Goal: Information Seeking & Learning: Understand process/instructions

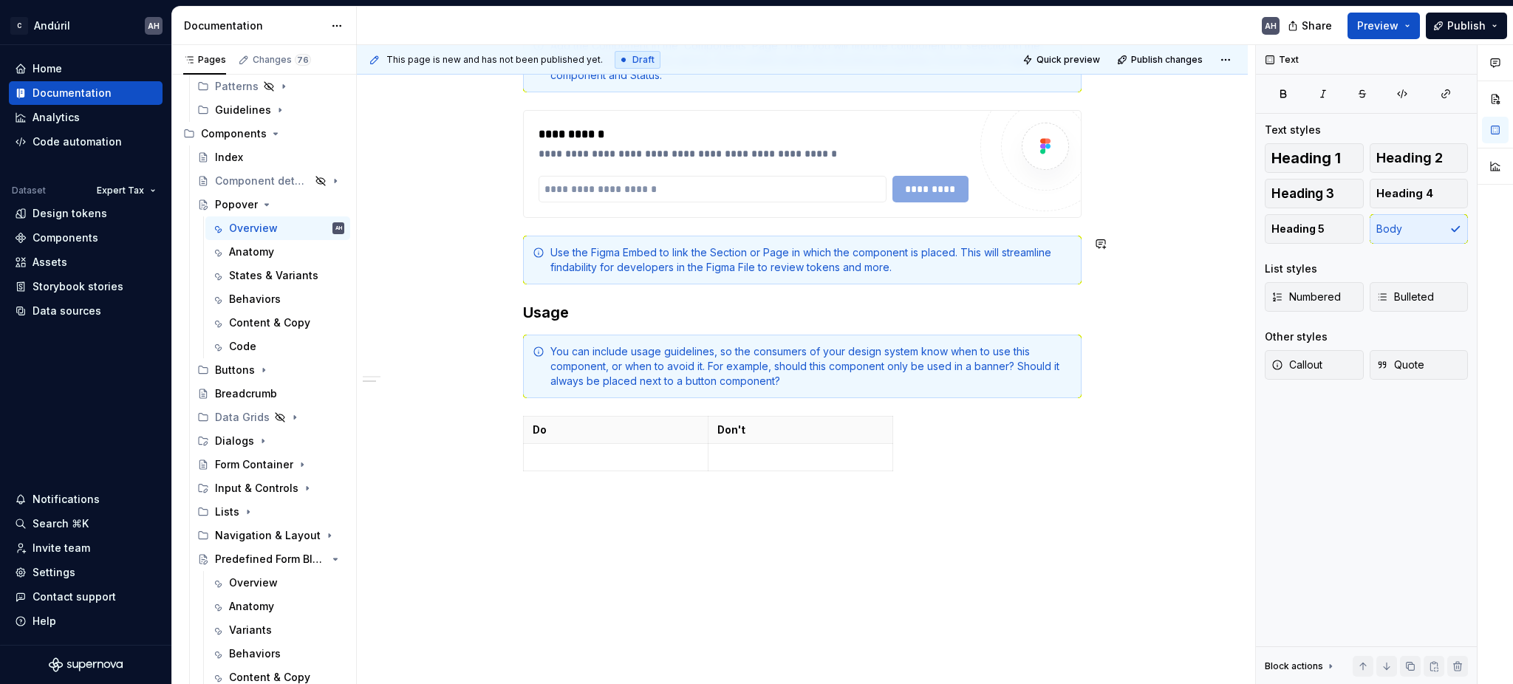
scroll to position [689, 0]
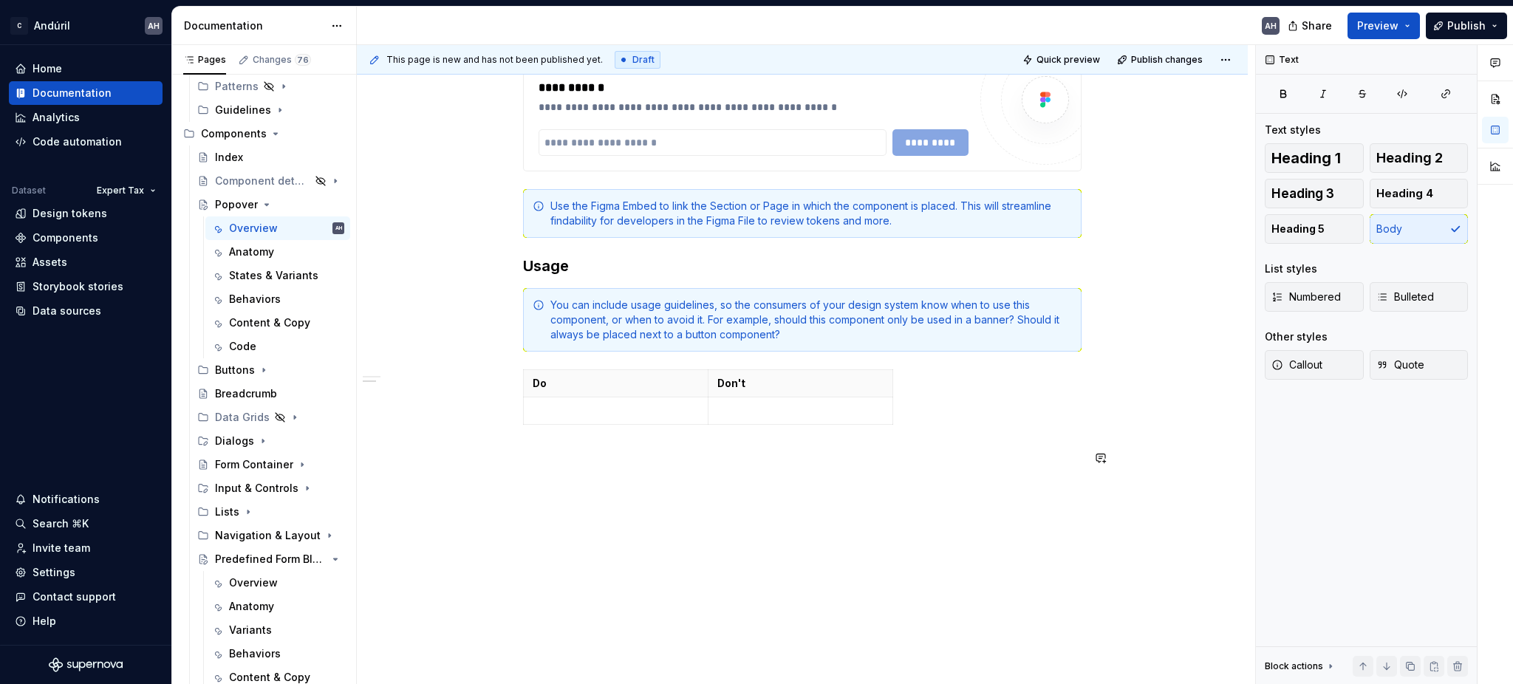
click at [604, 469] on div "**********" at bounding box center [802, 43] width 558 height 881
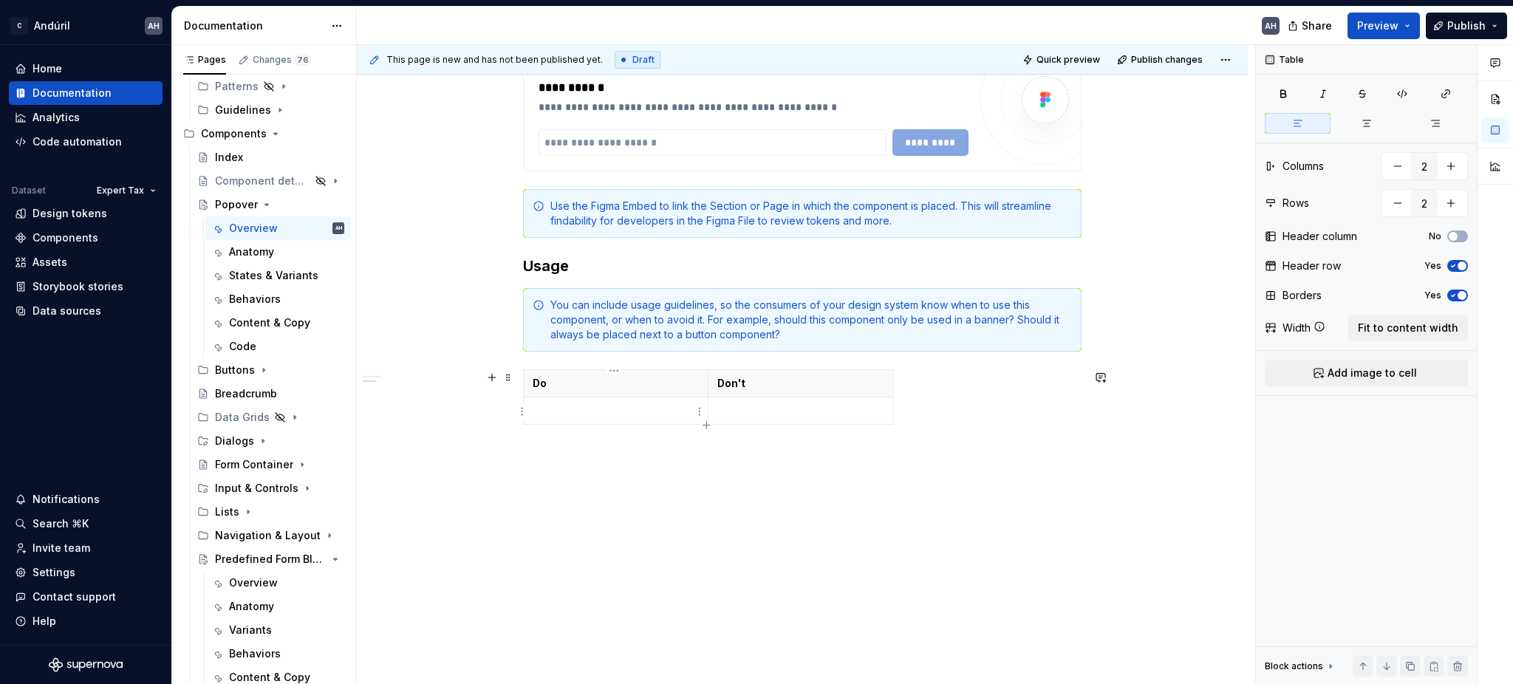
click at [557, 406] on p at bounding box center [616, 410] width 166 height 15
click at [760, 431] on td at bounding box center [800, 440] width 185 height 86
click at [669, 410] on p "Use when you need to display additional details for specific elements on a page…" at bounding box center [616, 440] width 166 height 74
click at [677, 422] on p "Use when you need to display additional details for specific elements on a page…" at bounding box center [616, 440] width 166 height 74
click at [675, 456] on p "Use when you need to display additional details for specific elements on a page…" at bounding box center [616, 440] width 166 height 74
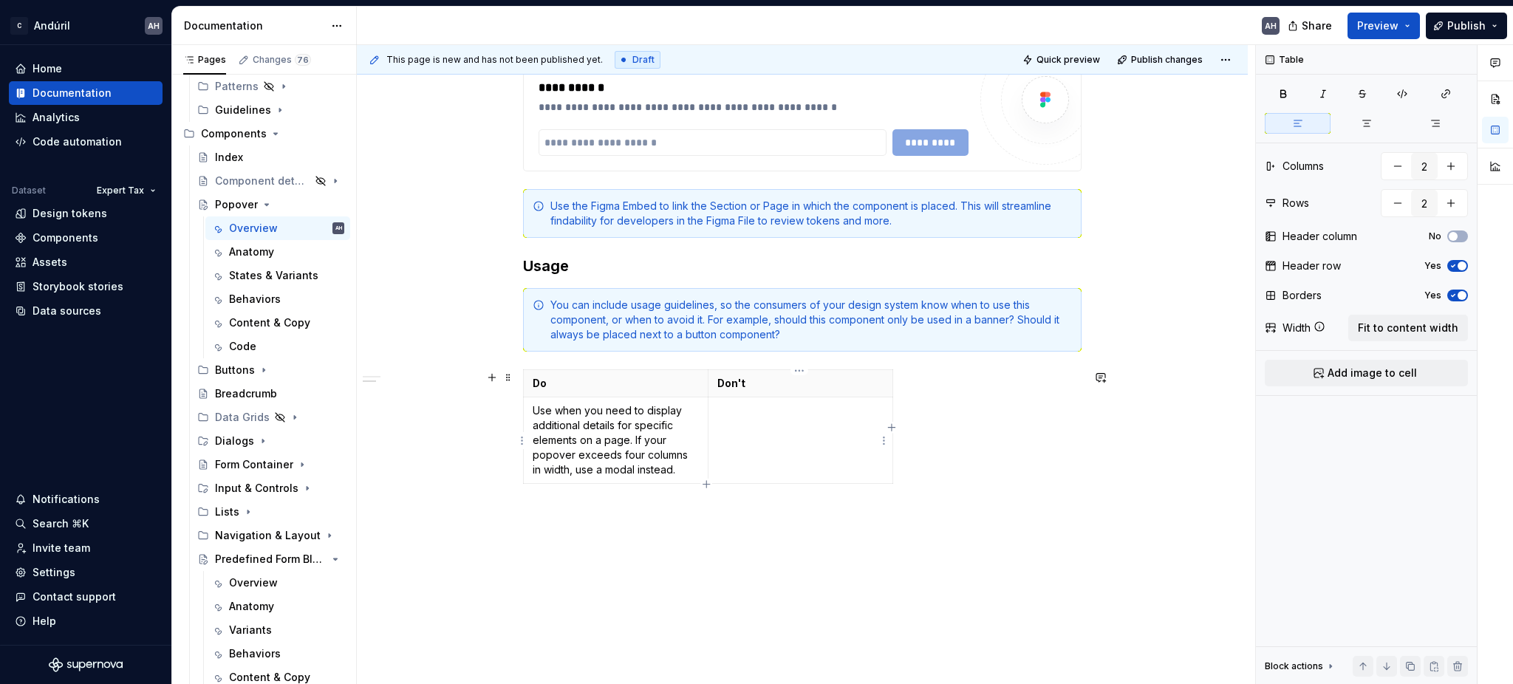
click at [757, 446] on td at bounding box center [800, 440] width 185 height 86
click at [506, 308] on span at bounding box center [508, 305] width 12 height 21
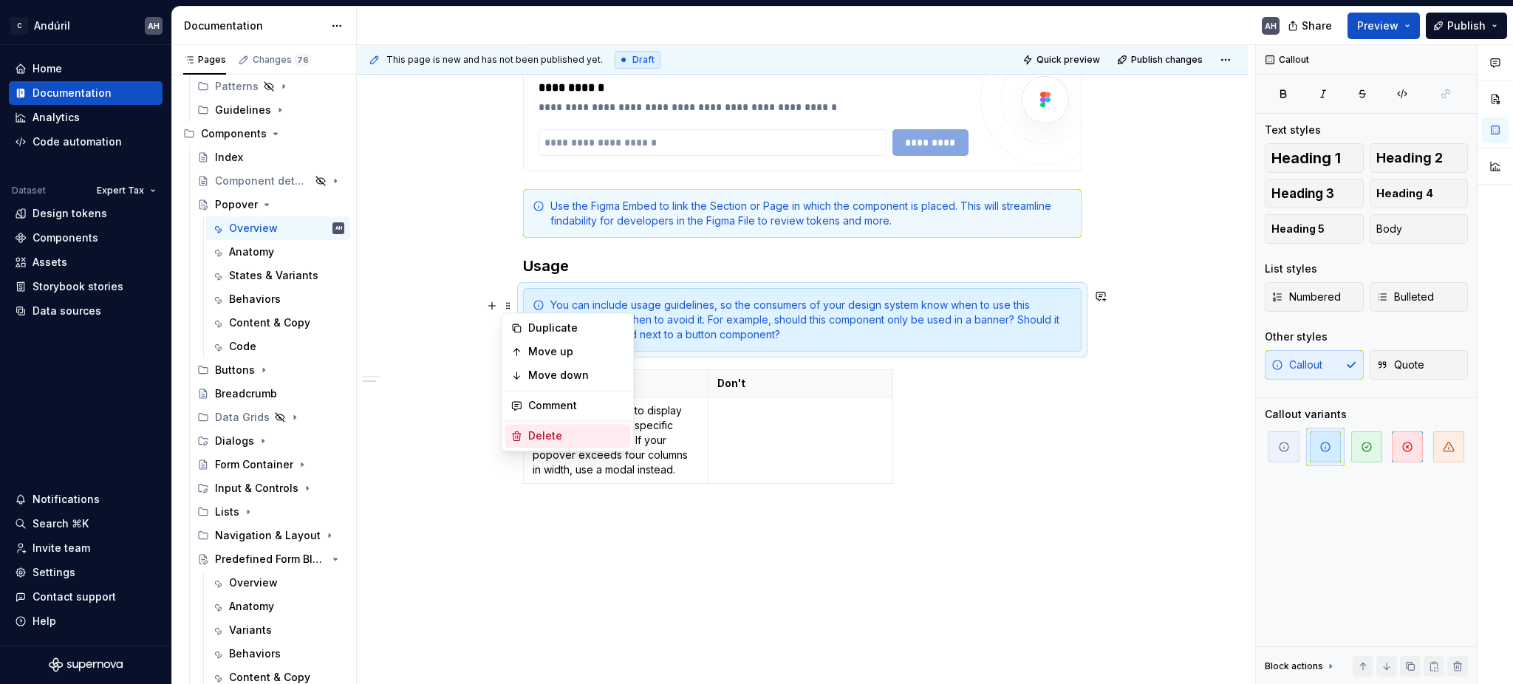
click at [538, 436] on div "Delete" at bounding box center [576, 435] width 96 height 15
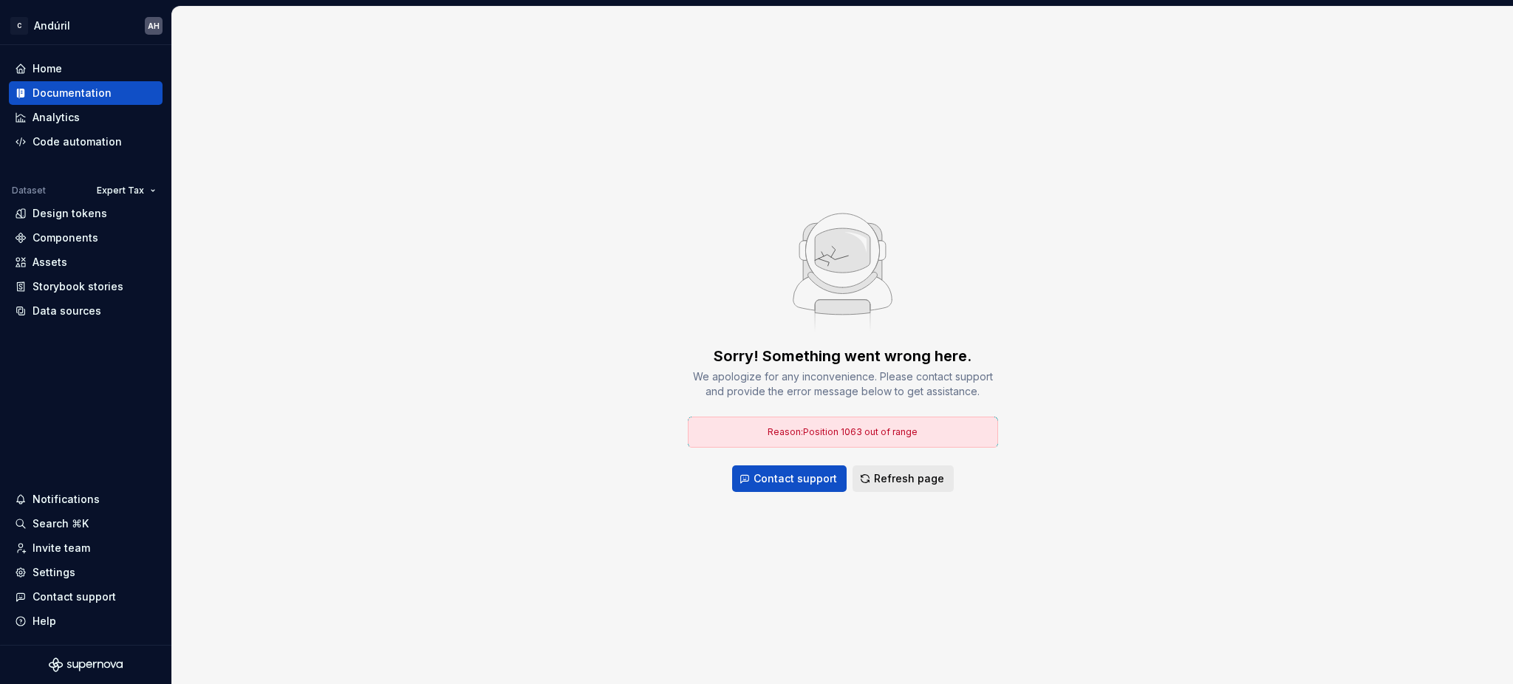
click at [898, 482] on span "Refresh page" at bounding box center [909, 478] width 70 height 15
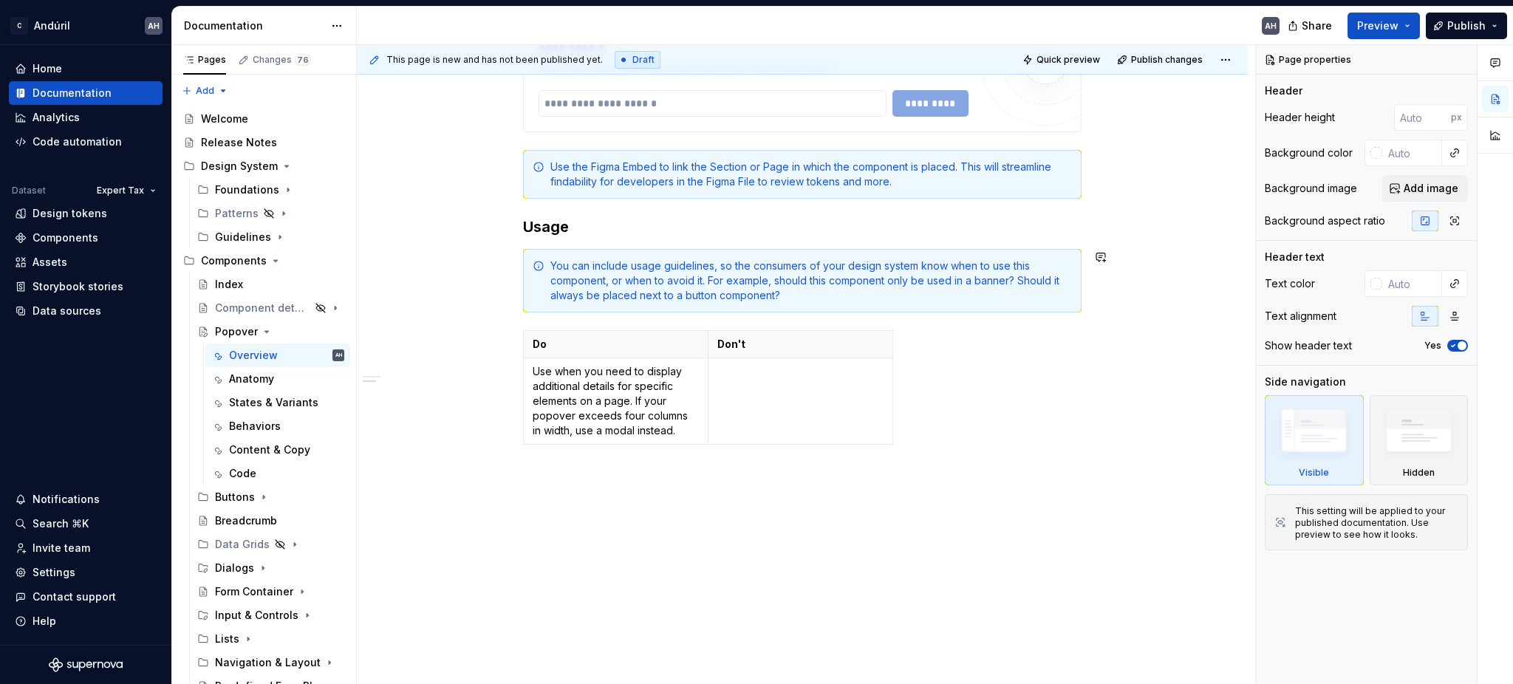
scroll to position [752, 0]
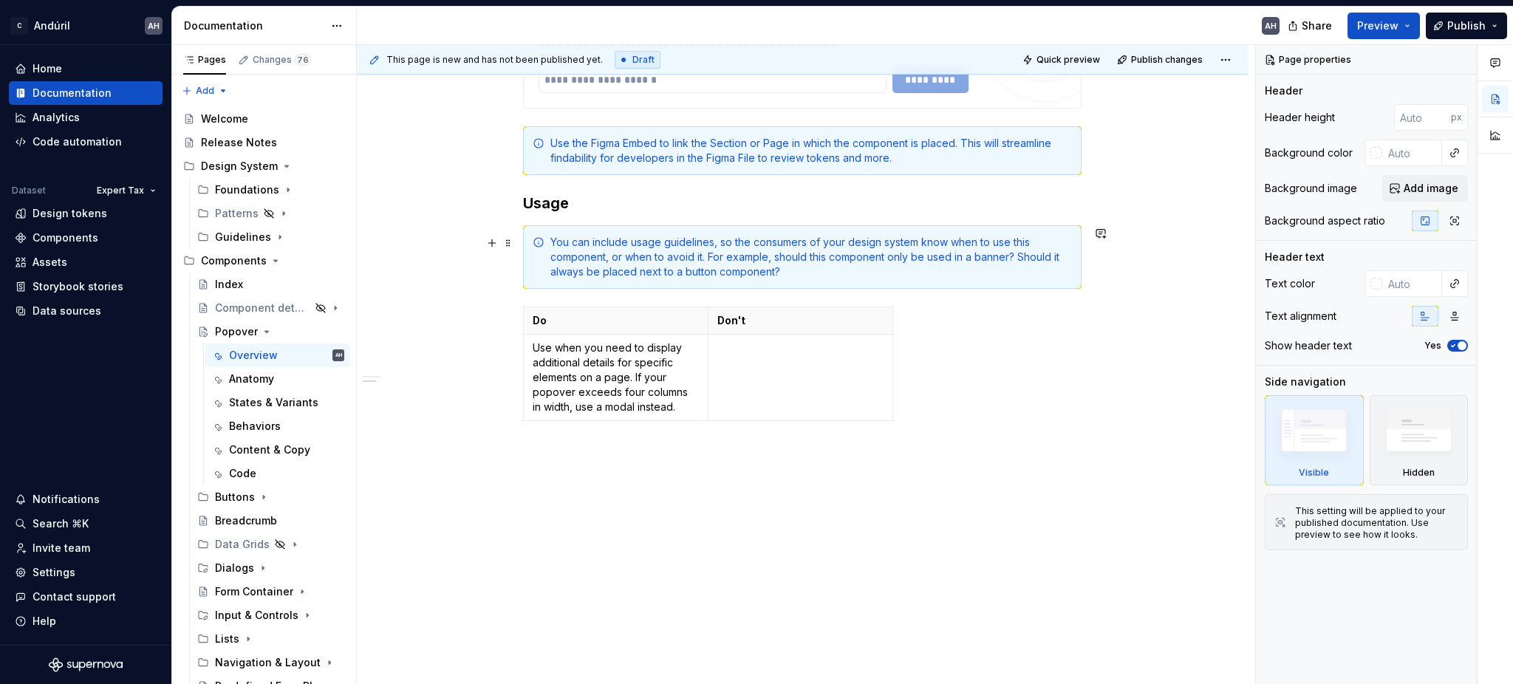
click at [776, 242] on div "You can include usage guidelines, so the consumers of your design system know w…" at bounding box center [810, 257] width 521 height 44
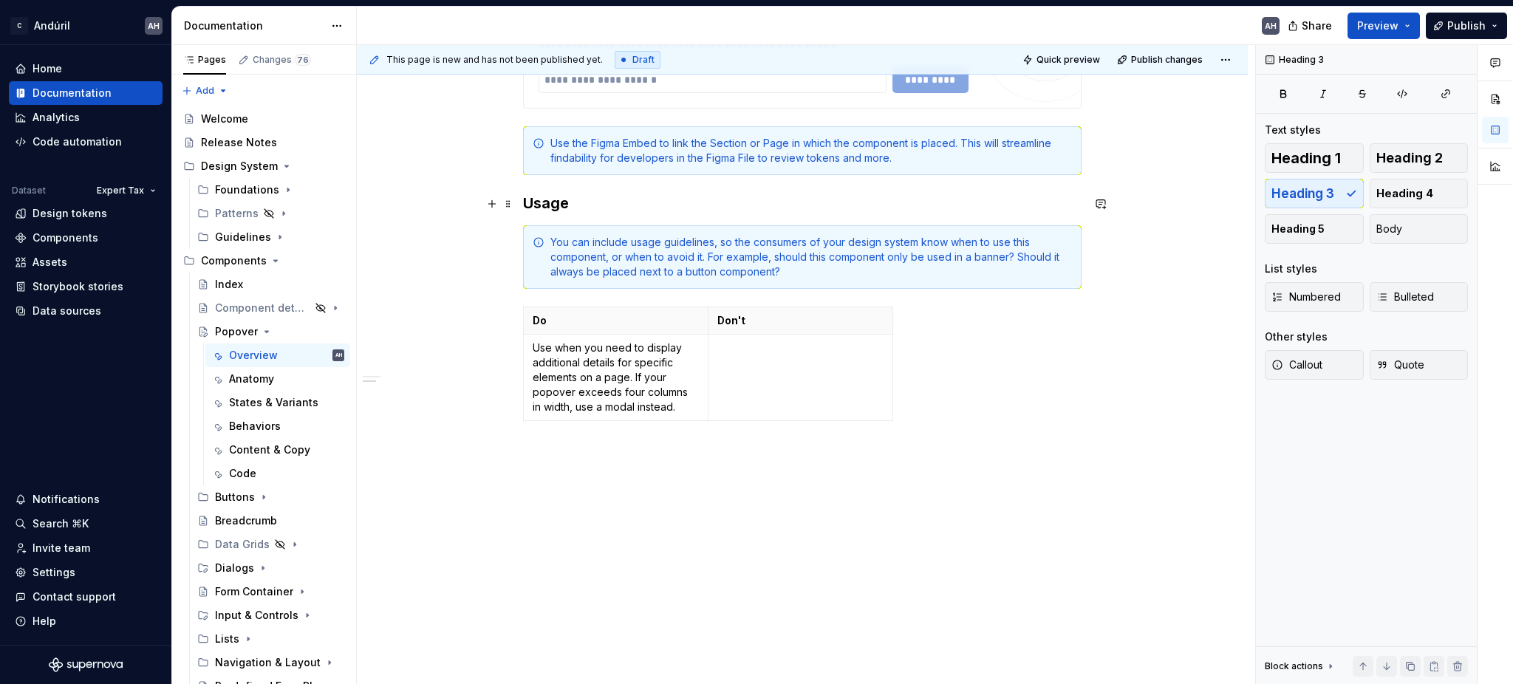
click at [655, 205] on h3 "Usage" at bounding box center [802, 203] width 558 height 21
click at [887, 253] on div "You can include usage guidelines, so the consumers of your design system know w…" at bounding box center [810, 257] width 521 height 44
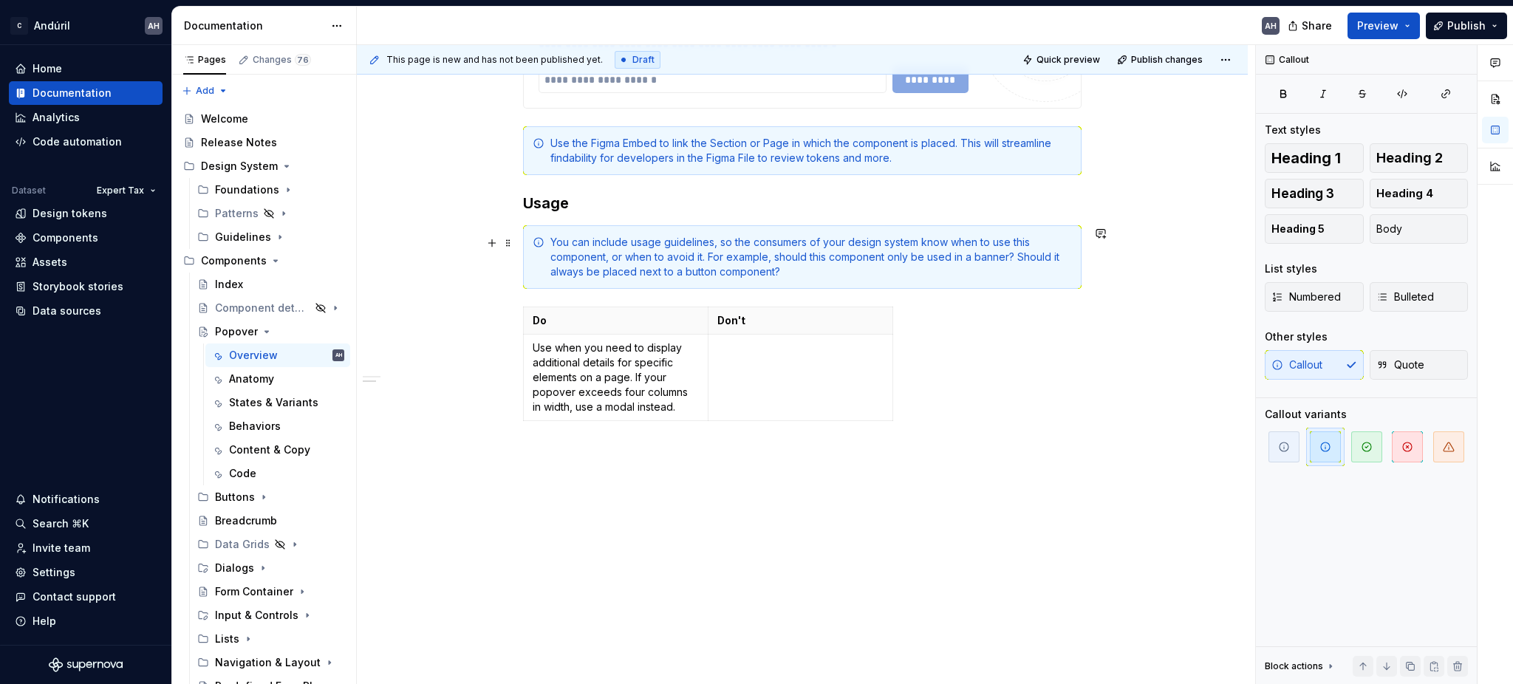
click at [545, 253] on div "You can include usage guidelines, so the consumers of your design system know w…" at bounding box center [802, 257] width 558 height 64
click at [733, 257] on div "You can include usage guidelines, so the consumers of your design system know w…" at bounding box center [810, 257] width 521 height 44
click at [897, 263] on div "You can include usage guidelines, so the consumers of your design system know w…" at bounding box center [810, 257] width 521 height 44
click at [904, 278] on div "You can include usage guidelines, so the consumers of your design system know w…" at bounding box center [810, 257] width 521 height 44
click at [510, 236] on span at bounding box center [508, 243] width 12 height 21
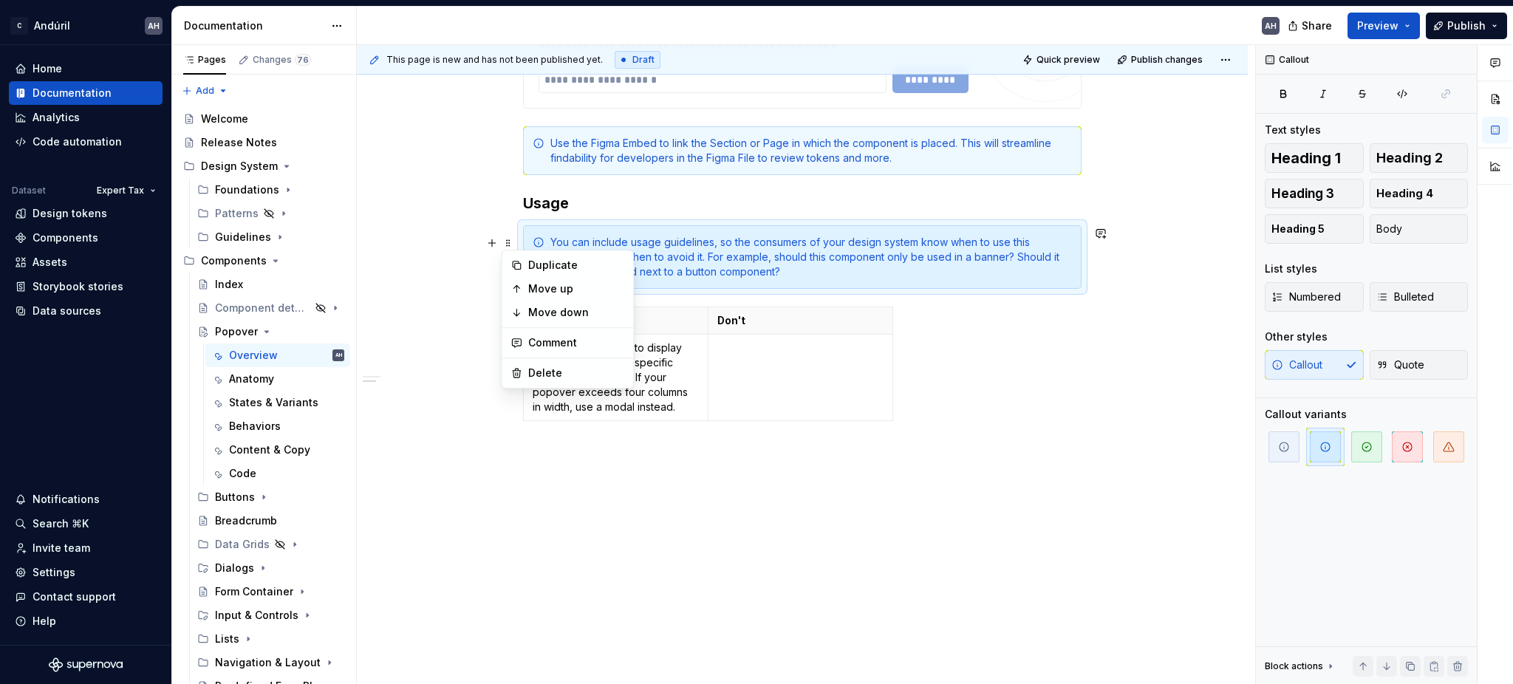
click at [625, 211] on h3 "Usage" at bounding box center [802, 203] width 558 height 21
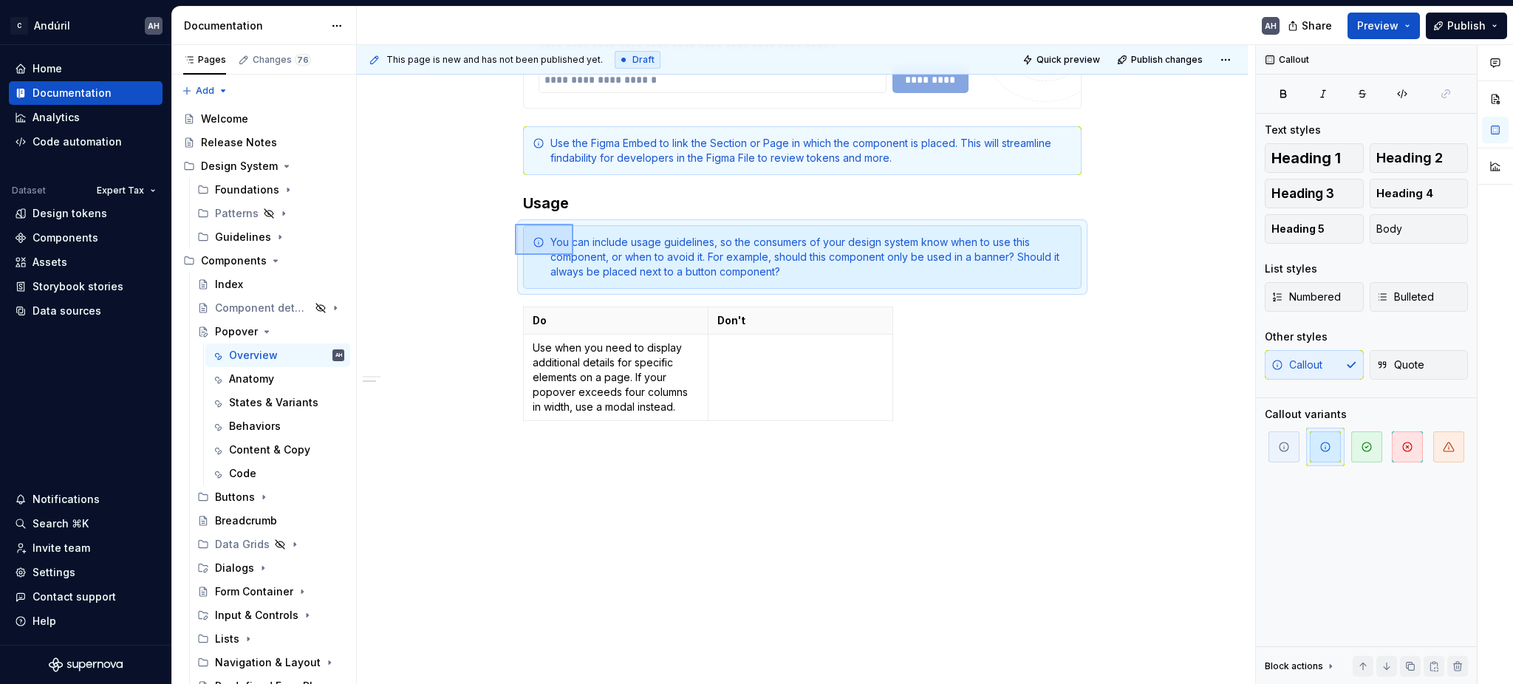
drag, startPoint x: 515, startPoint y: 223, endPoint x: 573, endPoint y: 255, distance: 66.4
click at [573, 255] on div "**********" at bounding box center [806, 365] width 898 height 640
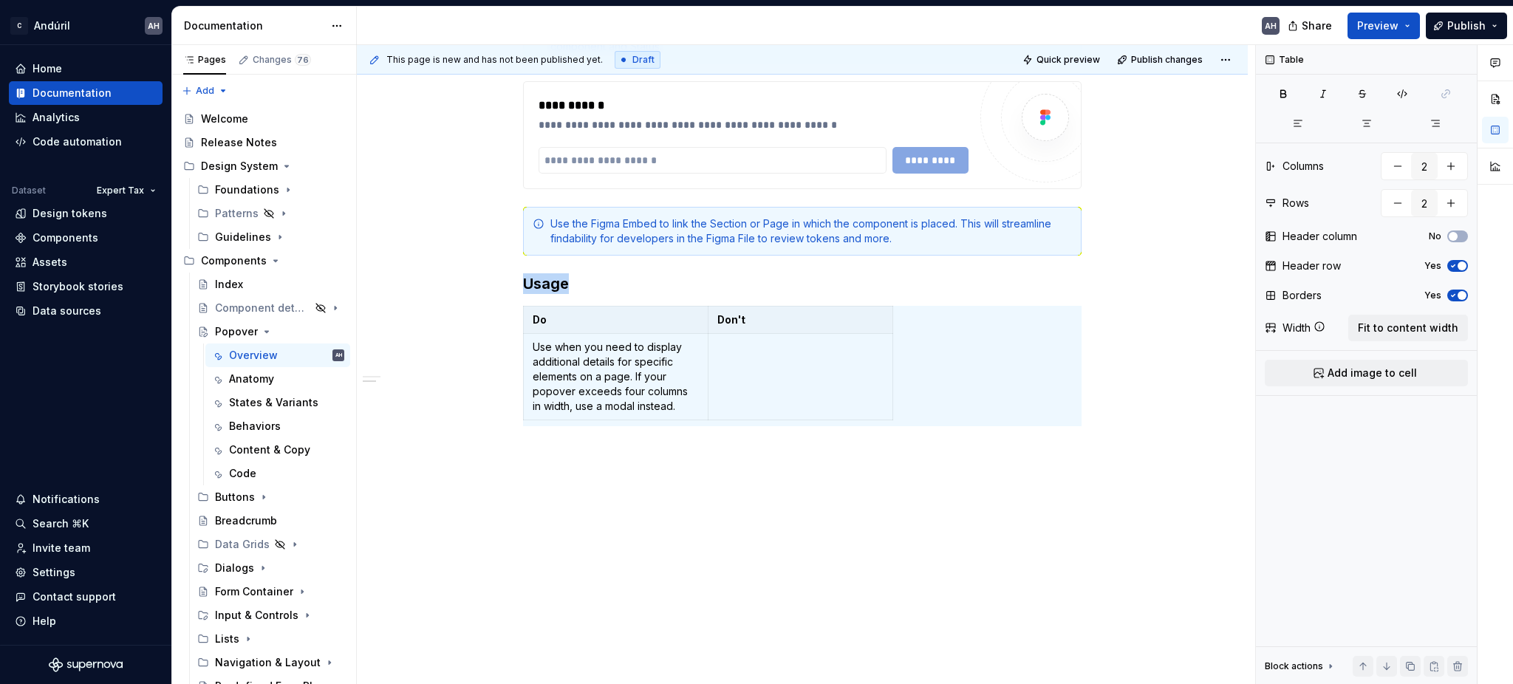
scroll to position [686, 0]
click at [579, 349] on p "Use when you need to display additional details for specific elements on a page…" at bounding box center [616, 377] width 166 height 74
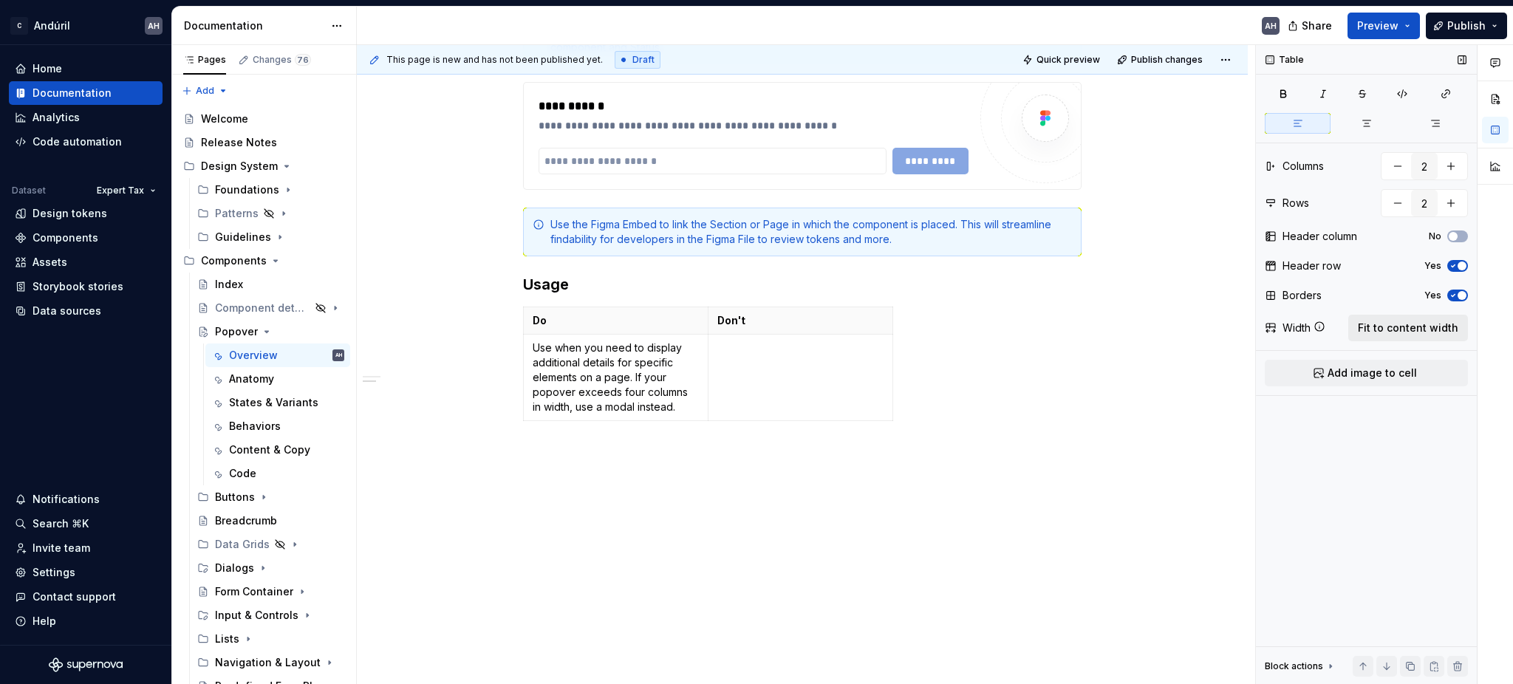
click at [1426, 325] on span "Fit to content width" at bounding box center [1408, 328] width 100 height 15
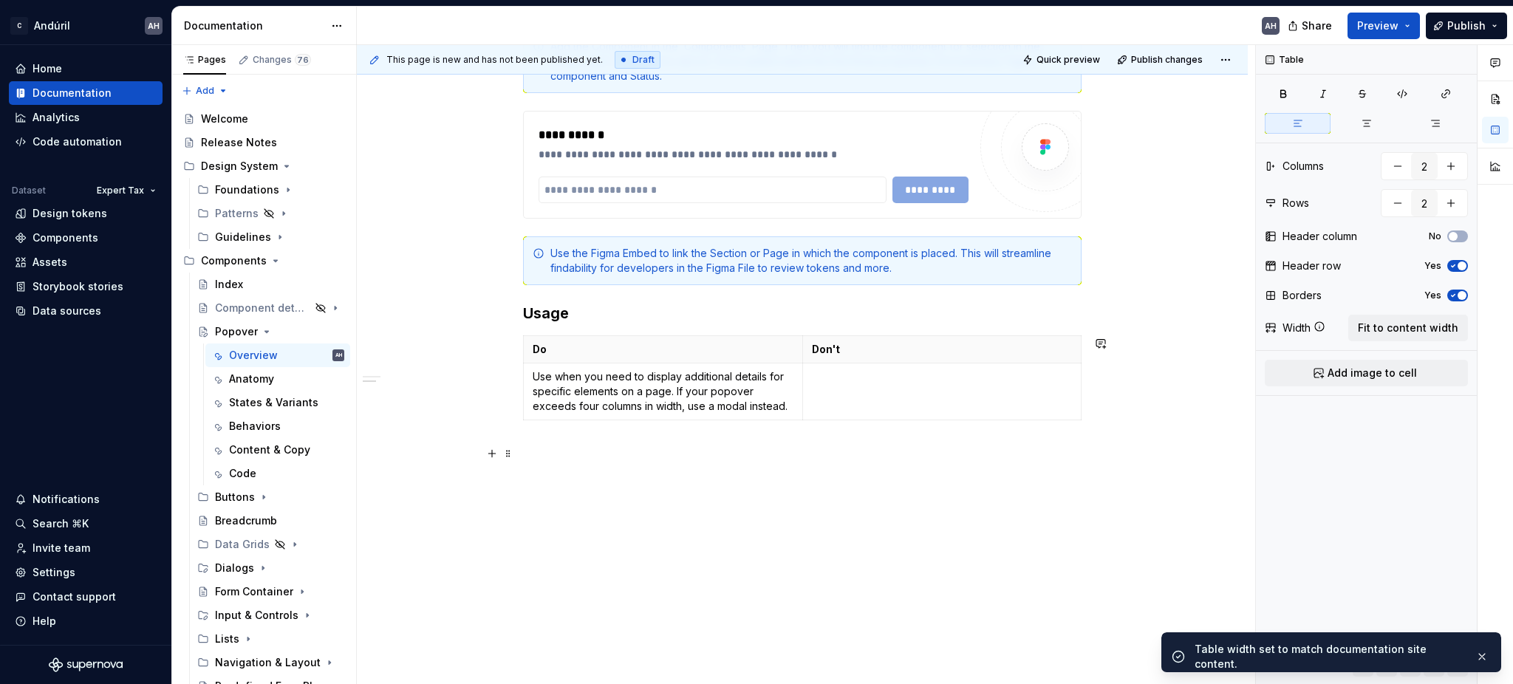
scroll to position [642, 0]
click at [645, 473] on div "**********" at bounding box center [802, 64] width 558 height 829
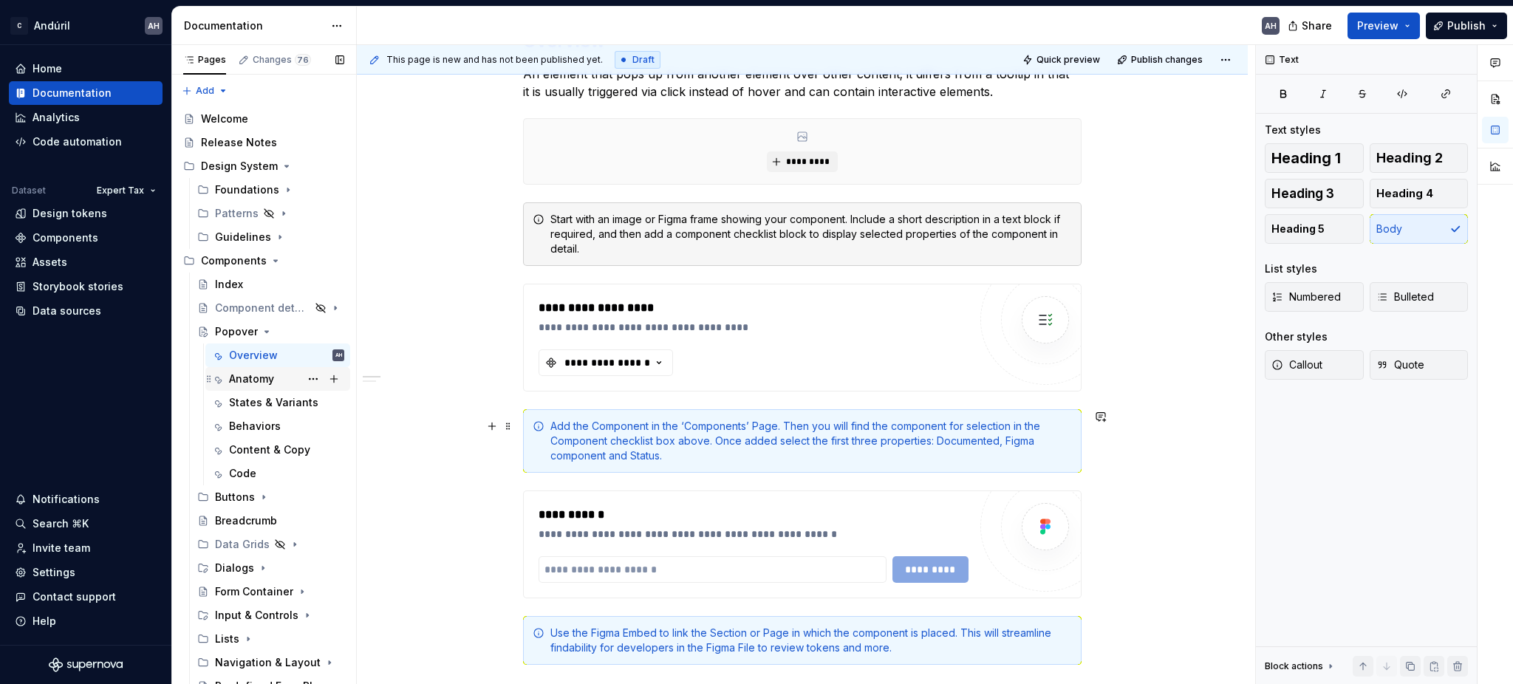
scroll to position [248, 0]
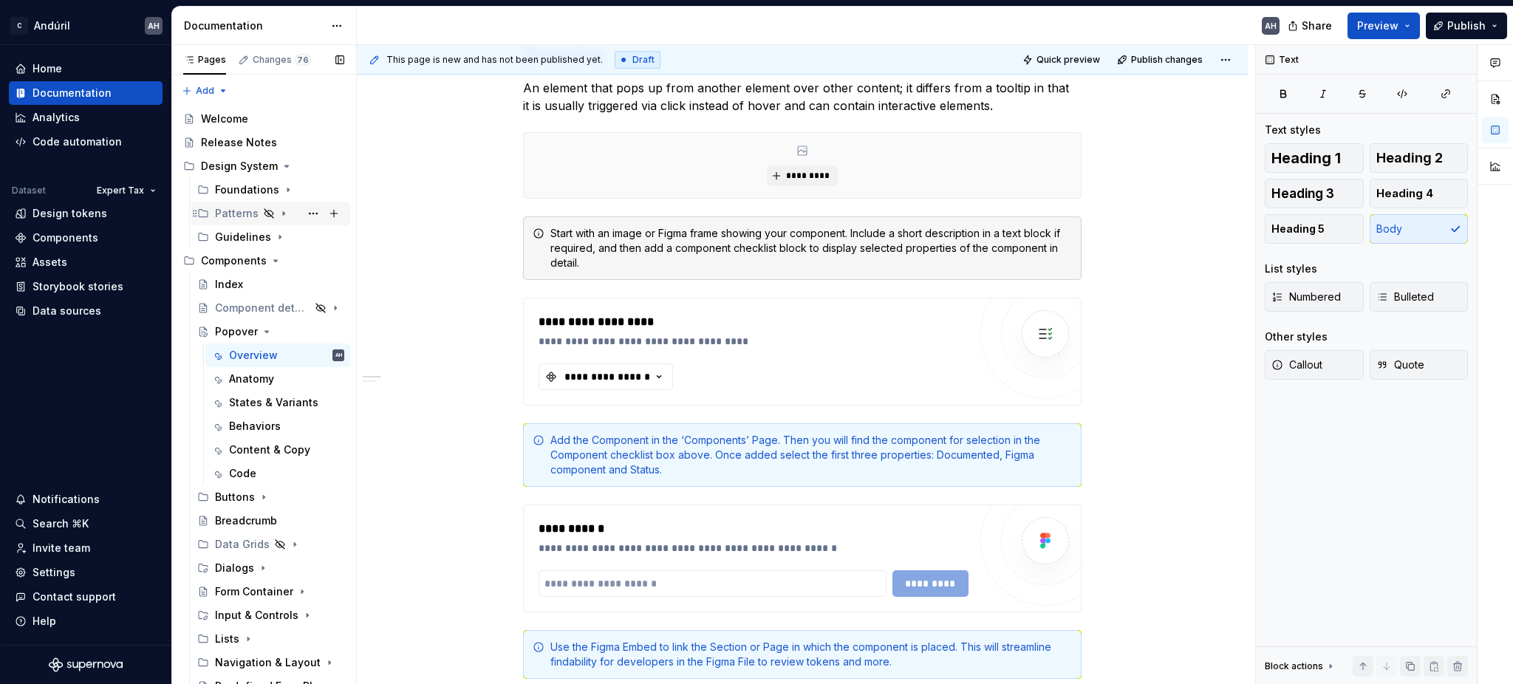
click at [279, 216] on icon "Page tree" at bounding box center [284, 214] width 12 height 12
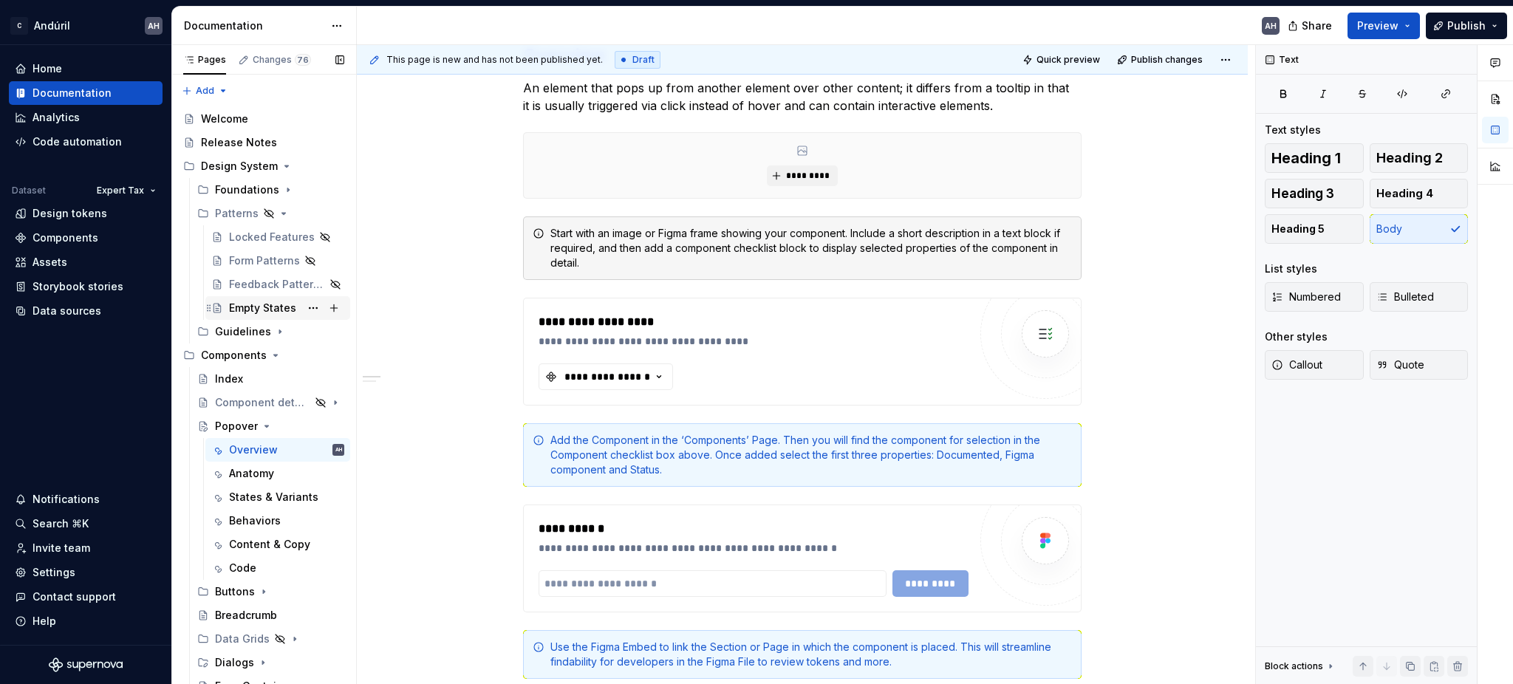
click at [245, 312] on div "Empty States" at bounding box center [262, 308] width 67 height 15
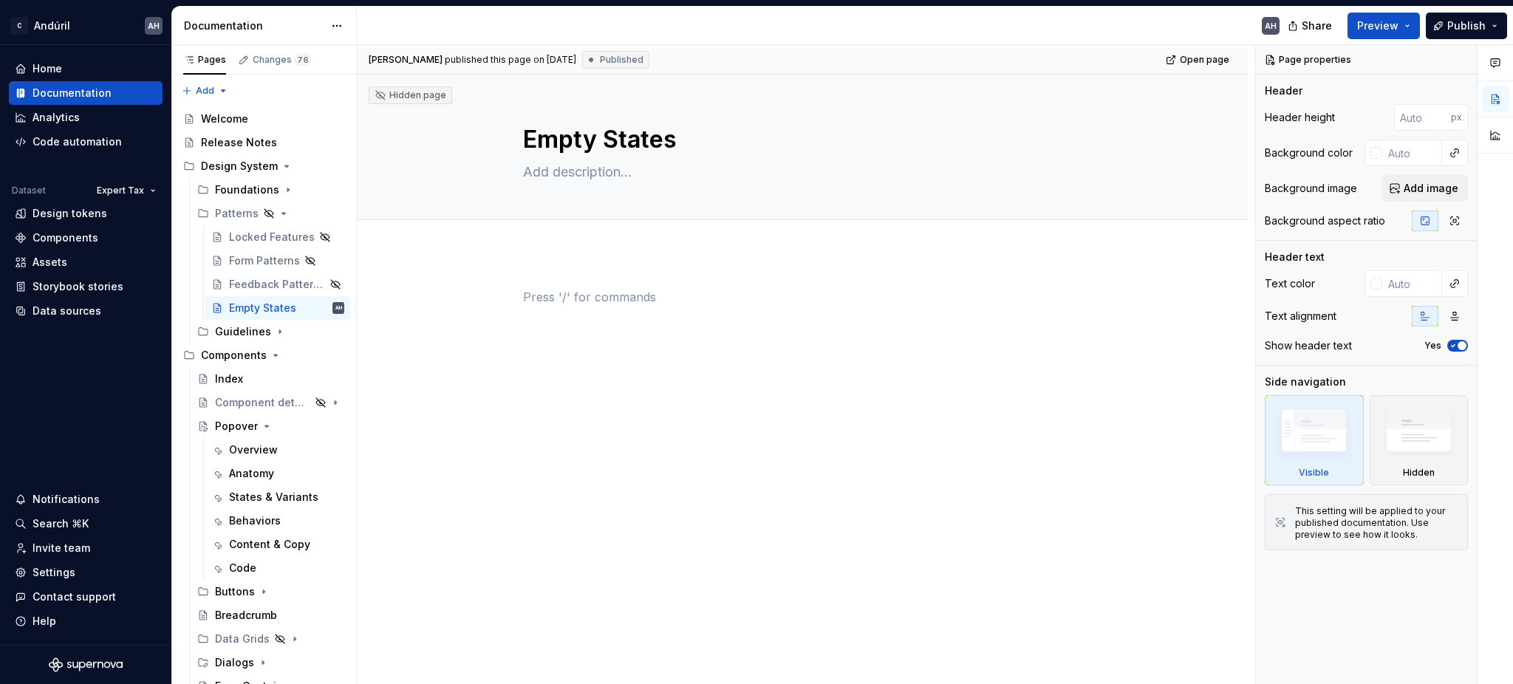
click at [542, 301] on p at bounding box center [802, 297] width 558 height 18
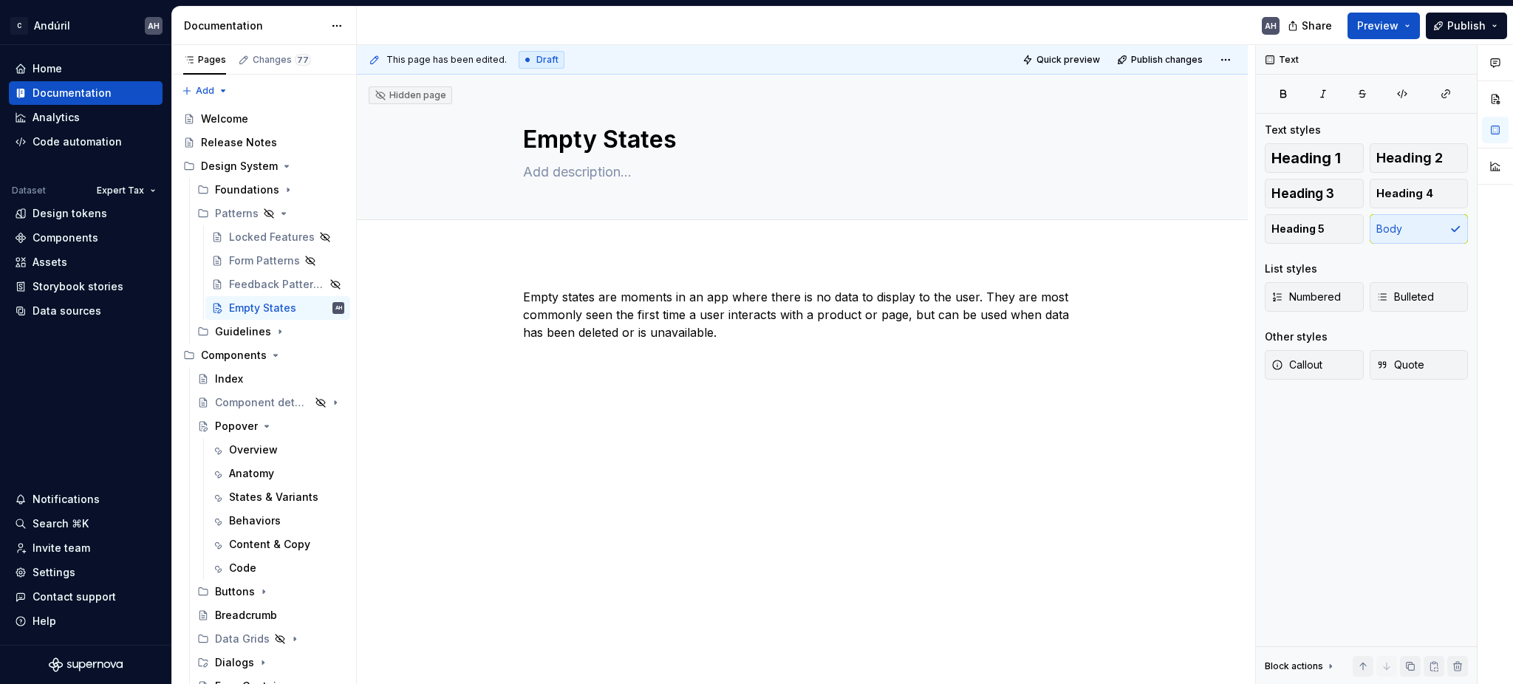
type textarea "*"
click at [578, 385] on p "Overview" at bounding box center [802, 386] width 558 height 18
click at [554, 386] on p "Overview" at bounding box center [802, 386] width 558 height 18
click at [1416, 151] on span "Heading 2" at bounding box center [1409, 158] width 66 height 15
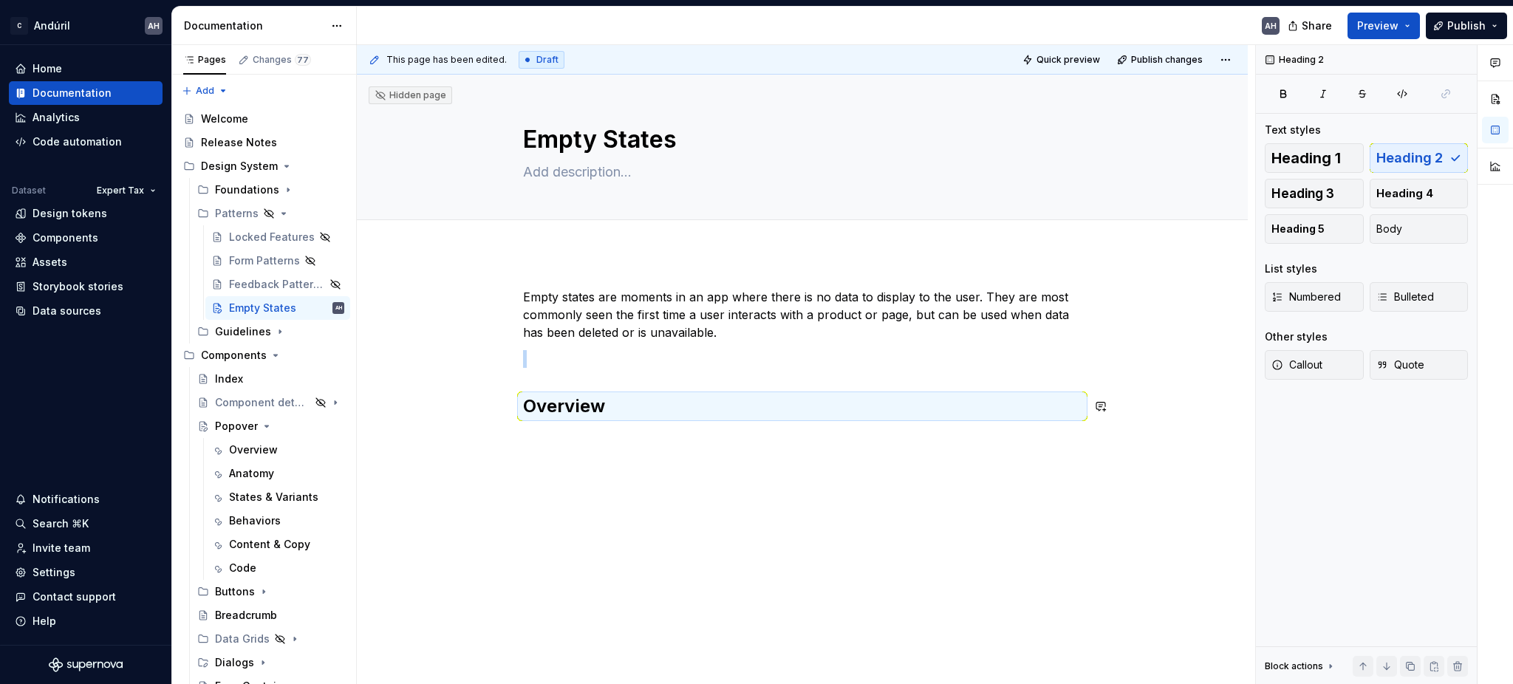
click at [653, 422] on div "Empty states are moments in an app where there is no data to display to the use…" at bounding box center [802, 368] width 558 height 160
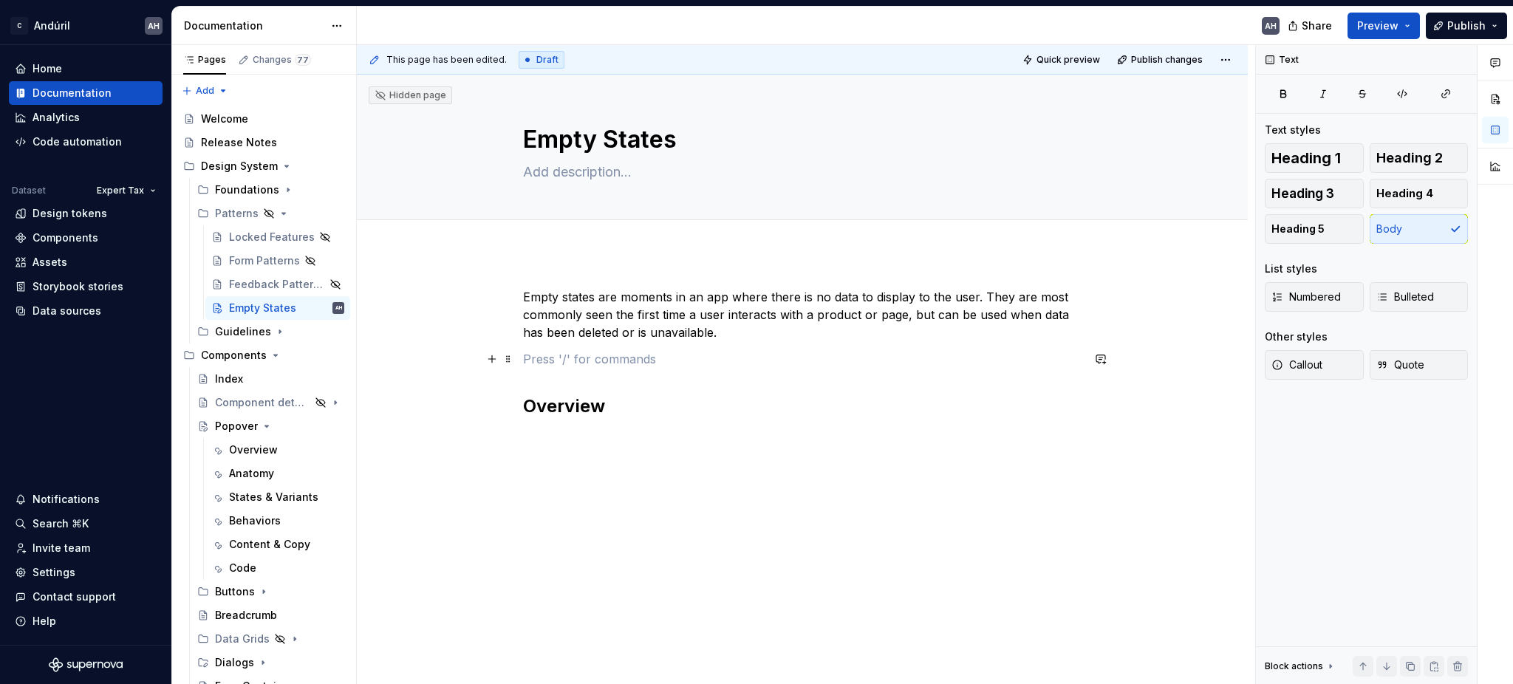
click at [570, 355] on p at bounding box center [802, 359] width 558 height 18
click at [591, 391] on div "Empty states are moments in an app where there is no data to display to the use…" at bounding box center [802, 354] width 558 height 133
click at [592, 305] on p "Empty states are moments in an app where there is no data to display to the use…" at bounding box center [802, 314] width 558 height 53
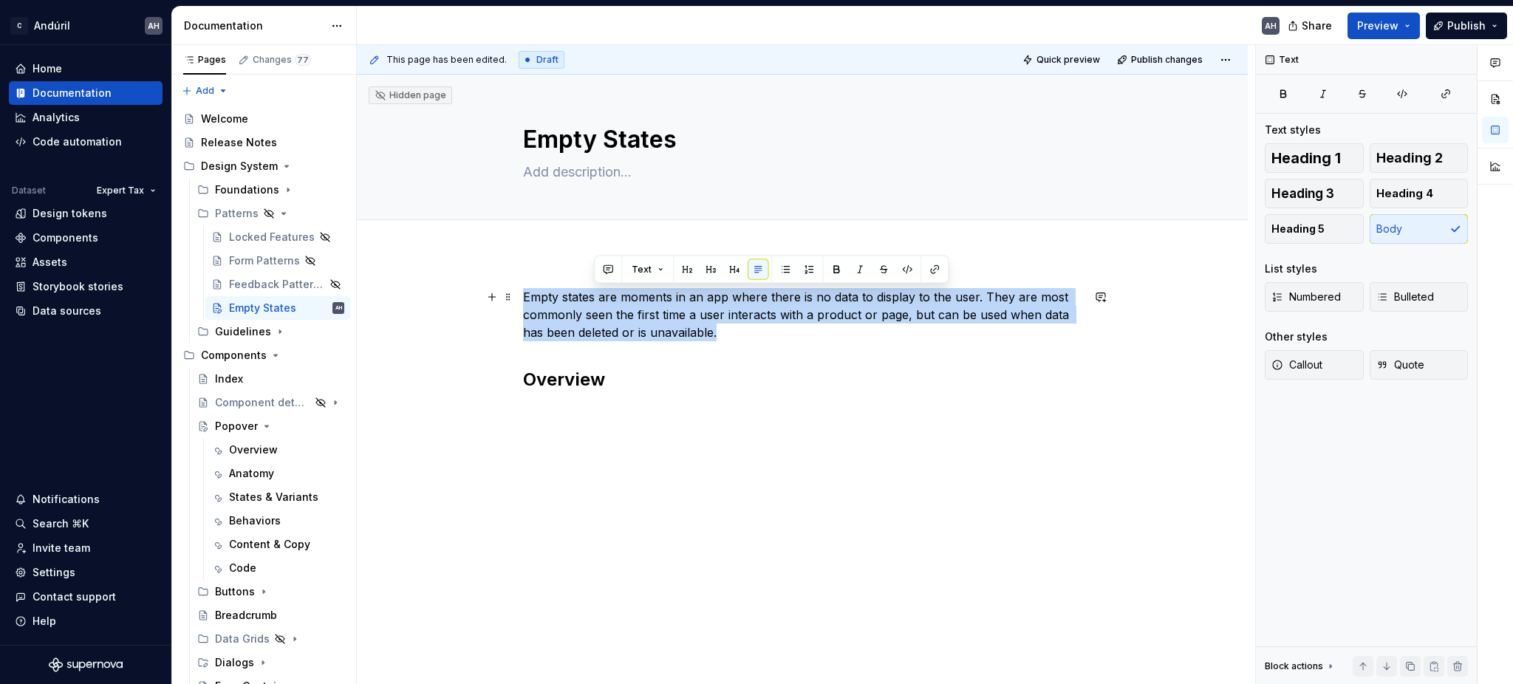
click at [592, 305] on p "Empty states are moments in an app where there is no data to display to the use…" at bounding box center [802, 314] width 558 height 53
click at [753, 310] on p "Empty states are moments in an app where there is no data to display to the use…" at bounding box center [802, 314] width 558 height 53
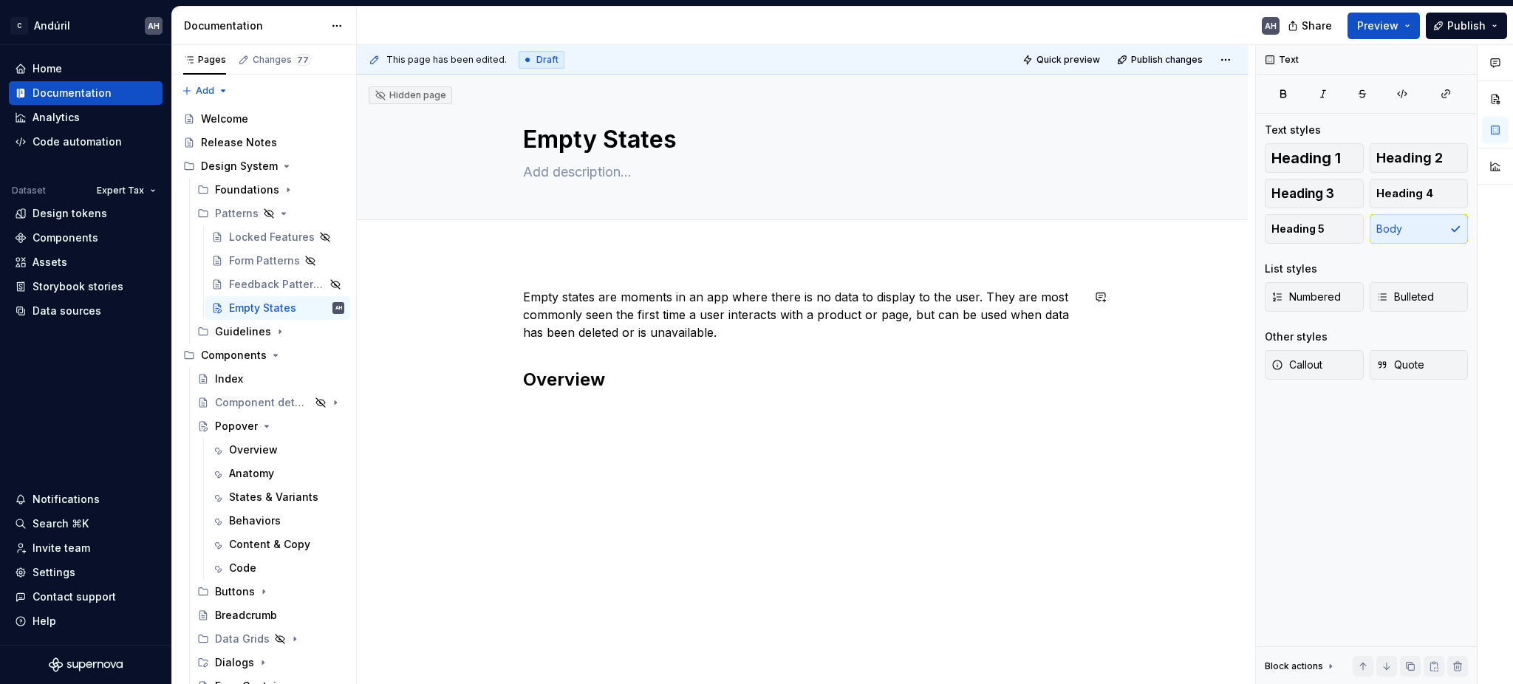
click at [687, 287] on div "Empty states are moments in an app where there is no data to display to the use…" at bounding box center [802, 448] width 891 height 391
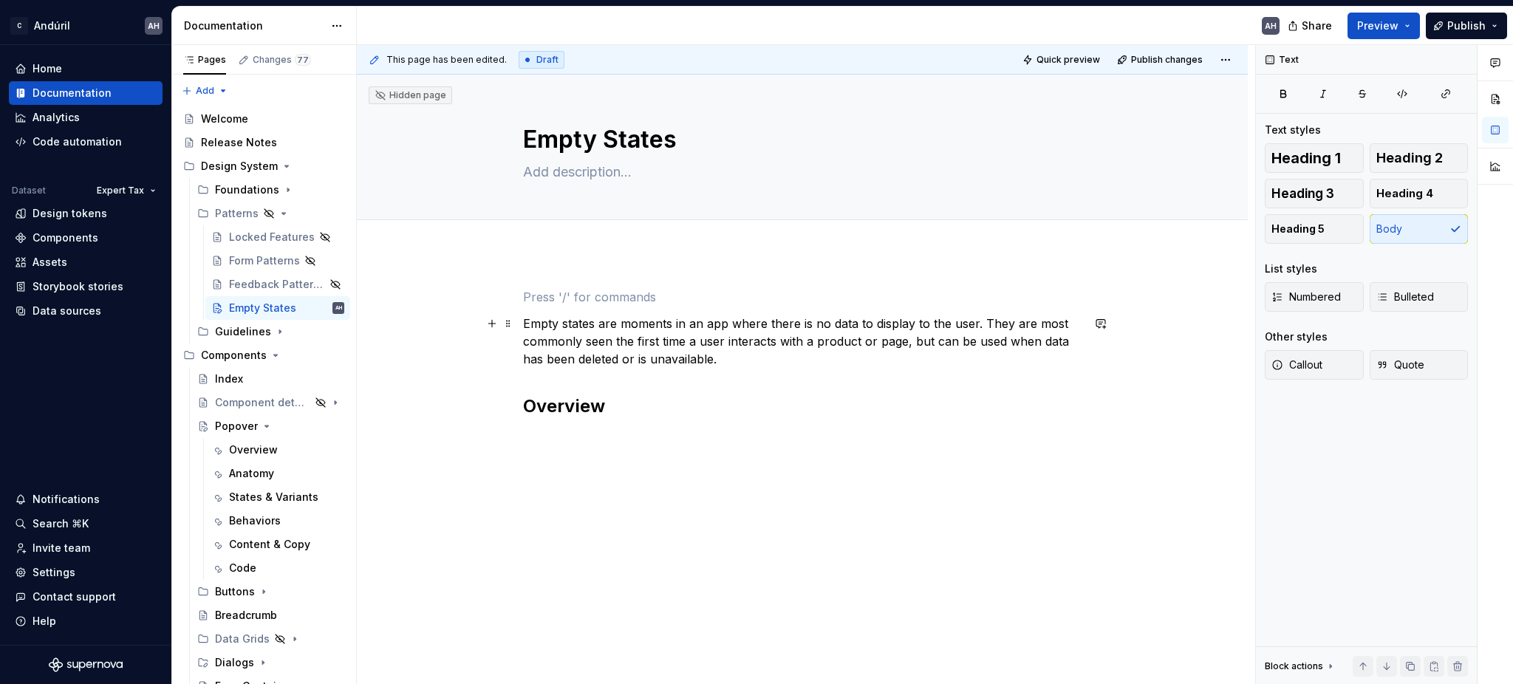
click at [523, 317] on p "Empty states are moments in an app where there is no data to display to the use…" at bounding box center [802, 341] width 558 height 53
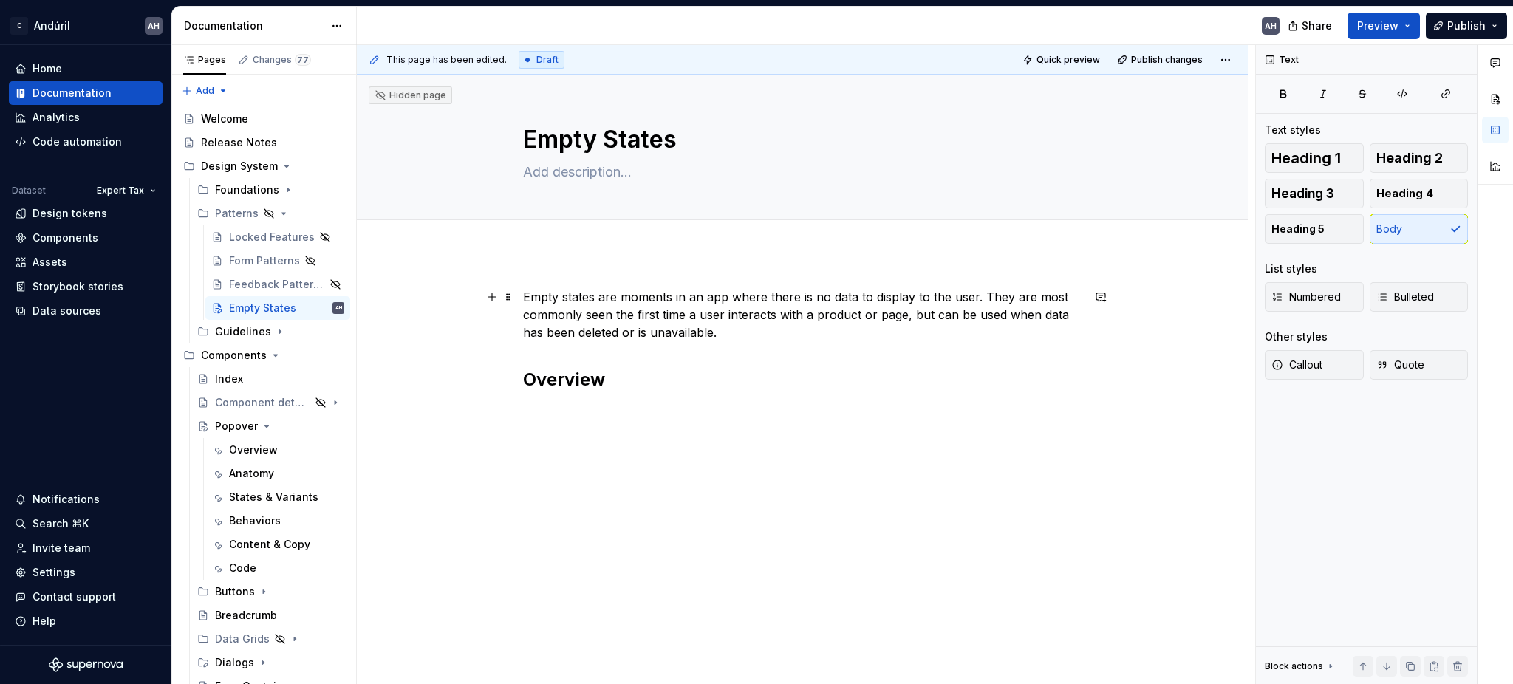
click at [979, 299] on p "Empty states are moments in an app where there is no data to display to the use…" at bounding box center [802, 314] width 558 height 53
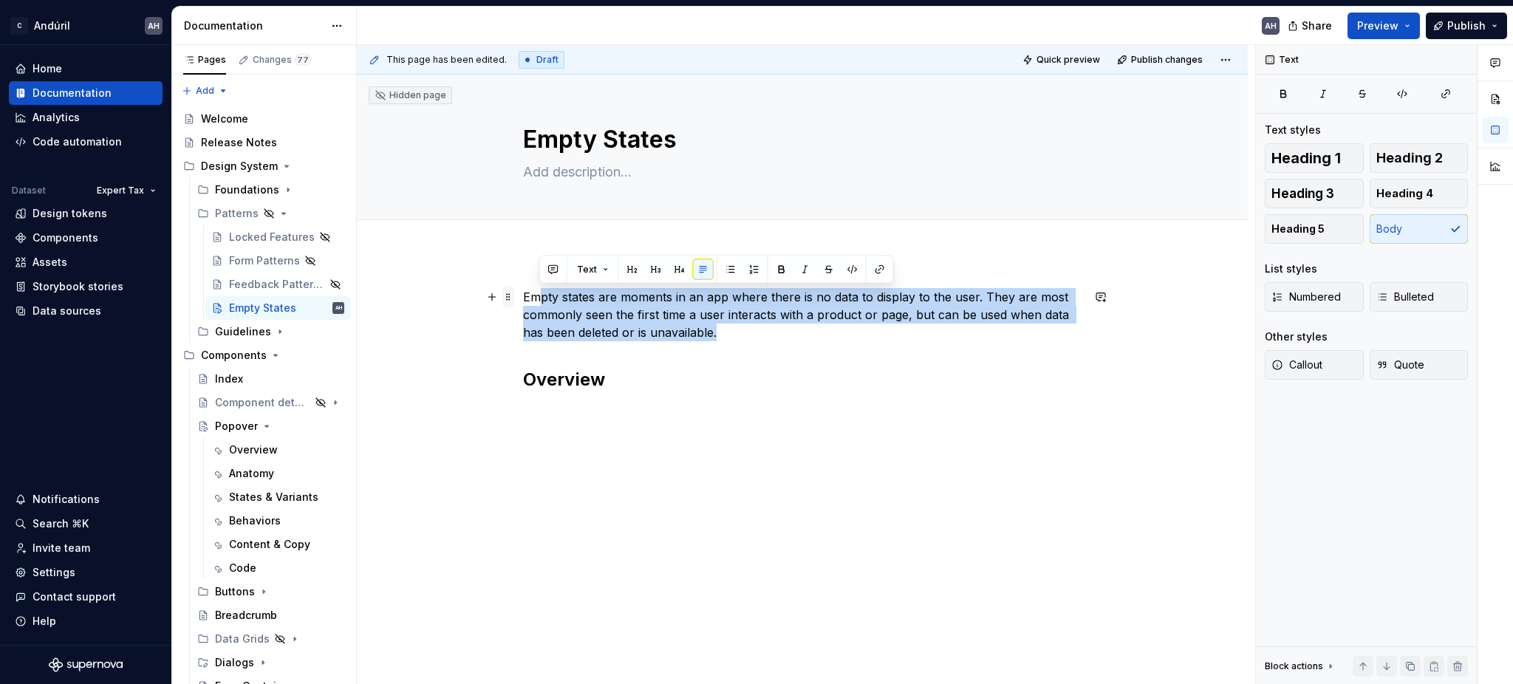
drag, startPoint x: 725, startPoint y: 334, endPoint x: 503, endPoint y: 296, distance: 224.8
click at [523, 296] on div "Empty states are moments in an app where there is no data to display to the use…" at bounding box center [802, 363] width 558 height 151
click at [581, 454] on div "Empty states are moments in an app where there is no data to display to the use…" at bounding box center [802, 448] width 891 height 391
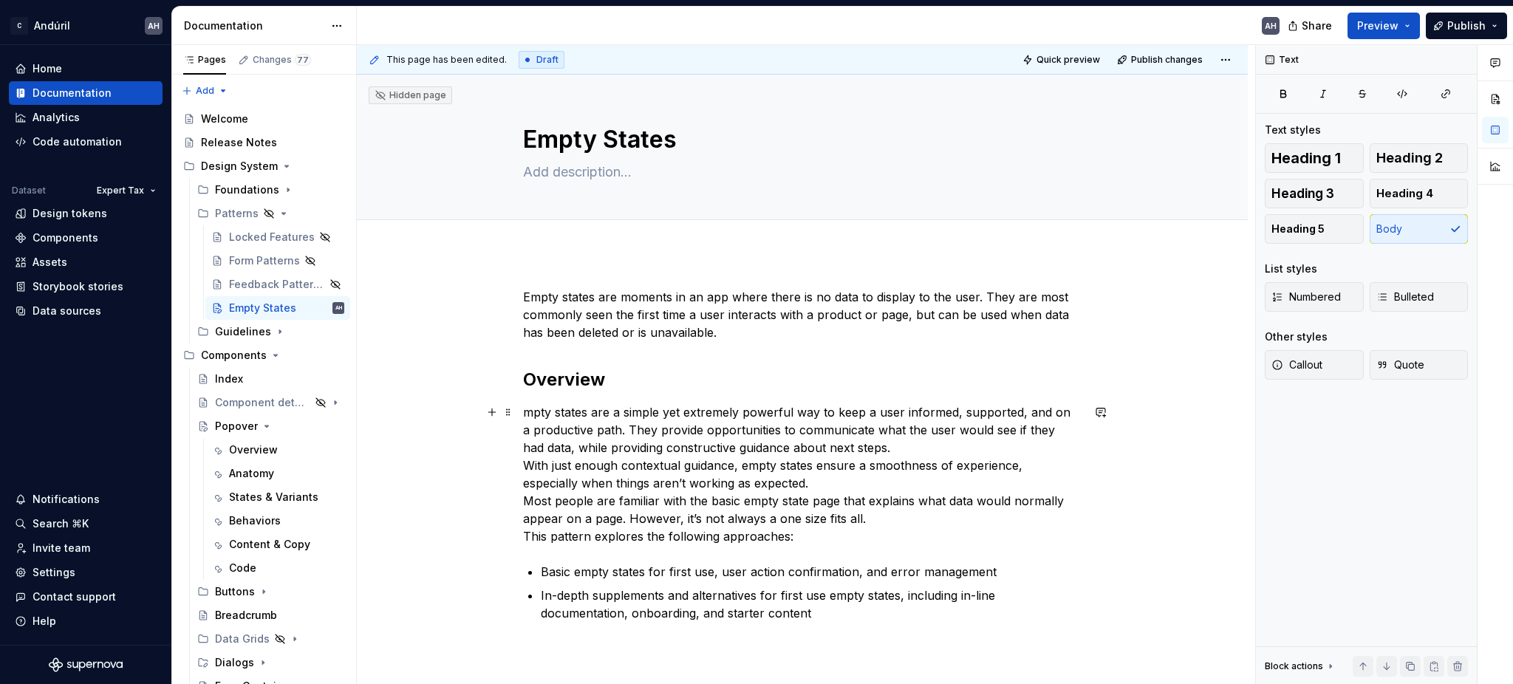
click at [523, 412] on p "mpty states are a simple yet extremely powerful way to keep a user informed, su…" at bounding box center [802, 474] width 558 height 142
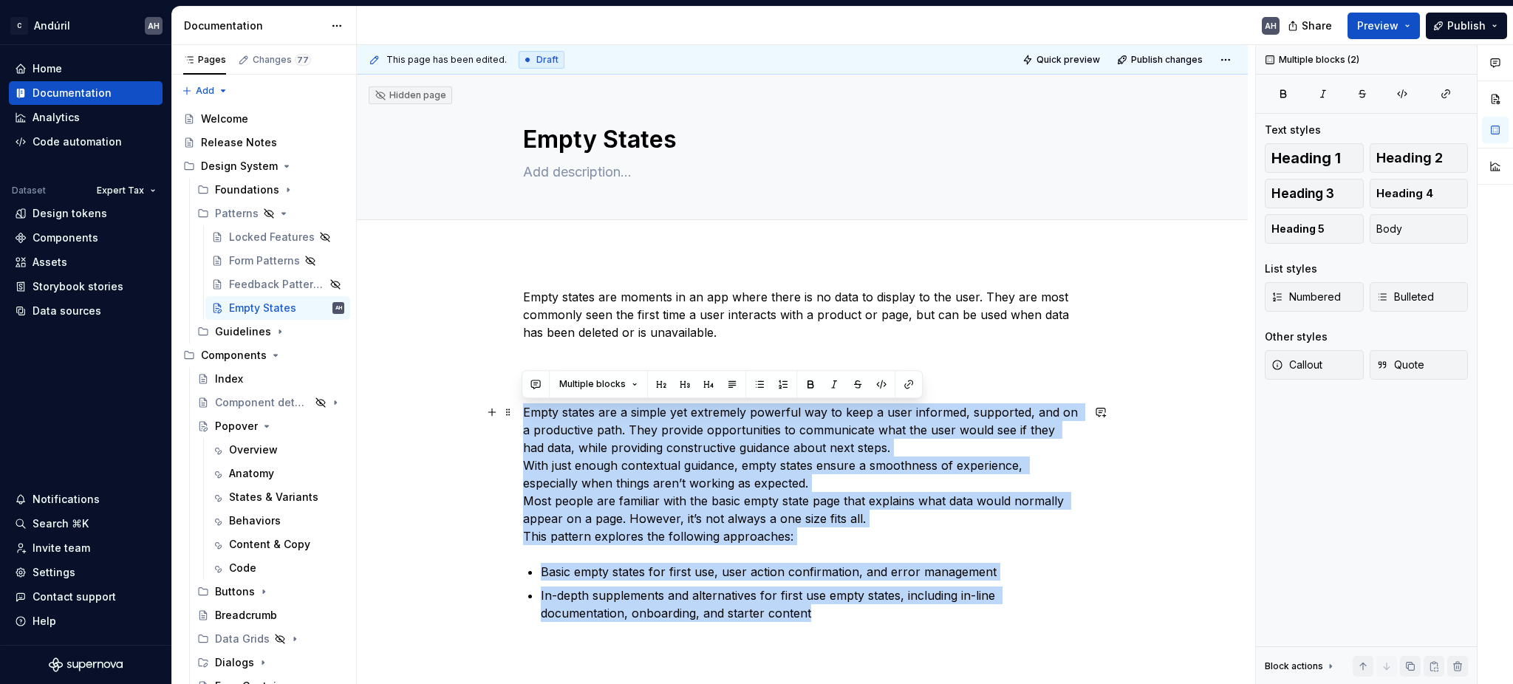
drag, startPoint x: 809, startPoint y: 610, endPoint x: 515, endPoint y: 411, distance: 355.2
click at [515, 411] on div "Empty states are moments in an app where there is no data to display to the use…" at bounding box center [802, 549] width 891 height 592
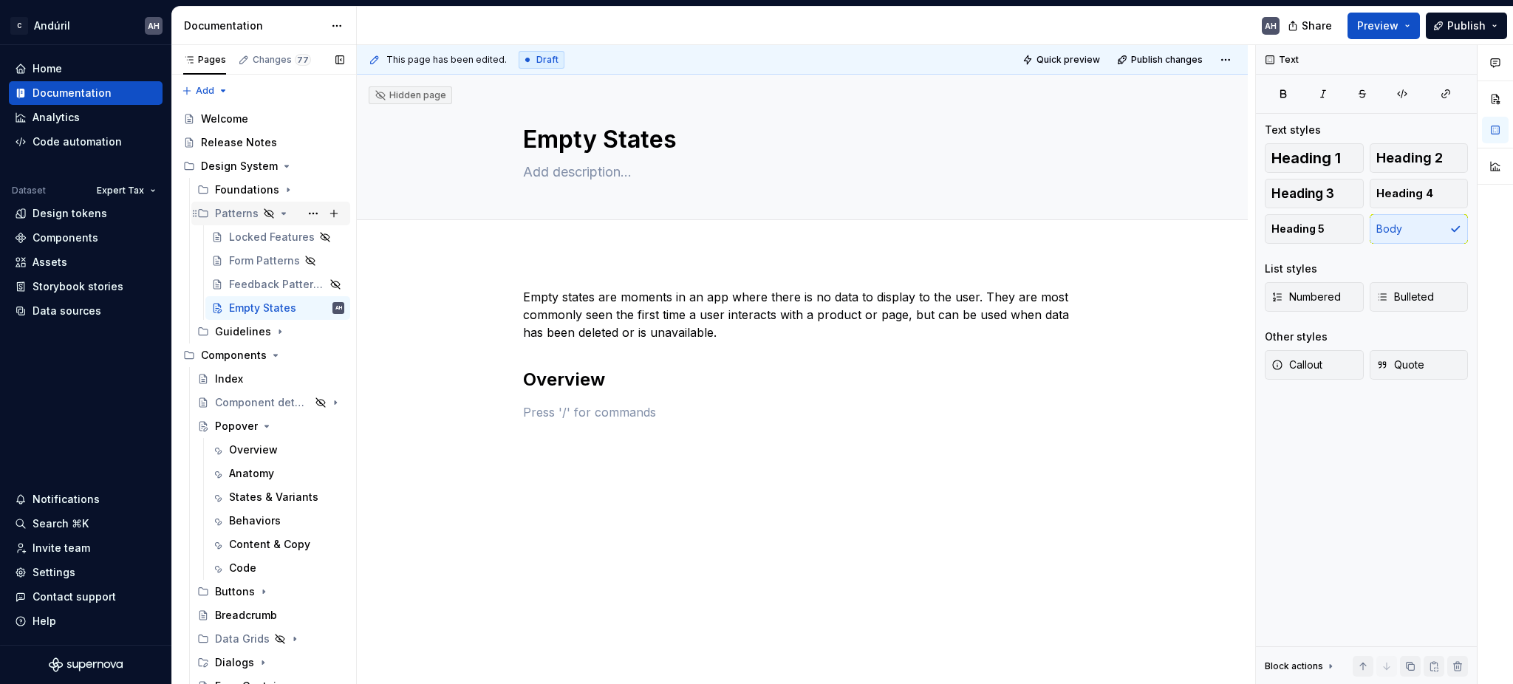
click at [278, 216] on icon "Page tree" at bounding box center [284, 214] width 12 height 12
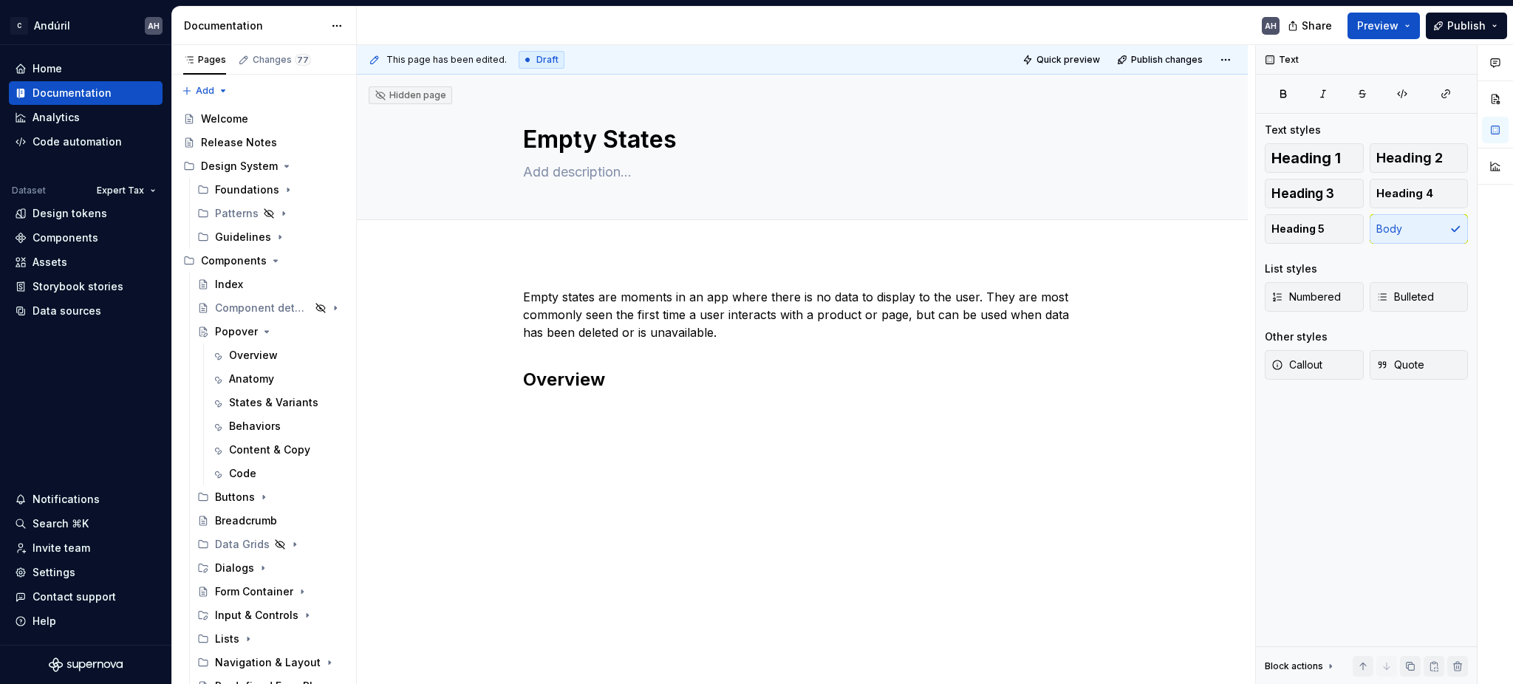
click at [616, 433] on div "Empty states are moments in an app where there is no data to display to the use…" at bounding box center [802, 363] width 558 height 151
click at [612, 372] on h2 "Overview" at bounding box center [802, 380] width 558 height 24
click at [592, 437] on p "Designing with Empty States" at bounding box center [802, 439] width 558 height 18
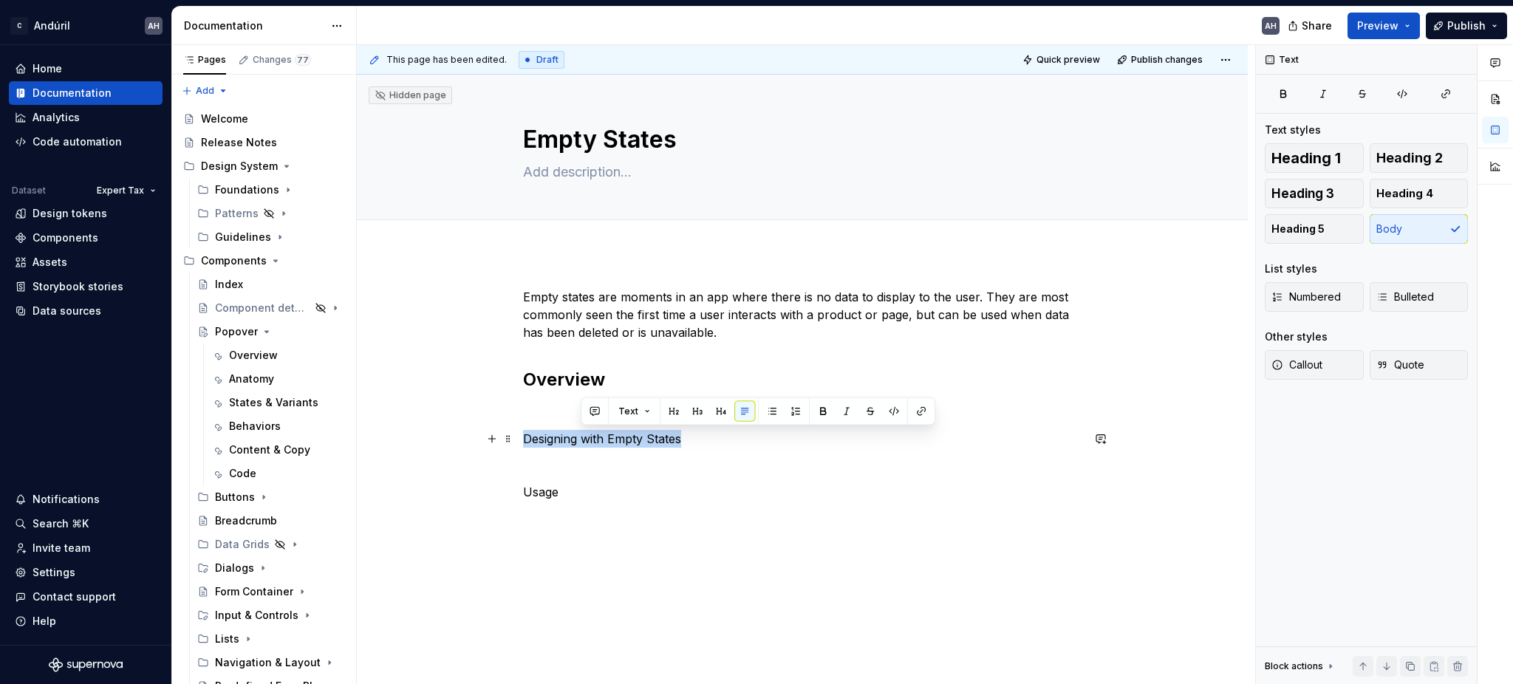
click at [592, 437] on p "Designing with Empty States" at bounding box center [802, 439] width 558 height 18
click at [1417, 151] on span "Heading 2" at bounding box center [1409, 158] width 66 height 15
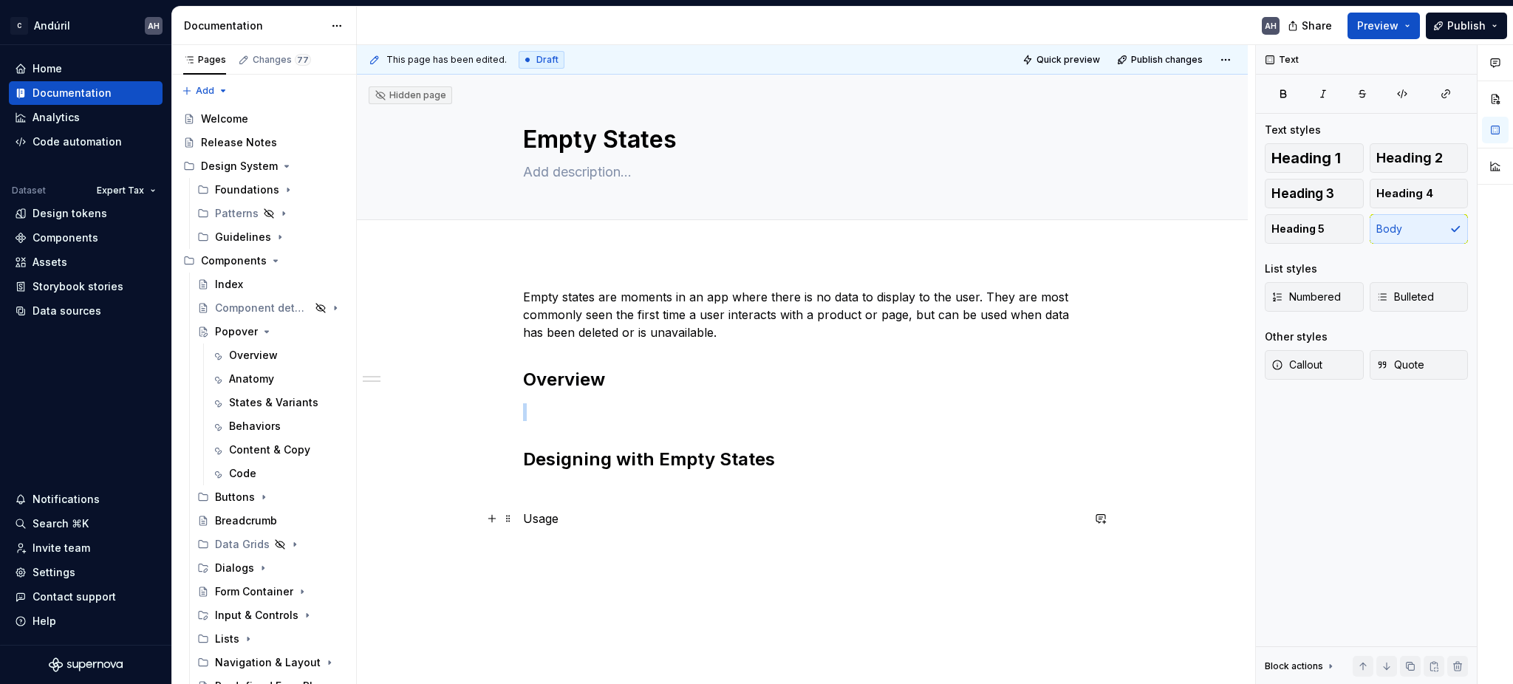
click at [529, 518] on p "Usage" at bounding box center [802, 519] width 558 height 18
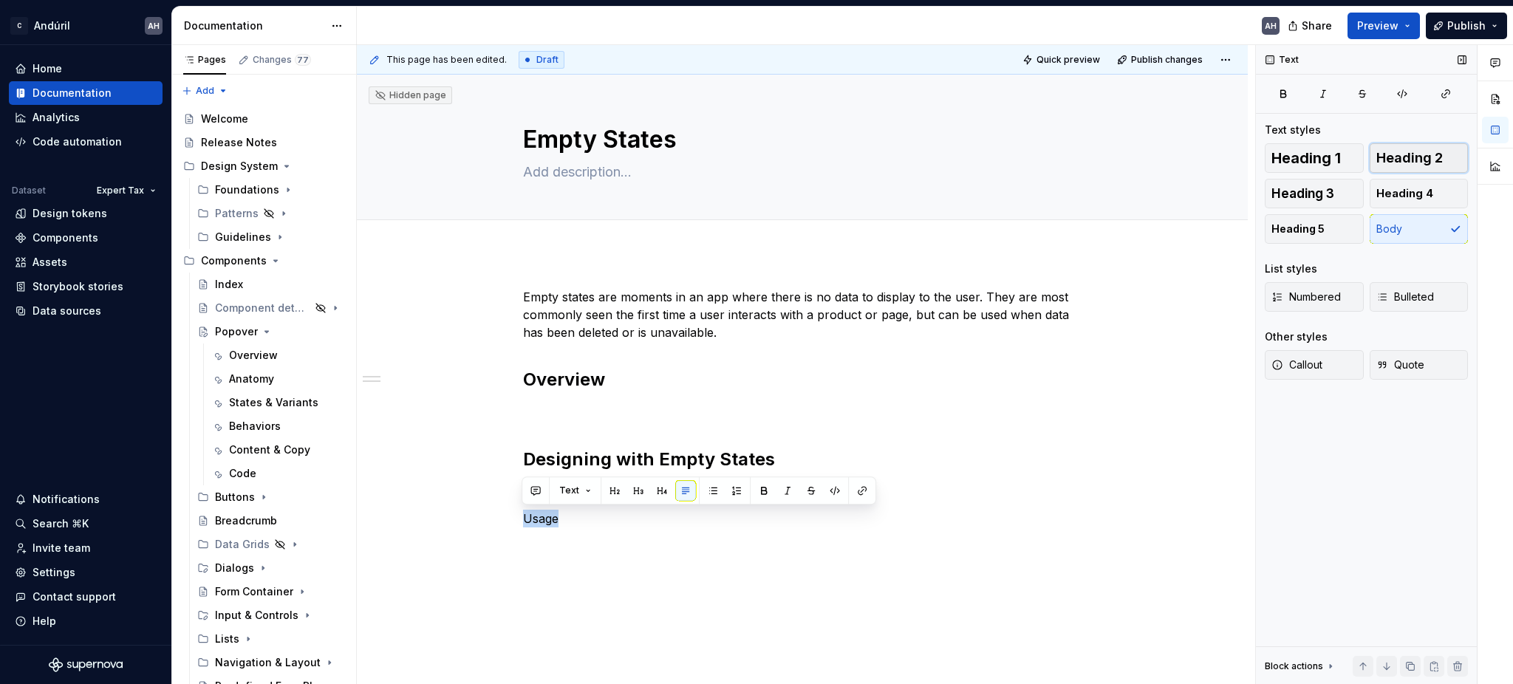
click at [1435, 162] on span "Heading 2" at bounding box center [1409, 158] width 66 height 15
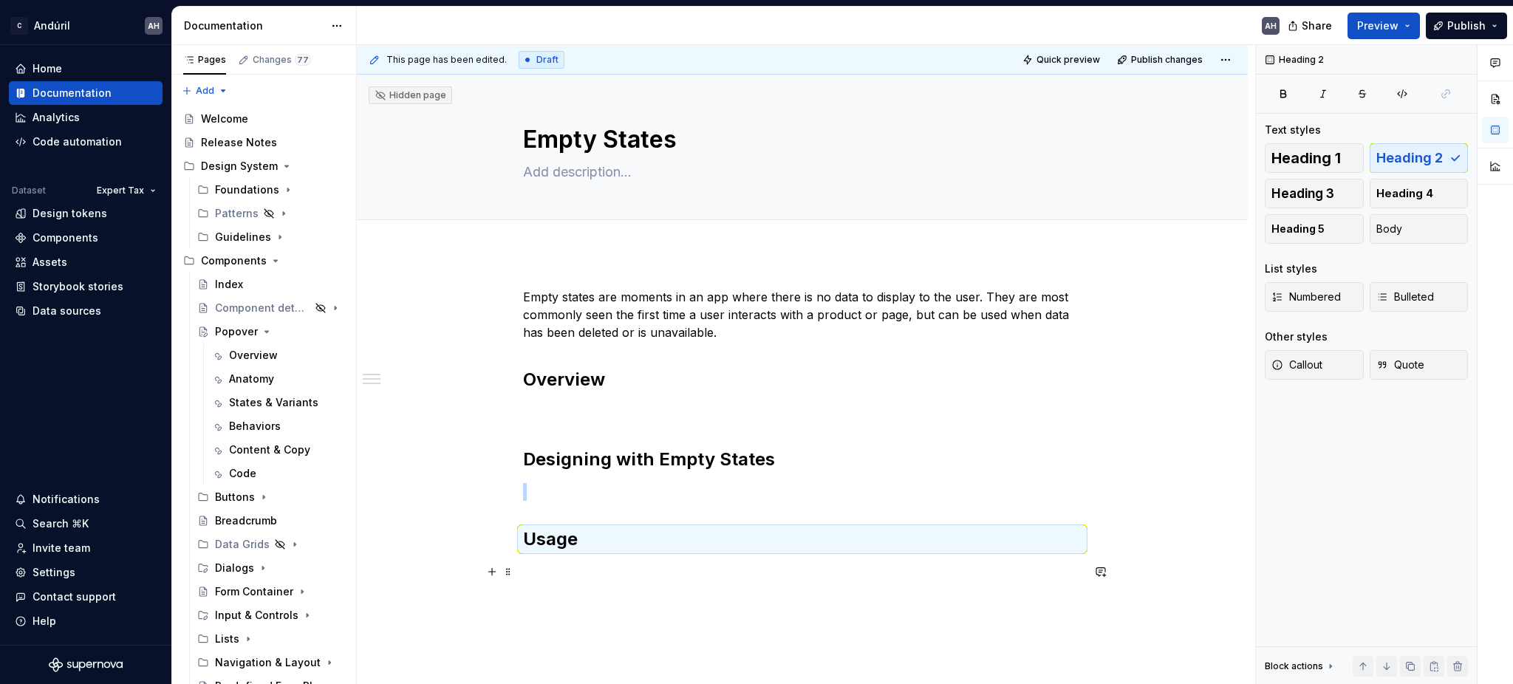
click at [551, 579] on p at bounding box center [802, 572] width 558 height 18
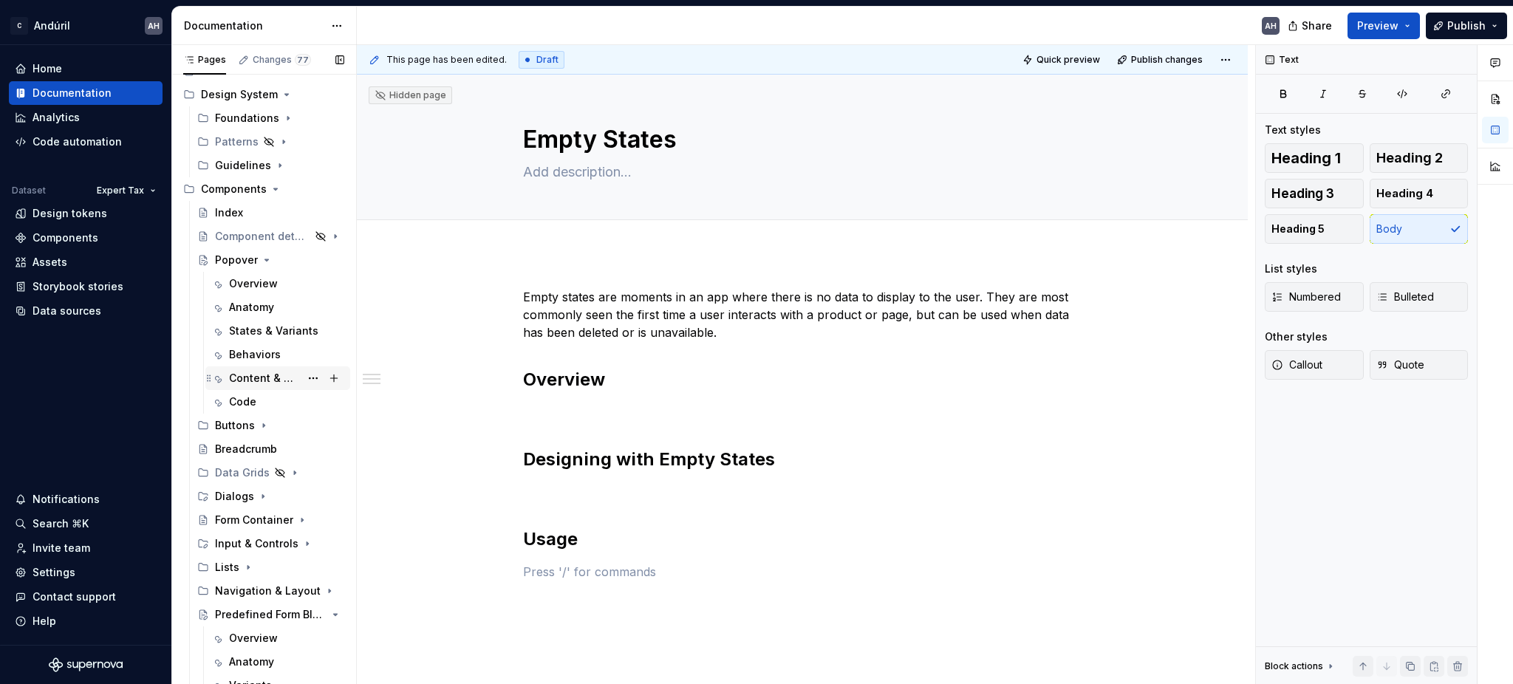
scroll to position [98, 0]
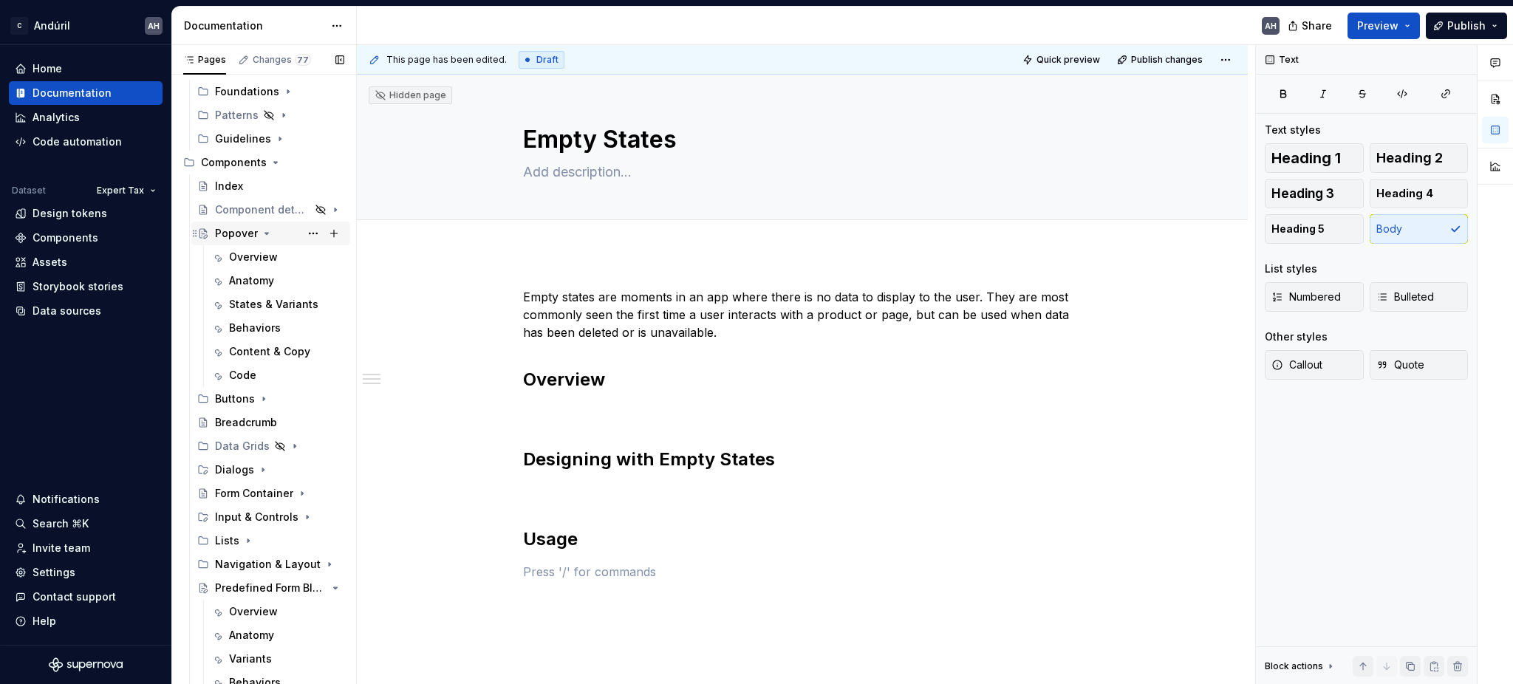
click at [238, 239] on div "Popover" at bounding box center [236, 233] width 43 height 15
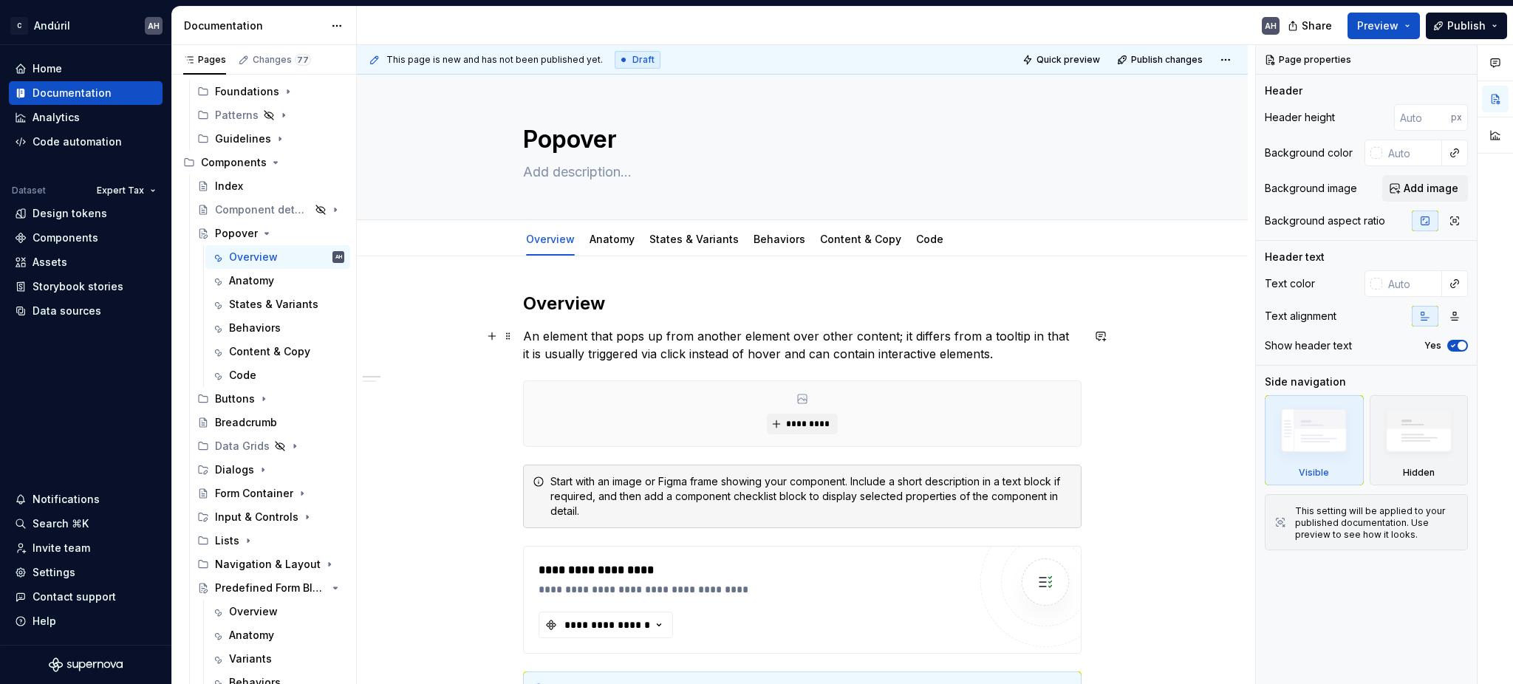
click at [1000, 362] on p "An element that pops up from another element over other content; it differs fro…" at bounding box center [802, 344] width 558 height 35
type textarea "*"
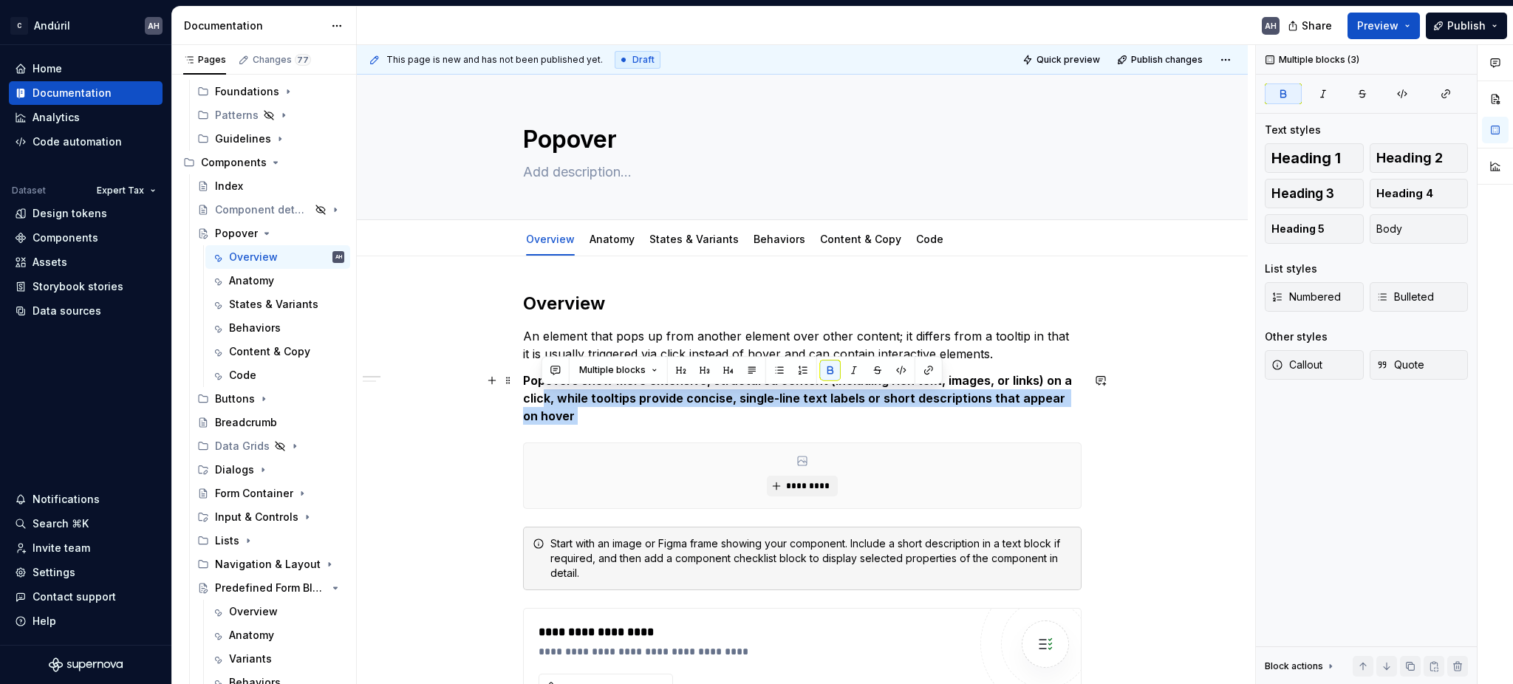
drag, startPoint x: 533, startPoint y: 410, endPoint x: 512, endPoint y: 390, distance: 29.3
click at [603, 410] on p "Popovers show more extensive, structured content (including rich text, images, …" at bounding box center [802, 398] width 558 height 53
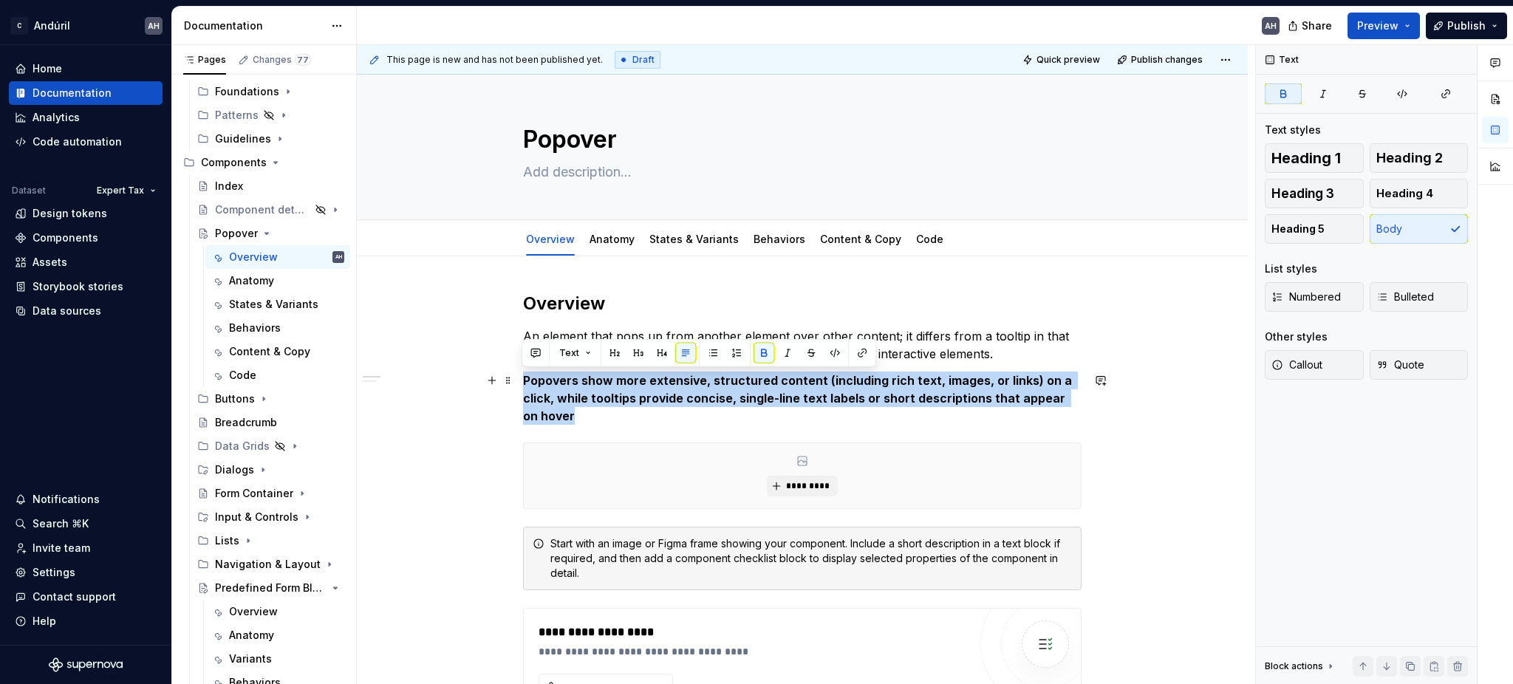
drag, startPoint x: 580, startPoint y: 412, endPoint x: 520, endPoint y: 377, distance: 69.5
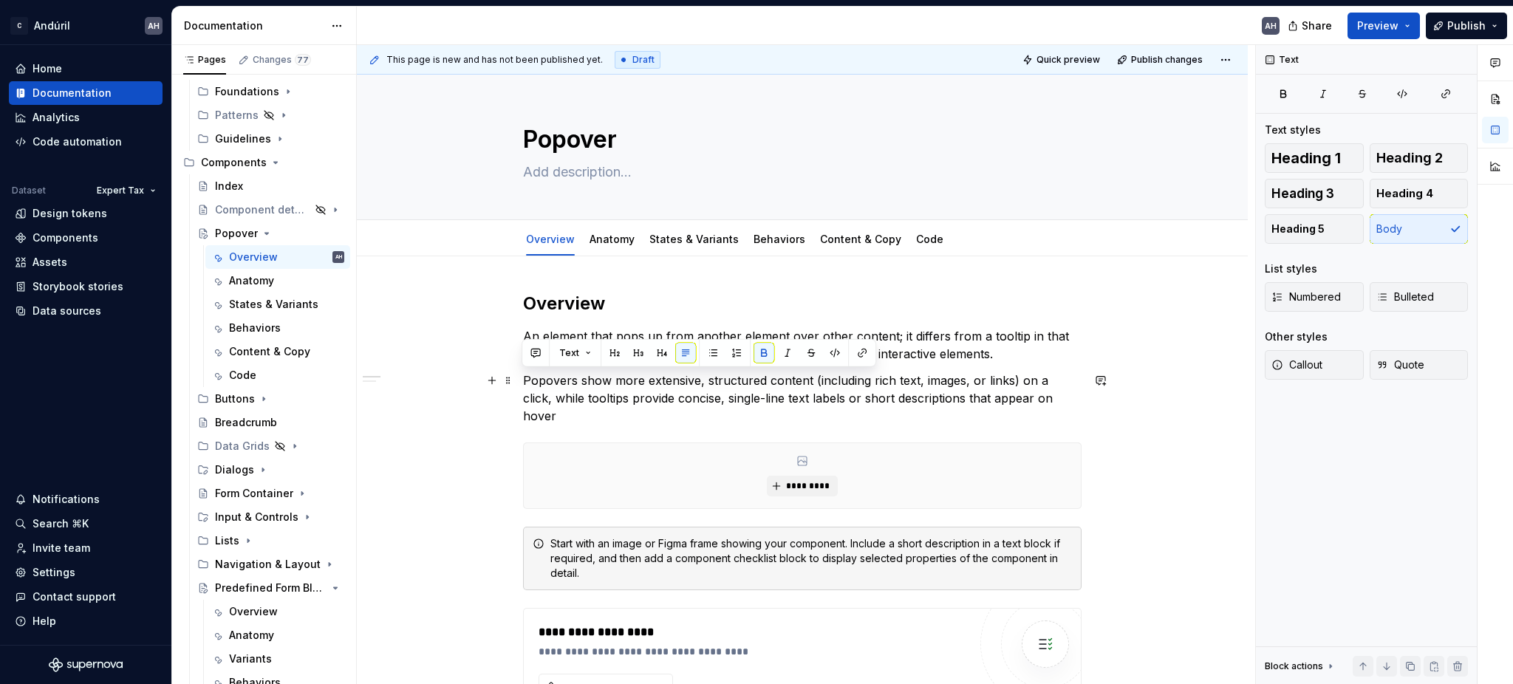
click at [682, 400] on p "Popovers show more extensive, structured content (including rich text, images, …" at bounding box center [802, 398] width 558 height 53
click at [747, 374] on p "Popovers show more extensive, structured content (including rich text, images, …" at bounding box center [802, 398] width 558 height 53
click at [529, 397] on p "Popovers show more extensive, structured content (including rich text, images, …" at bounding box center [802, 398] width 558 height 53
click at [613, 386] on p "Popovers show more extensive, structured content (including rich text, images, …" at bounding box center [802, 398] width 558 height 53
click at [579, 383] on p "Popovers show more extensive, structured content (including rich text, images, …" at bounding box center [802, 398] width 558 height 53
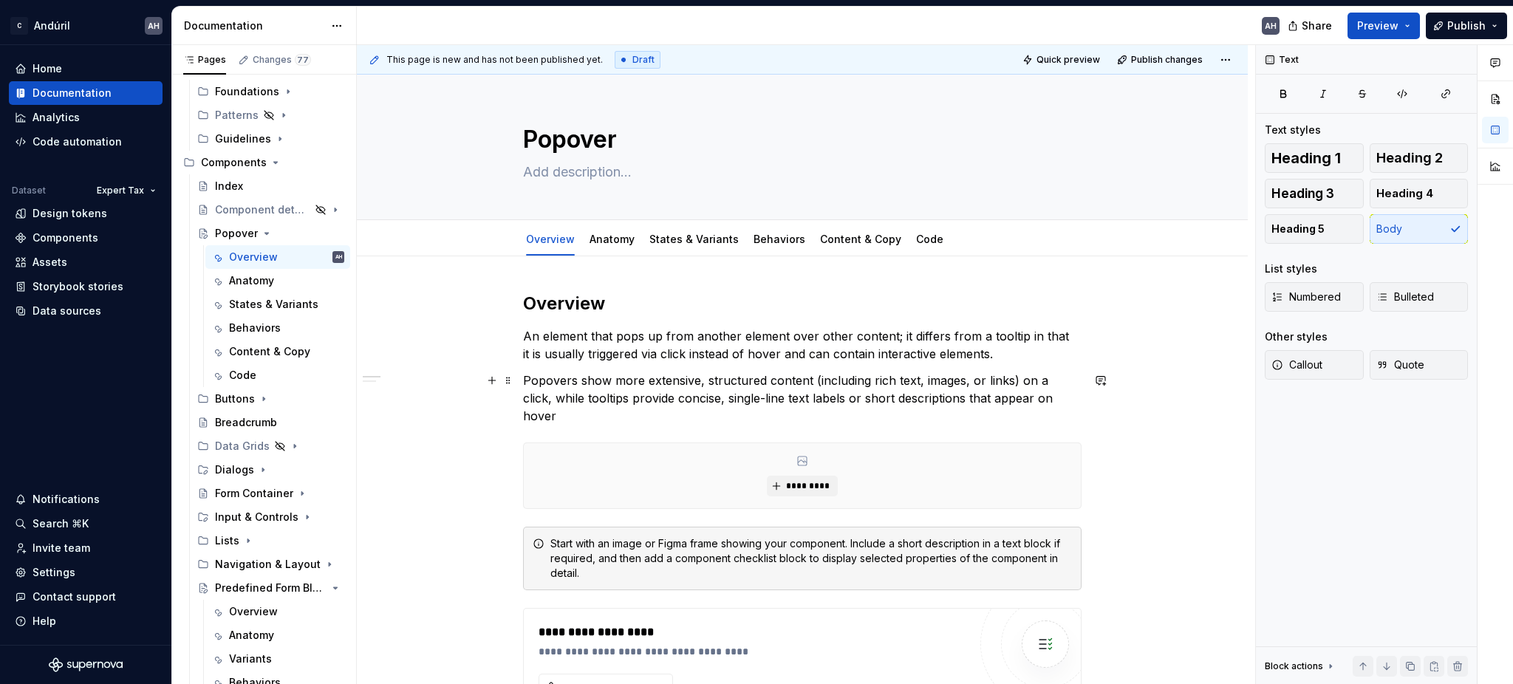
click at [1054, 397] on p "Popovers show more extensive, structured content (including rich text, images, …" at bounding box center [802, 398] width 558 height 53
click at [581, 382] on p "Popovers show more extensive, structured content (including rich text, images, …" at bounding box center [802, 398] width 558 height 53
click at [681, 402] on p "Popovers — in contrast to Tooltips — show more extensive, structured content (i…" at bounding box center [802, 398] width 558 height 53
click at [672, 400] on p "Popovers — in contrast to Tooltips — show more extensive, structured content (i…" at bounding box center [802, 398] width 558 height 53
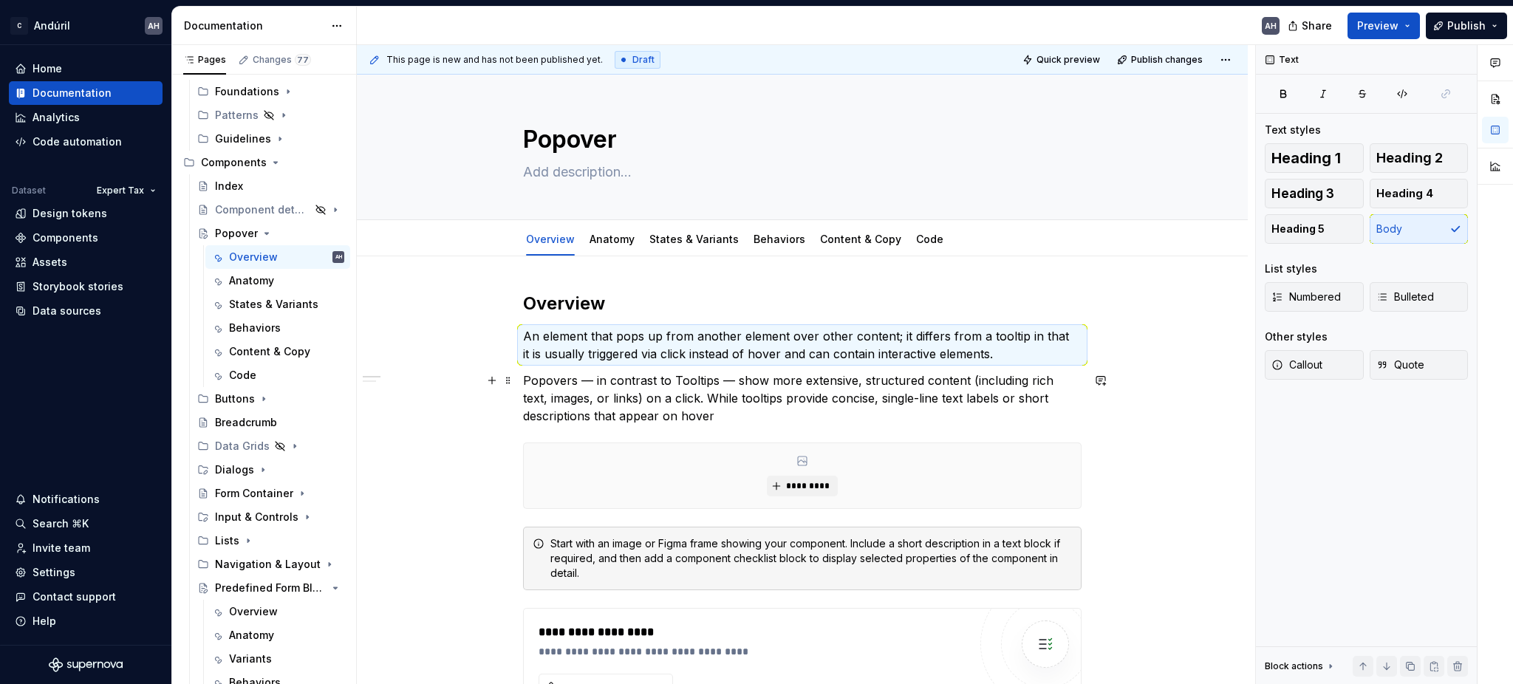
click at [546, 390] on p "Popovers — in contrast to Tooltips — show more extensive, structured content (i…" at bounding box center [802, 398] width 558 height 53
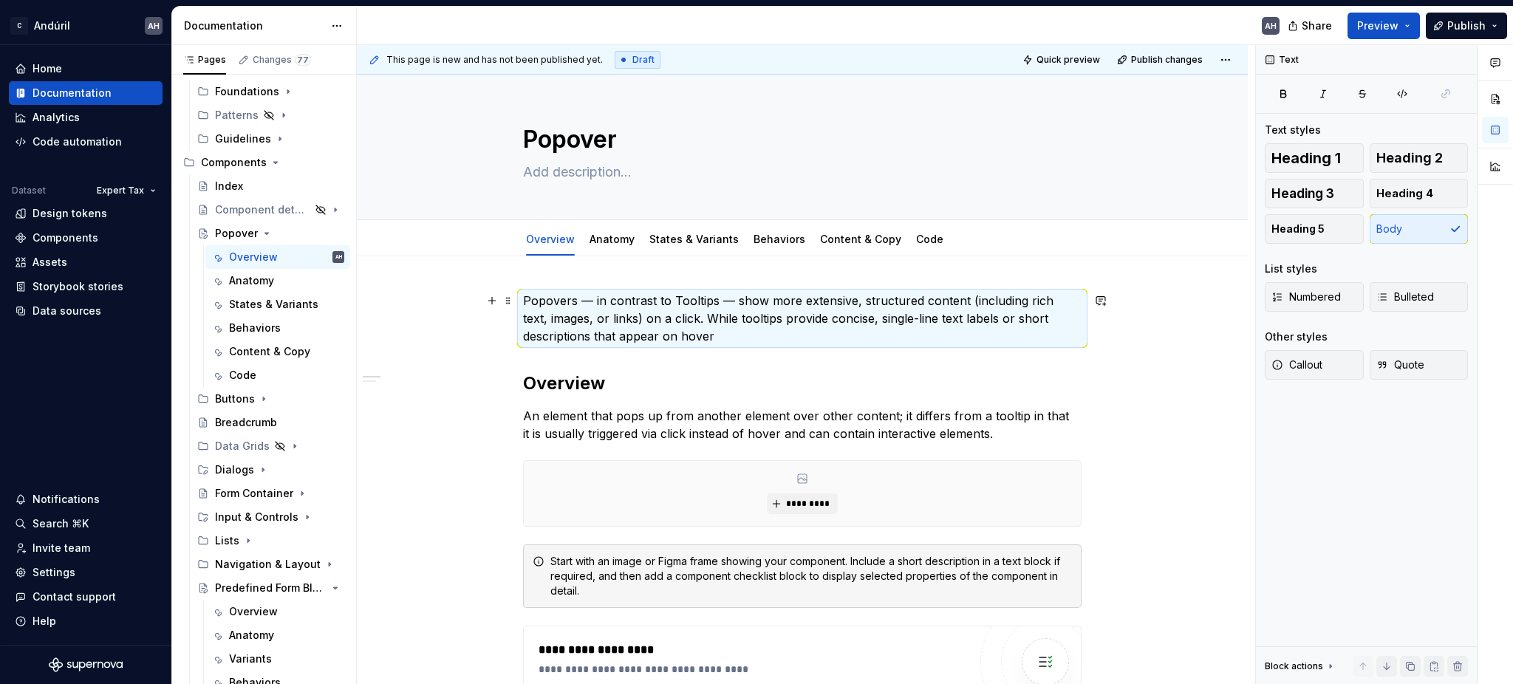
click at [701, 344] on p "Popovers — in contrast to Tooltips — show more extensive, structured content (i…" at bounding box center [802, 318] width 558 height 53
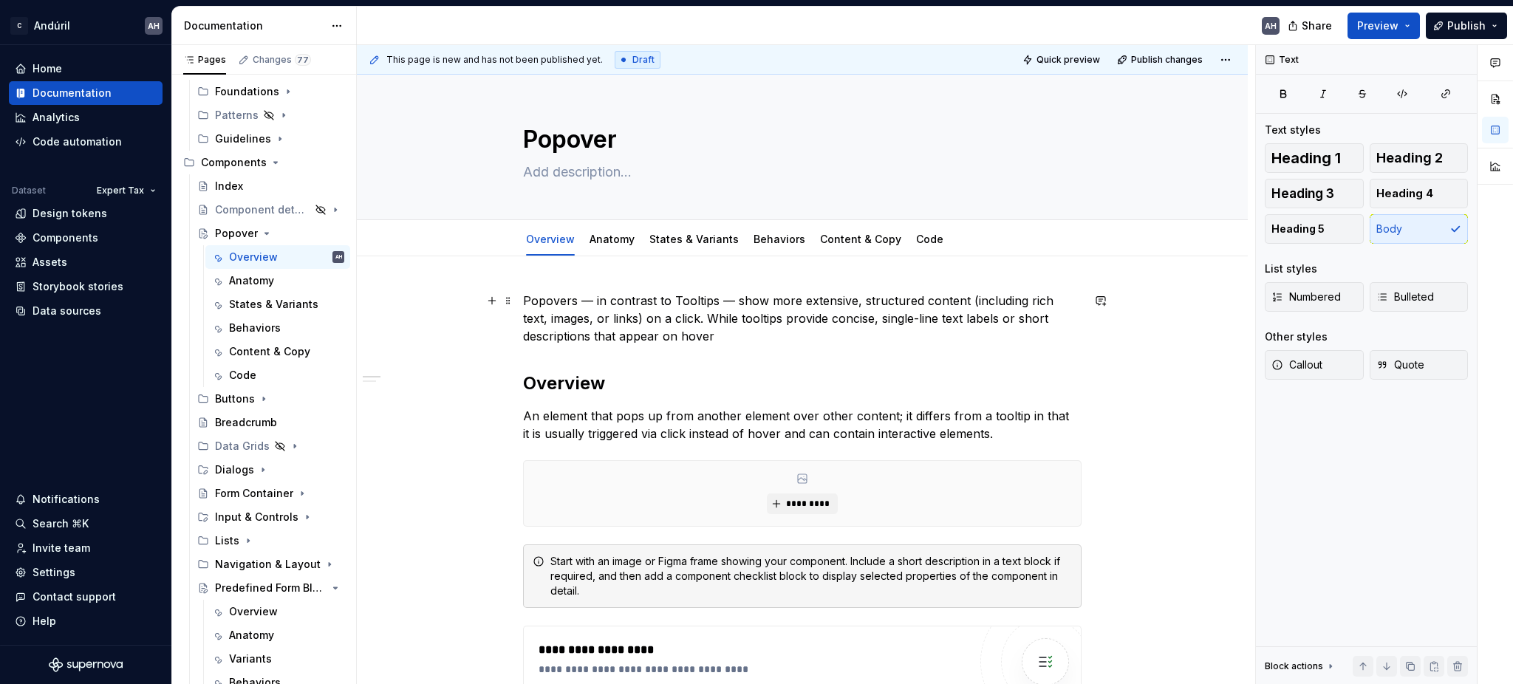
click at [1072, 300] on p "Popovers — in contrast to Tooltips — show more extensive, structured content (i…" at bounding box center [802, 318] width 558 height 53
click at [609, 319] on p "Popovers — in contrast to Tooltips — show more extensive, structured content (i…" at bounding box center [802, 318] width 558 height 53
click at [676, 323] on p "Popovers — in contrast to Tooltips — show more extensive, structured content (i…" at bounding box center [802, 318] width 558 height 53
click at [547, 298] on p "Popovers — in contrast to Tooltips — show more extensive, structured content (i…" at bounding box center [802, 318] width 558 height 53
click at [729, 325] on p "Popovers — in contrast to Tooltips — show more extensive, structured content (i…" at bounding box center [802, 318] width 558 height 53
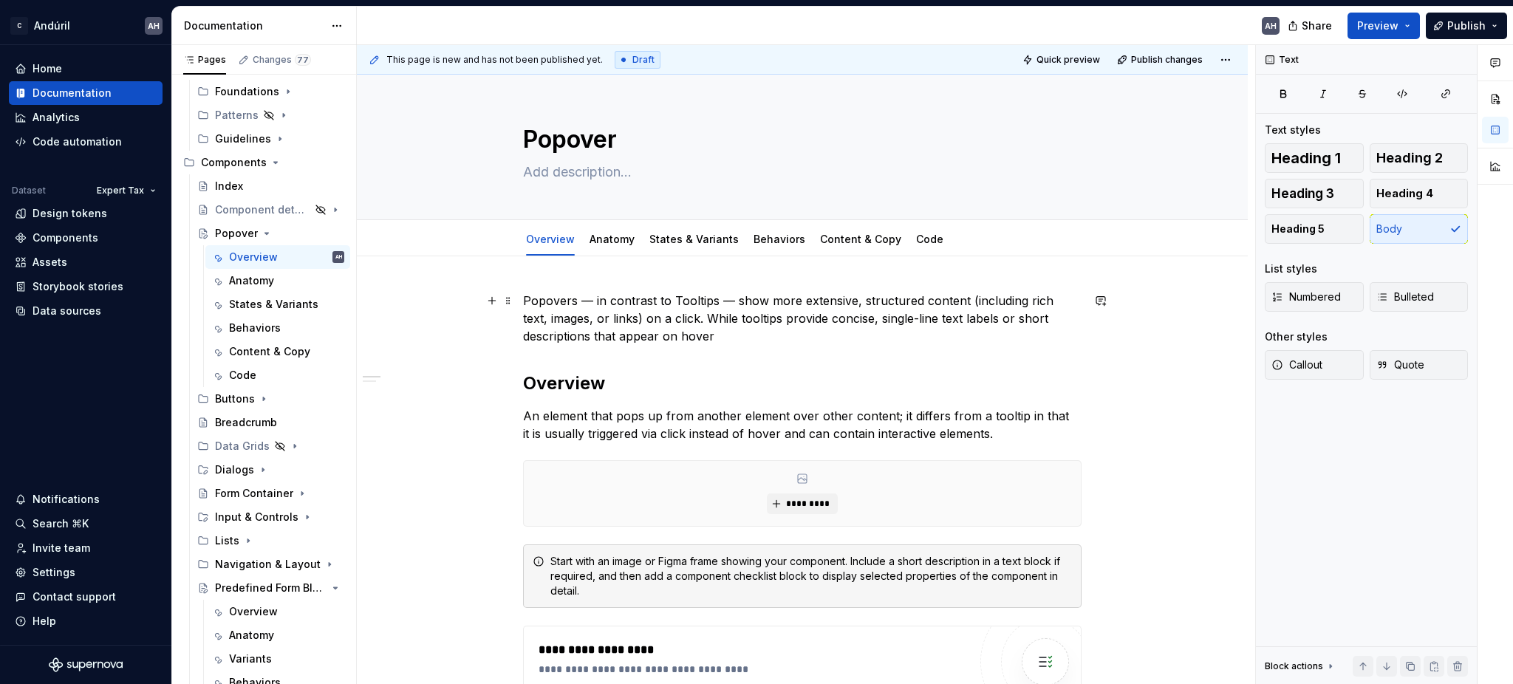
click at [672, 319] on p "Popovers — in contrast to Tooltips — show more extensive, structured content (i…" at bounding box center [802, 318] width 558 height 53
click at [675, 318] on p "Popovers — in contrast to Tooltips — show more extensive, structured content (i…" at bounding box center [802, 318] width 558 height 53
drag, startPoint x: 671, startPoint y: 318, endPoint x: 612, endPoint y: 317, distance: 59.8
click at [612, 317] on p "Popovers — in contrast to Tooltips — show more extensive, structured content (i…" at bounding box center [802, 318] width 558 height 53
click at [695, 329] on p "Popovers — in contrast to Tooltips — show more extensive, structured content (i…" at bounding box center [802, 318] width 558 height 53
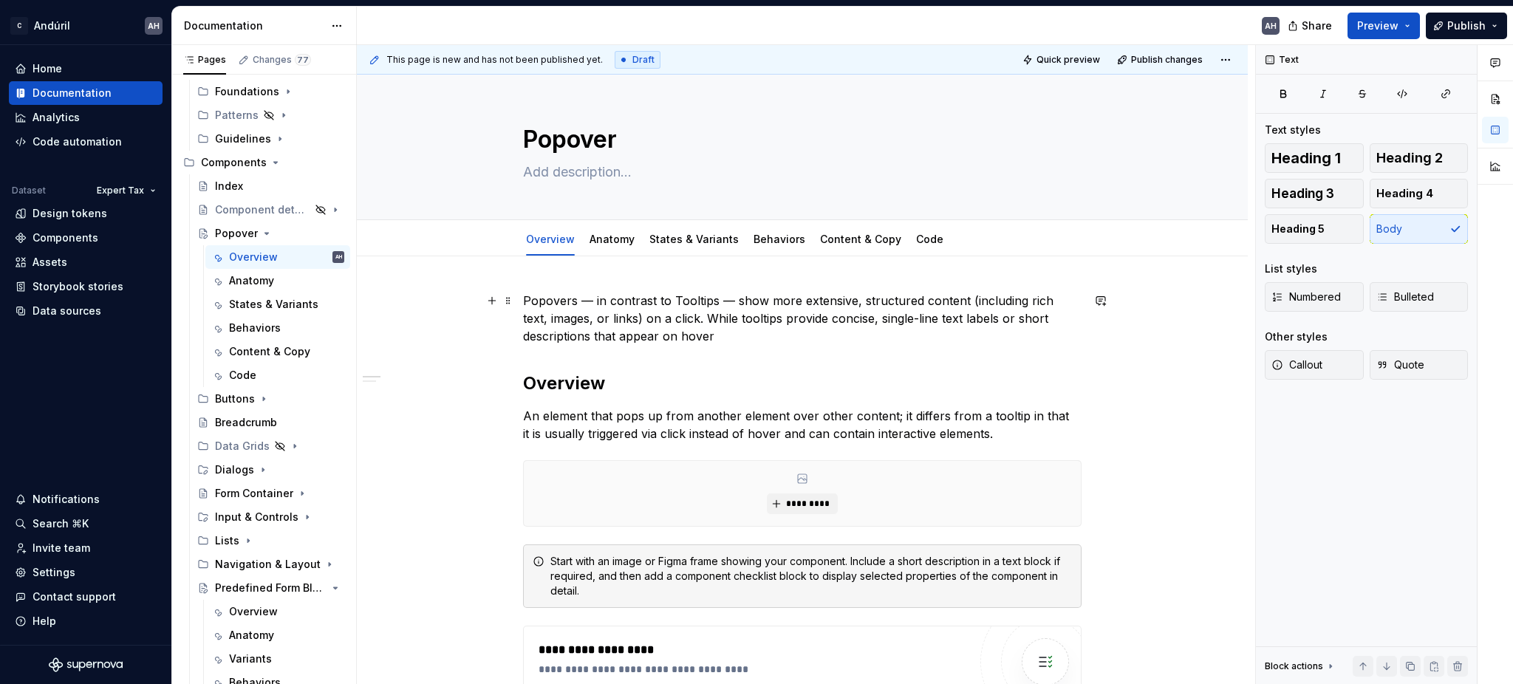
click at [728, 332] on p "Popovers — in contrast to Tooltips — show more extensive, structured content (i…" at bounding box center [802, 318] width 558 height 53
click at [849, 315] on p "Popovers — in contrast to Tooltips — show more extensive, structured content (i…" at bounding box center [802, 318] width 558 height 53
click at [945, 318] on p "Popovers — in contrast to Tooltips — show more extensive, structured content (i…" at bounding box center [802, 318] width 558 height 53
click at [868, 335] on p "Popovers — in contrast to Tooltips — show more extensive, structured content (i…" at bounding box center [802, 318] width 558 height 53
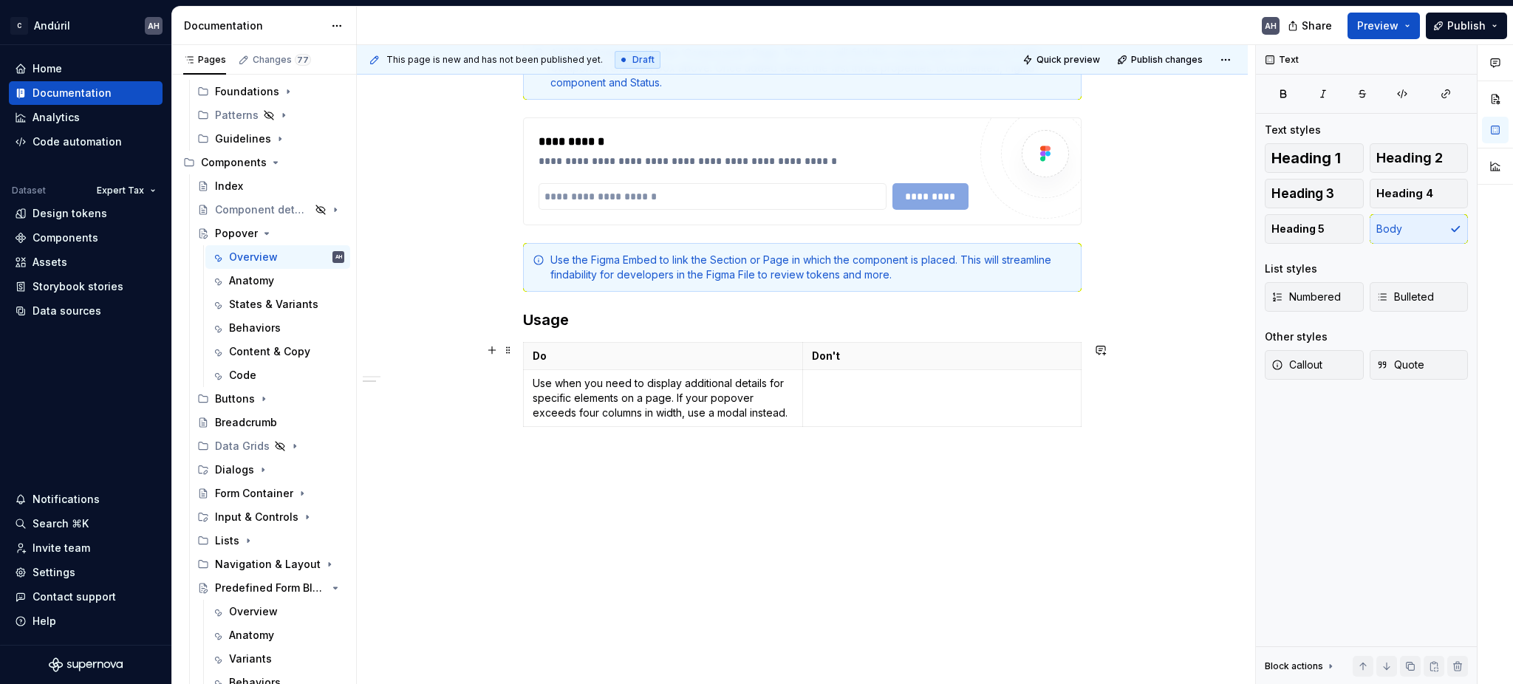
scroll to position [722, 0]
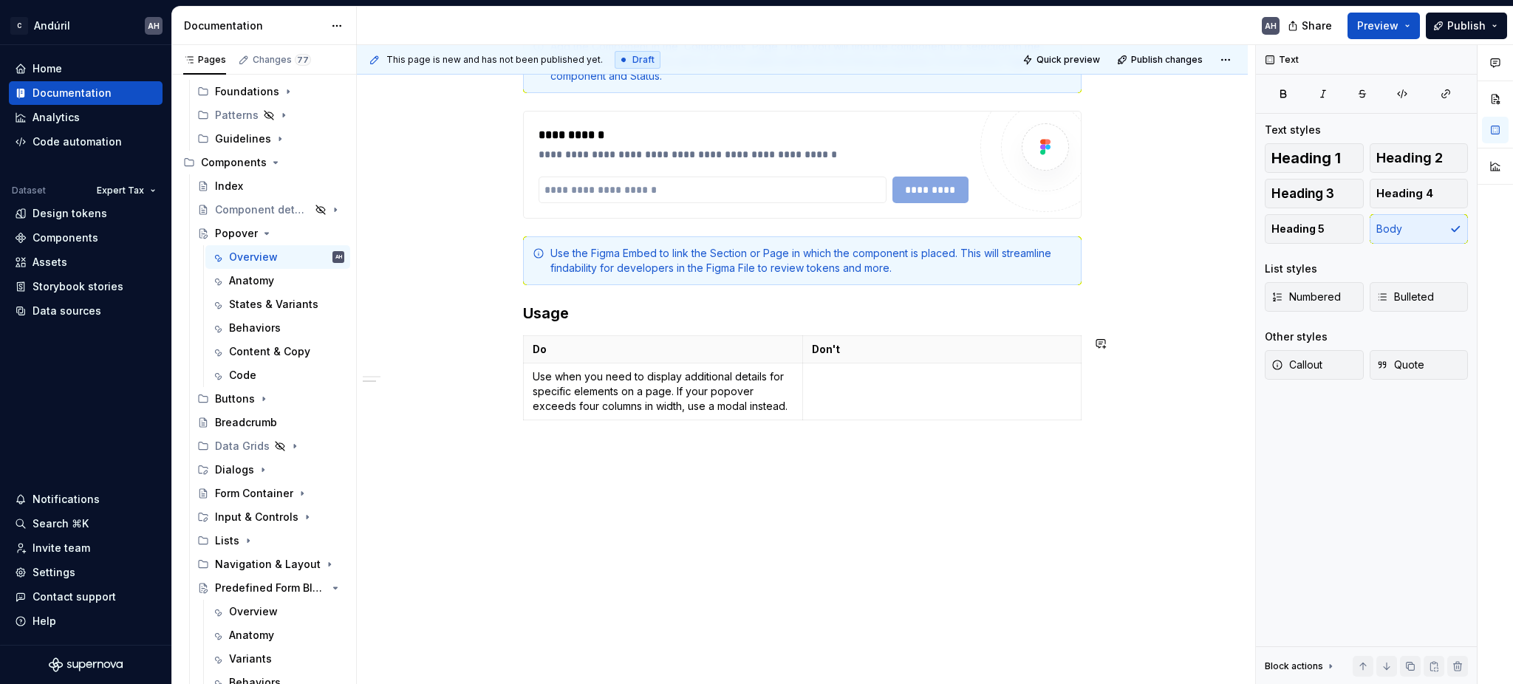
click at [630, 482] on div "**********" at bounding box center [802, 110] width 891 height 1150
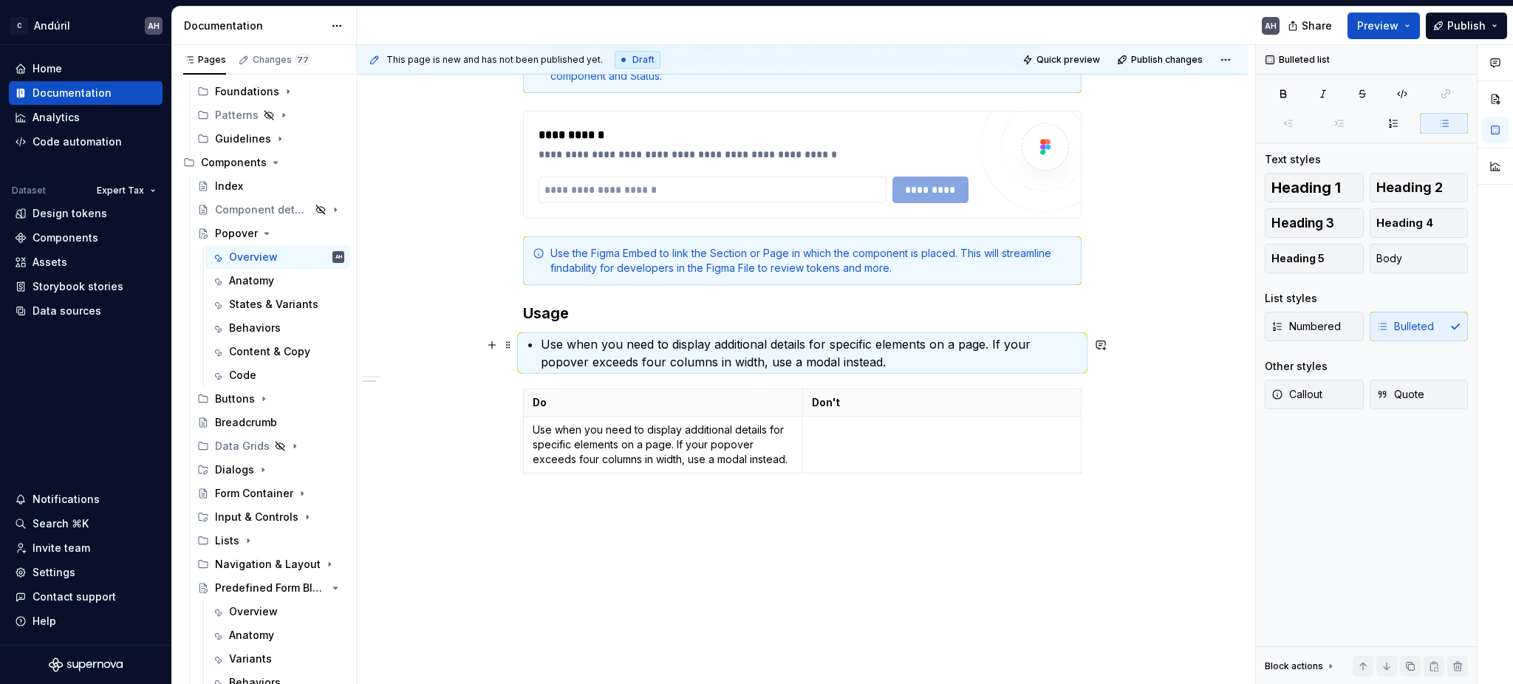
click at [650, 347] on p "Use when you need to display additional details for specific elements on a page…" at bounding box center [811, 352] width 541 height 35
click at [717, 344] on p "Use when you need to display additional details for specific elements on a page…" at bounding box center [811, 352] width 541 height 35
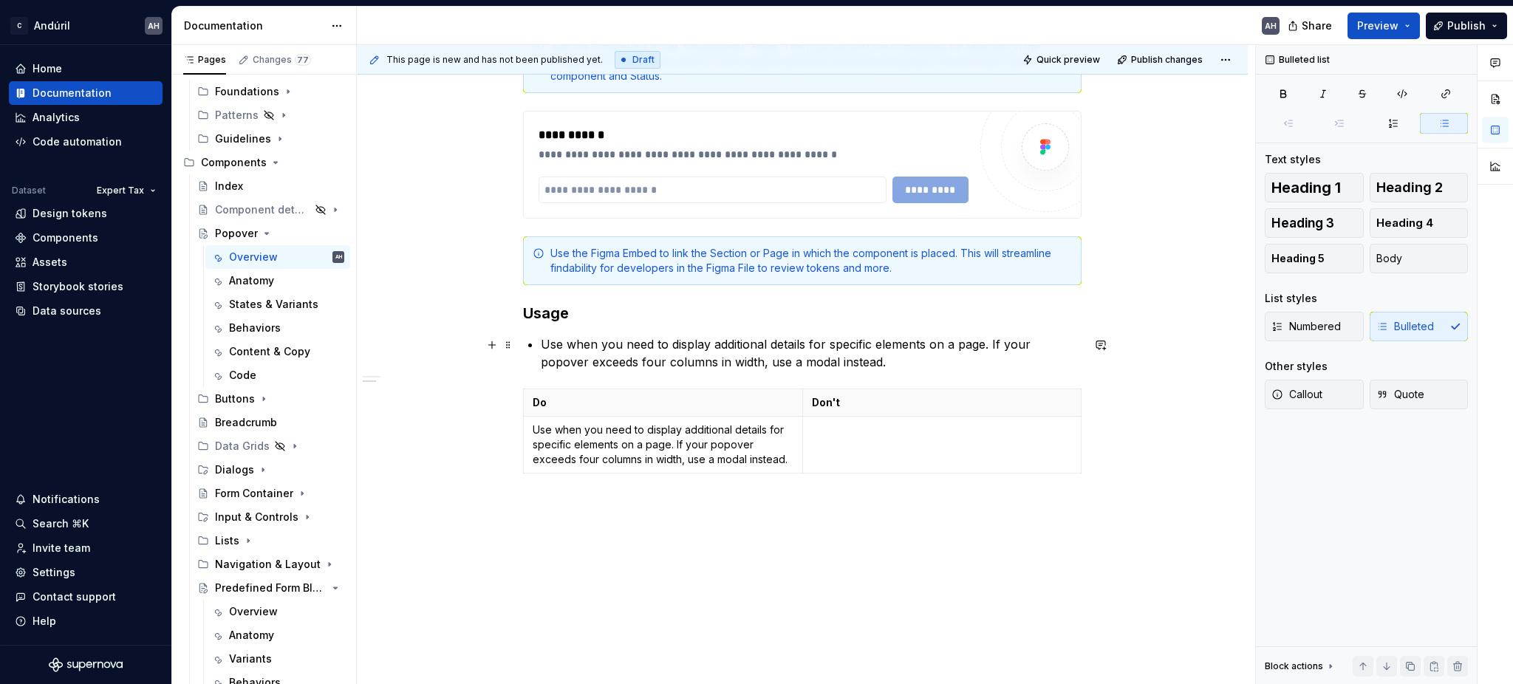
click at [878, 355] on p "Use when you need to display additional details for specific elements on a page…" at bounding box center [811, 352] width 541 height 35
click at [936, 343] on p "Use when you need to display additional details for specific elements on a page…" at bounding box center [811, 352] width 541 height 35
click at [988, 342] on p "Use when you need to display additional details for specific elements on a page…" at bounding box center [811, 352] width 541 height 35
click at [990, 346] on p "Use when you need to display additional details for specific elements on a page…" at bounding box center [811, 352] width 541 height 35
click at [840, 365] on p "Use when you need to display additional details for specific elements on a page…" at bounding box center [811, 352] width 541 height 35
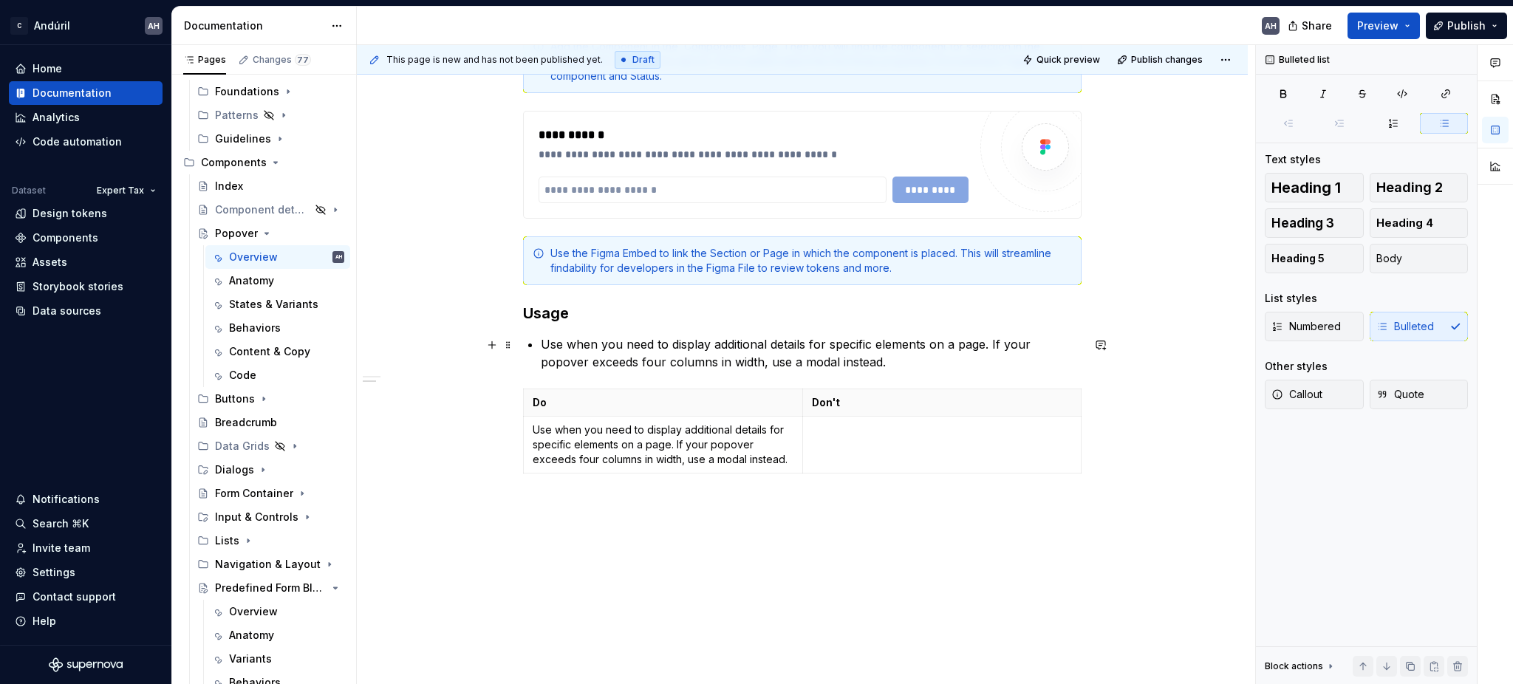
click at [600, 359] on p "Use when you need to display additional details for specific elements on a page…" at bounding box center [811, 352] width 541 height 35
click at [1011, 344] on p "Use when you need to display additional details for specific elements on a page…" at bounding box center [811, 352] width 541 height 35
click at [759, 364] on p "Use when you need to display additional details for specific elements on a page…" at bounding box center [811, 352] width 541 height 35
click at [668, 358] on p "Use when you need to display additional details for specific elements on a page…" at bounding box center [811, 352] width 541 height 35
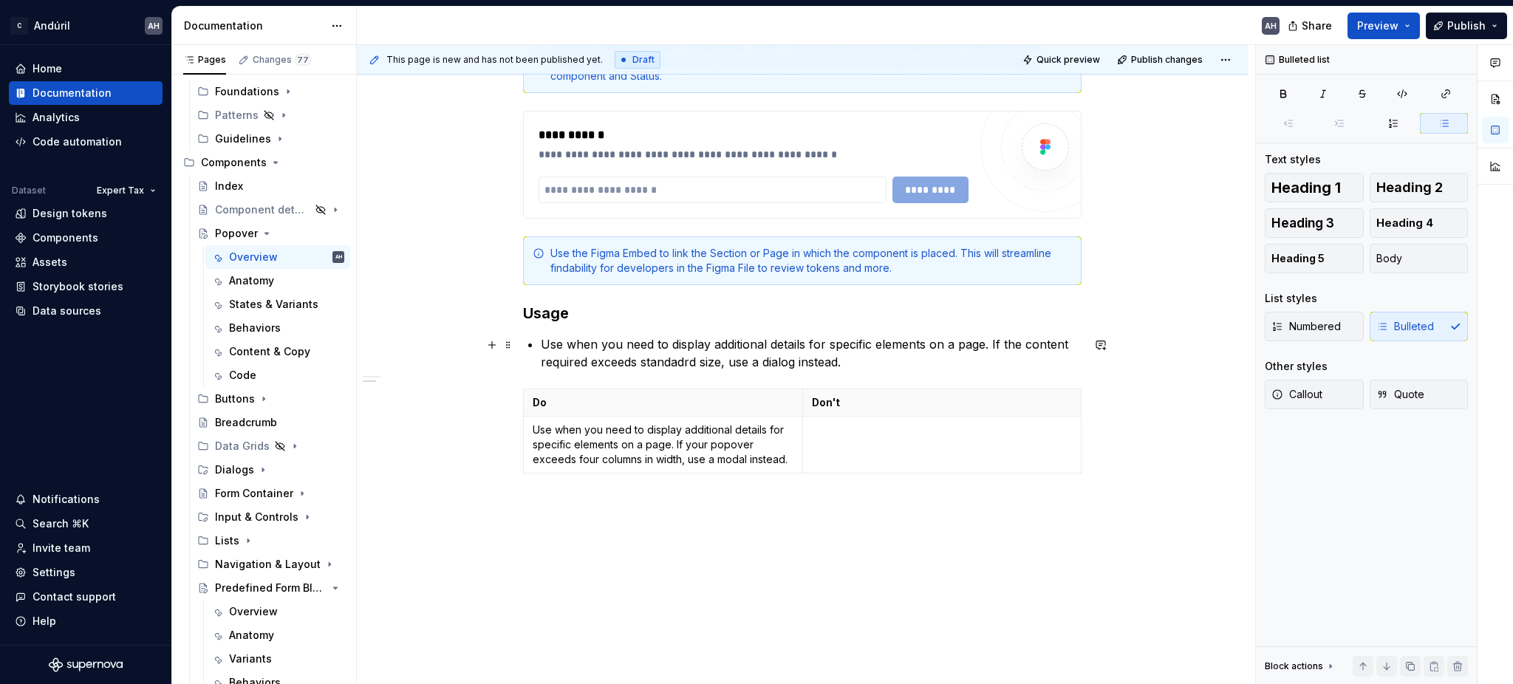
click at [668, 358] on p "Use when you need to display additional details for specific elements on a page…" at bounding box center [811, 352] width 541 height 35
click at [634, 364] on p "Use when you need to display additional details for specific elements on a page…" at bounding box center [811, 352] width 541 height 35
click at [821, 355] on p "Use when you need to display additional details for specific elements on a page…" at bounding box center [811, 352] width 541 height 35
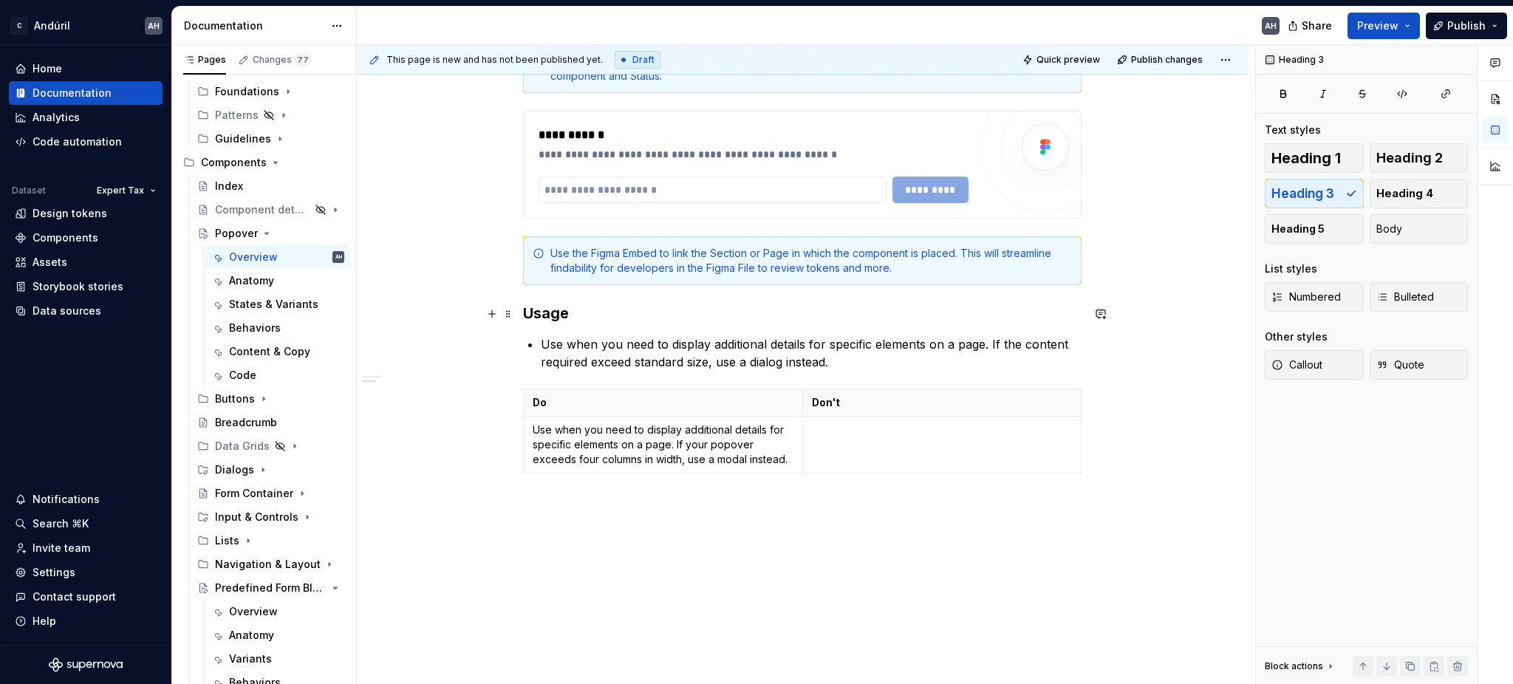
click at [677, 321] on h3 "Usage" at bounding box center [802, 313] width 558 height 21
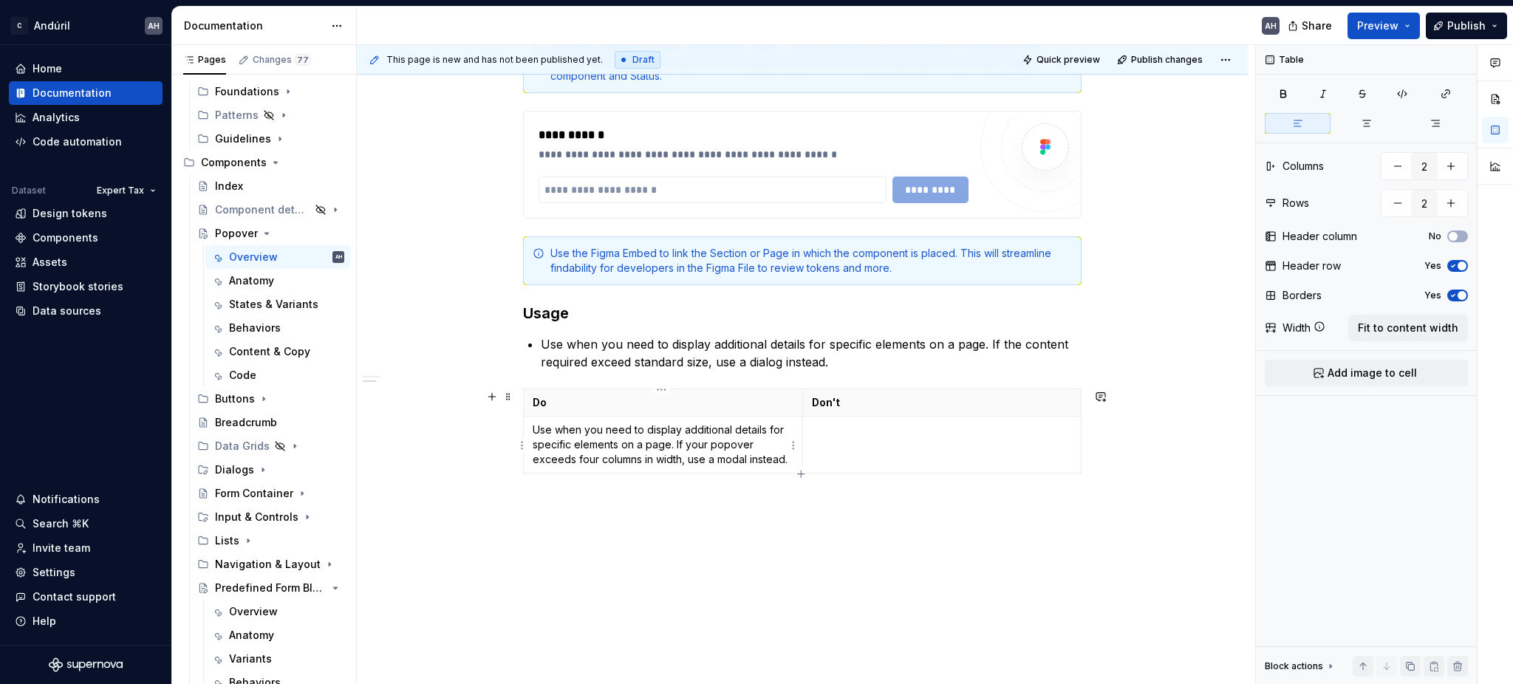
click at [660, 440] on p "Use when you need to display additional details for specific elements on a page…" at bounding box center [663, 444] width 261 height 44
click at [539, 438] on p "Use when you need to display additional details for specific elements on a page…" at bounding box center [663, 444] width 261 height 44
click at [631, 425] on p "Use when you need to display additional details for specific elements on a page…" at bounding box center [663, 444] width 261 height 44
click at [682, 435] on p "Use when you need to display additional details for specific elements on a page…" at bounding box center [663, 444] width 261 height 44
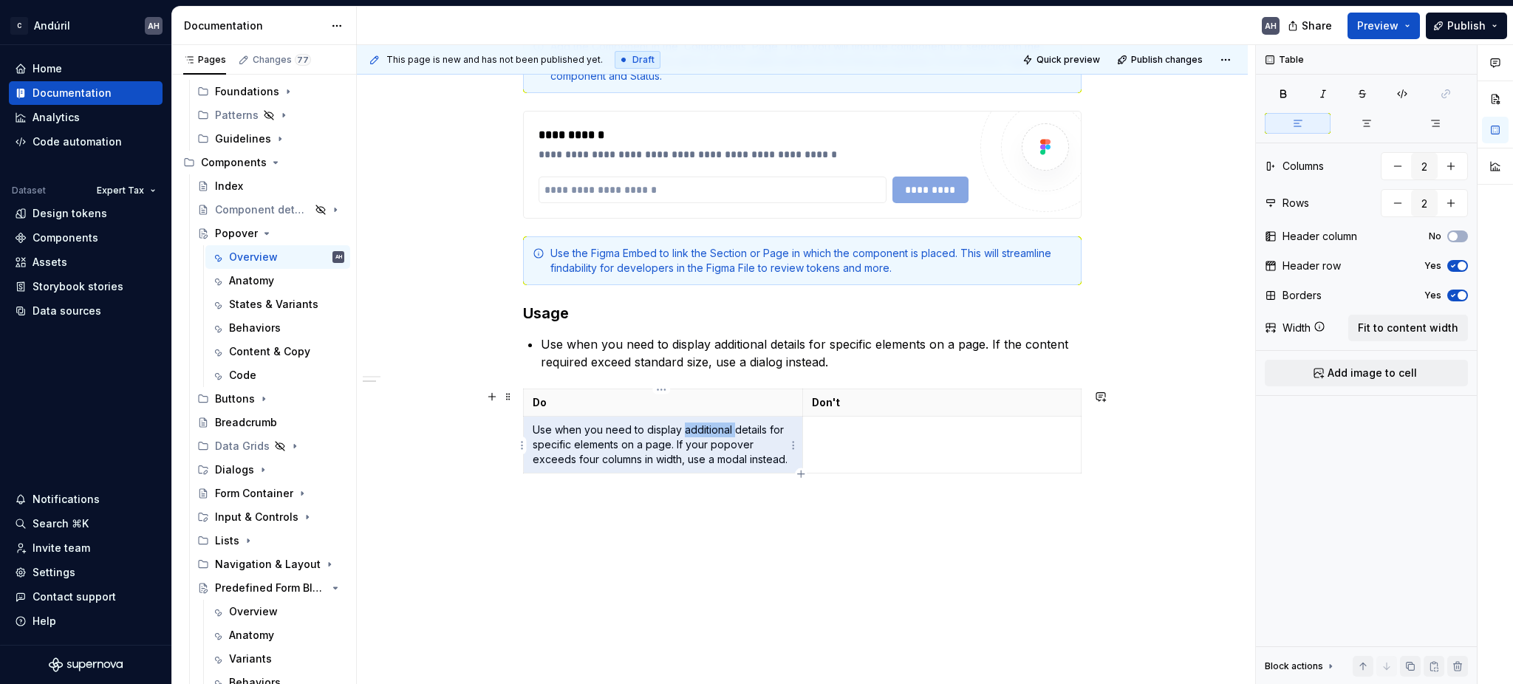
click at [682, 435] on p "Use when you need to display additional details for specific elements on a page…" at bounding box center [663, 444] width 261 height 44
click at [593, 425] on p "Use when you need to display additional details for specific elements on a page…" at bounding box center [663, 444] width 261 height 44
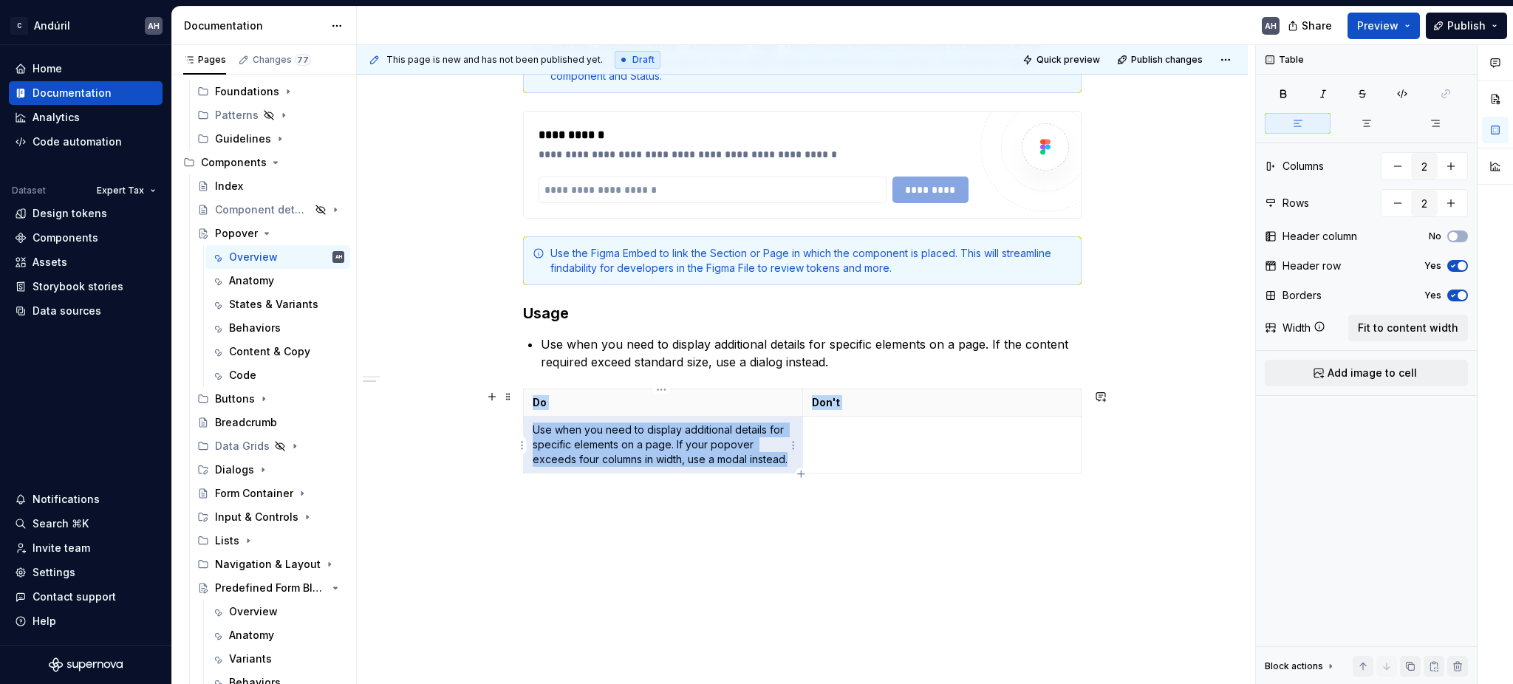
drag, startPoint x: 692, startPoint y: 445, endPoint x: 517, endPoint y: 423, distance: 176.4
click at [517, 423] on div "**********" at bounding box center [802, 119] width 891 height 1168
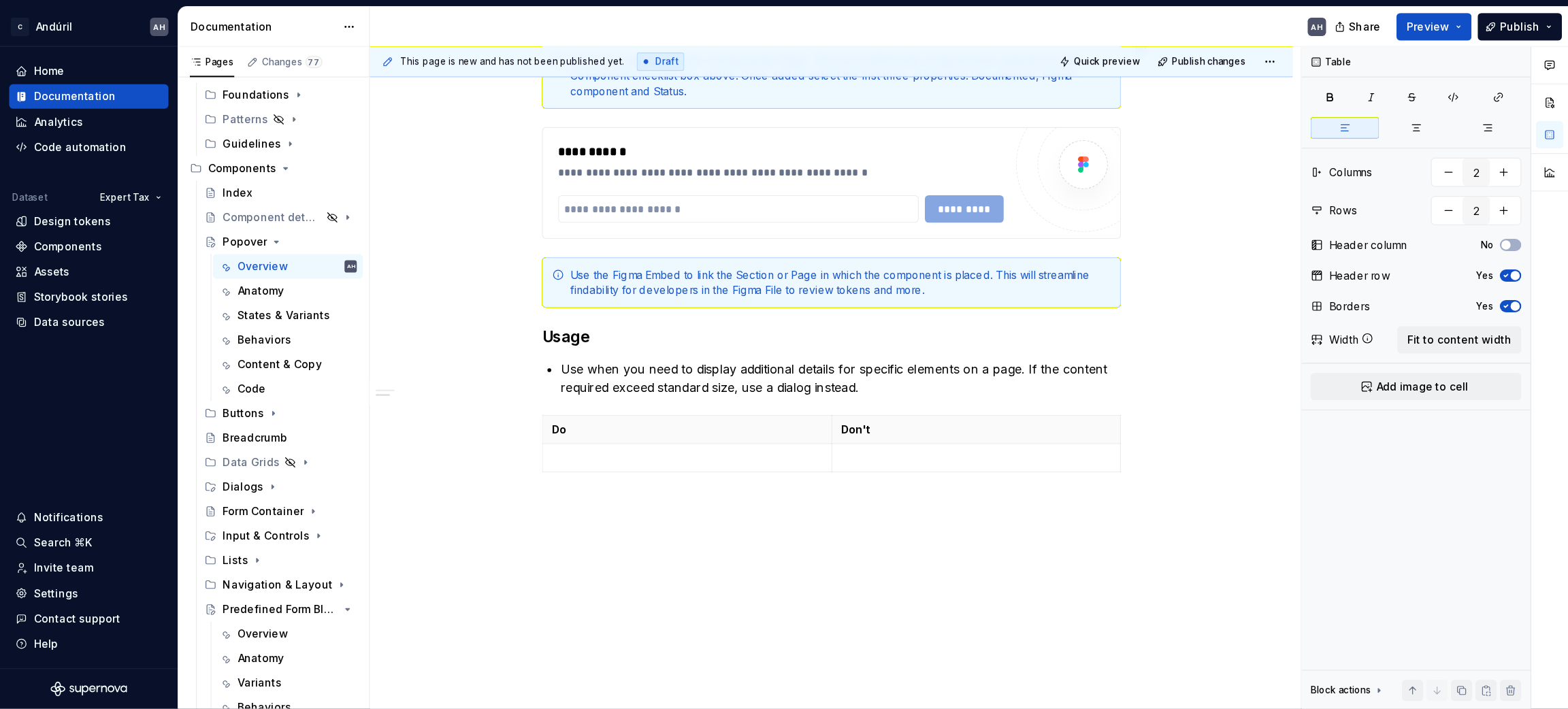
scroll to position [0, 0]
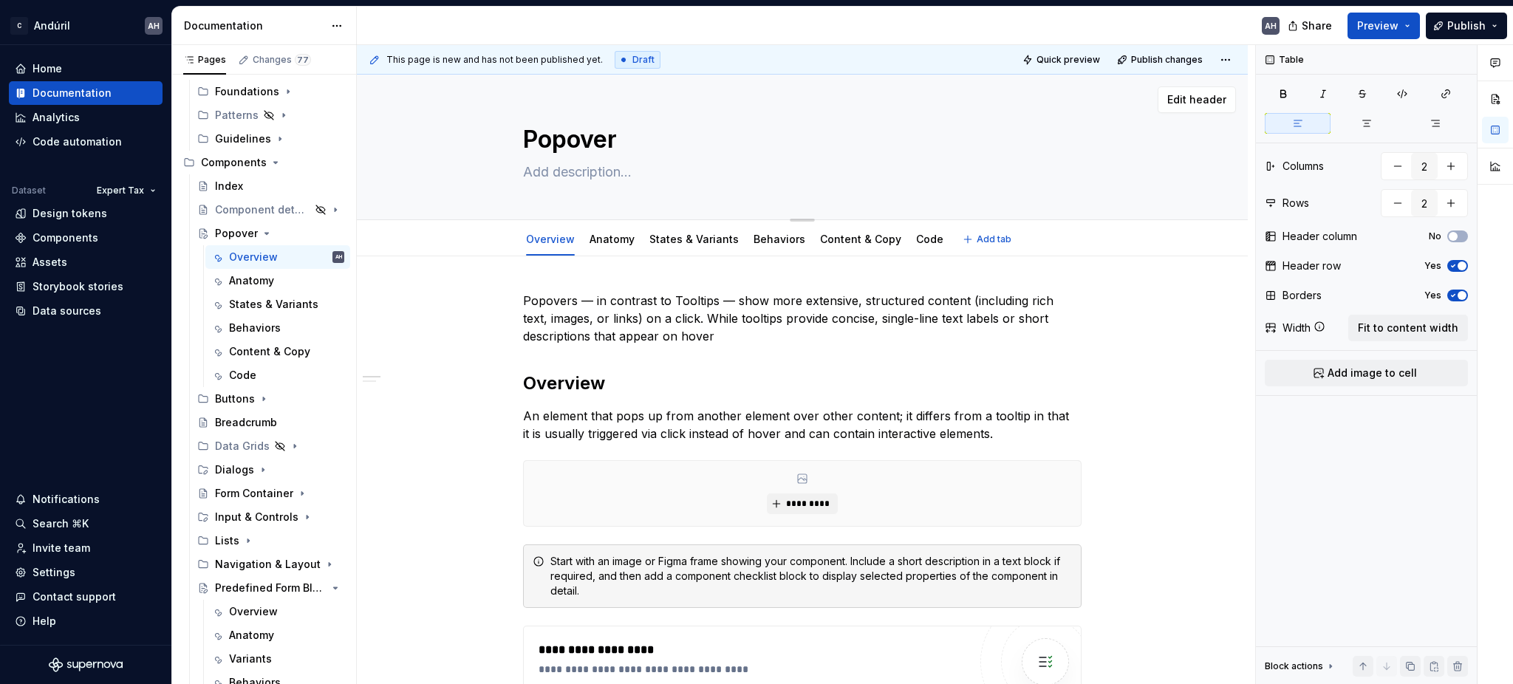
click at [608, 171] on textarea at bounding box center [799, 172] width 558 height 24
type textarea "*"
type textarea "F"
type textarea "*"
type textarea "Fl"
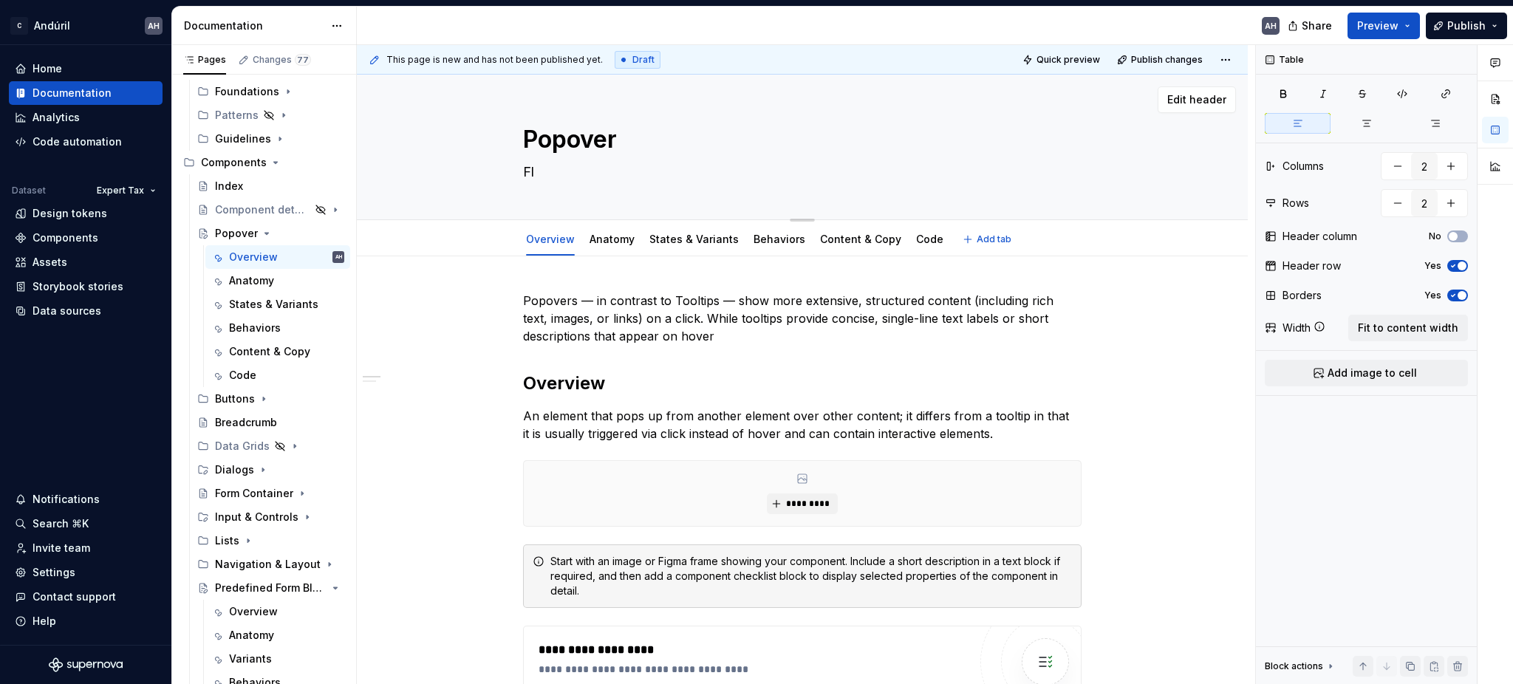
type textarea "*"
type textarea "Flo"
type textarea "*"
type textarea "Floa"
type textarea "*"
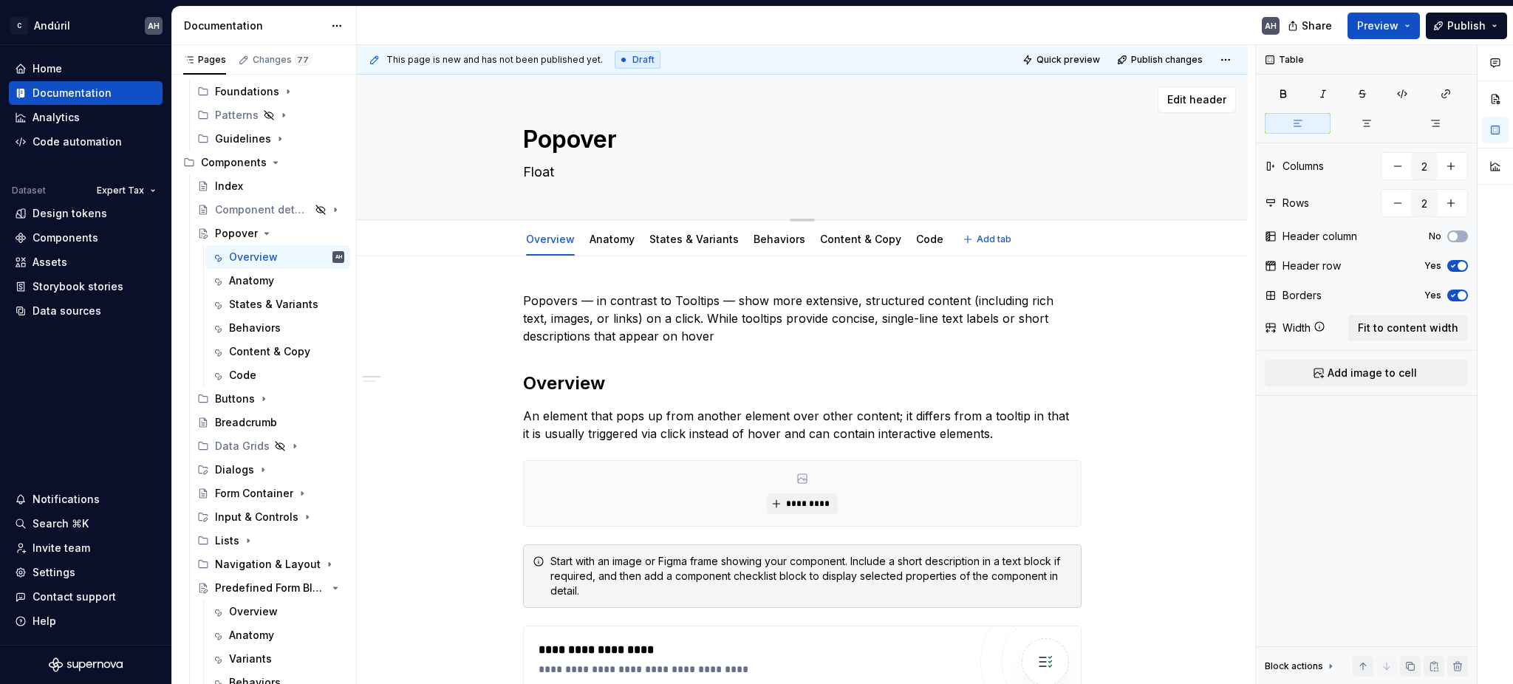
type textarea "Floati"
type textarea "*"
type textarea "Floatin"
type textarea "*"
type textarea "Floating"
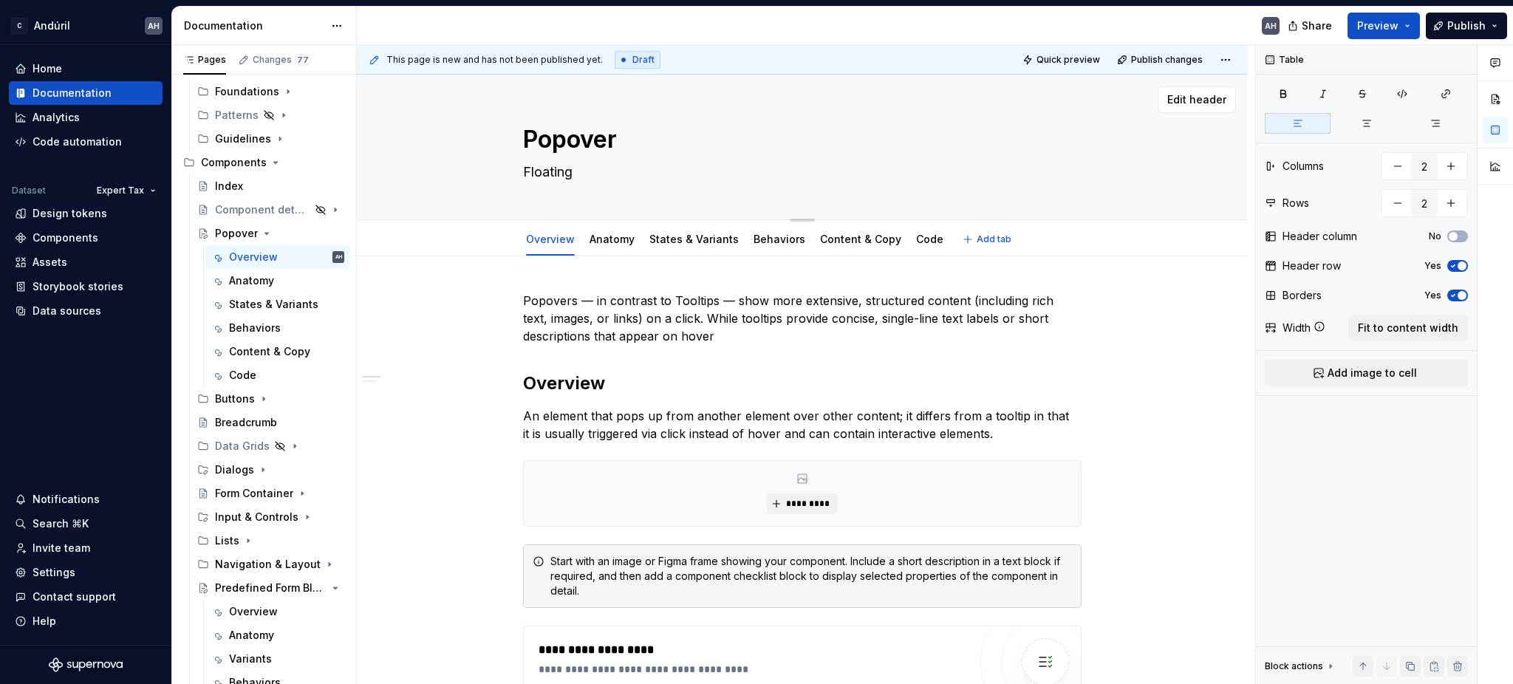
type textarea "*"
type textarea "Floating"
type textarea "*"
type textarea "Floating n"
type textarea "*"
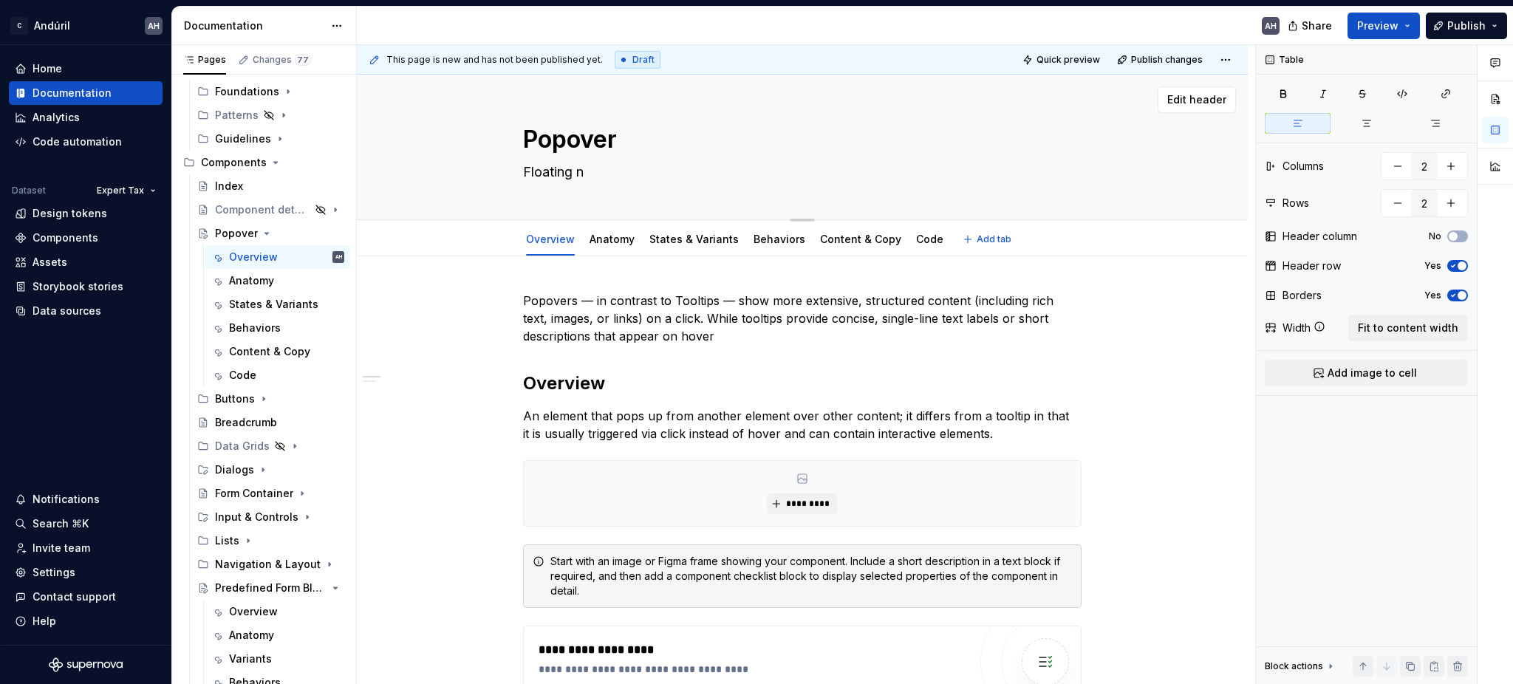
type textarea "Floating no"
type textarea "*"
type textarea "Floating non"
type textarea "*"
type textarea "Floating non-"
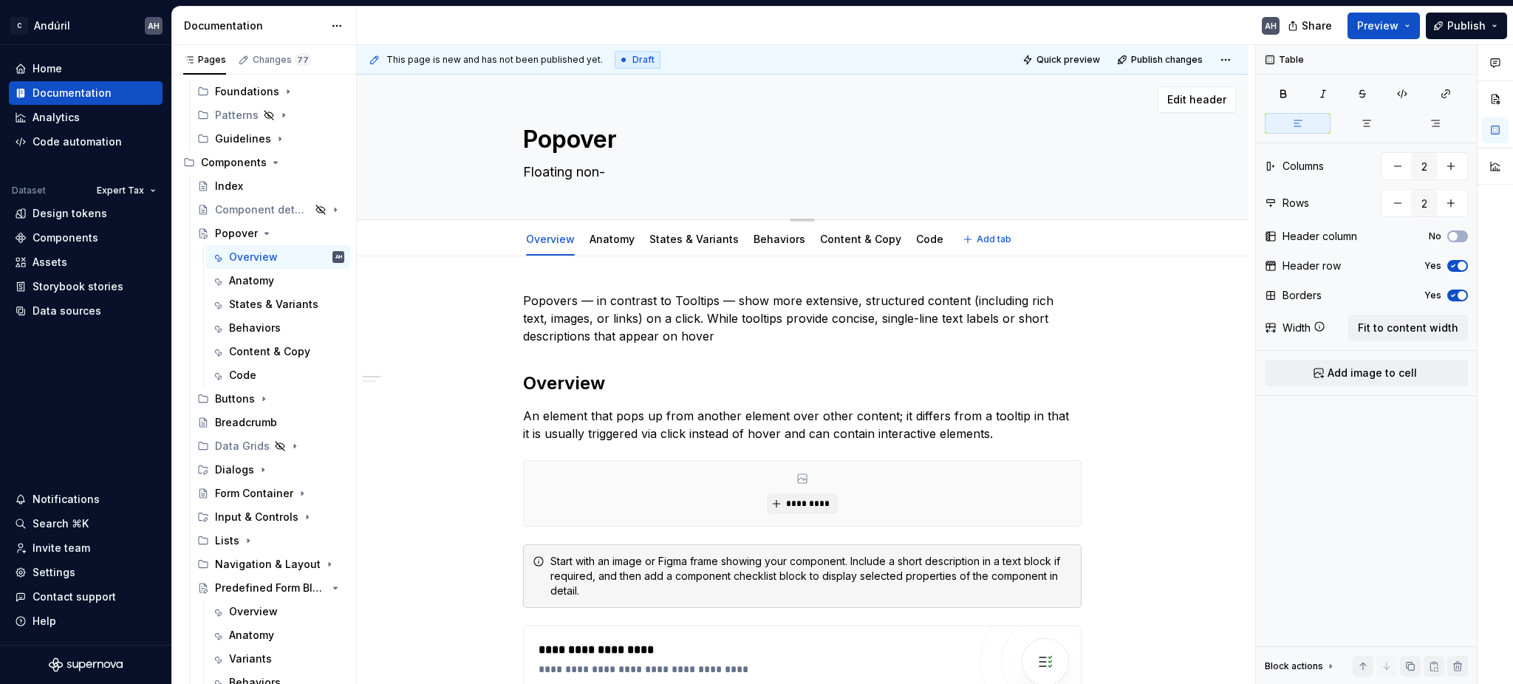
type textarea "*"
type textarea "Floating non-m"
type textarea "*"
type textarea "Floating non-mo"
type textarea "*"
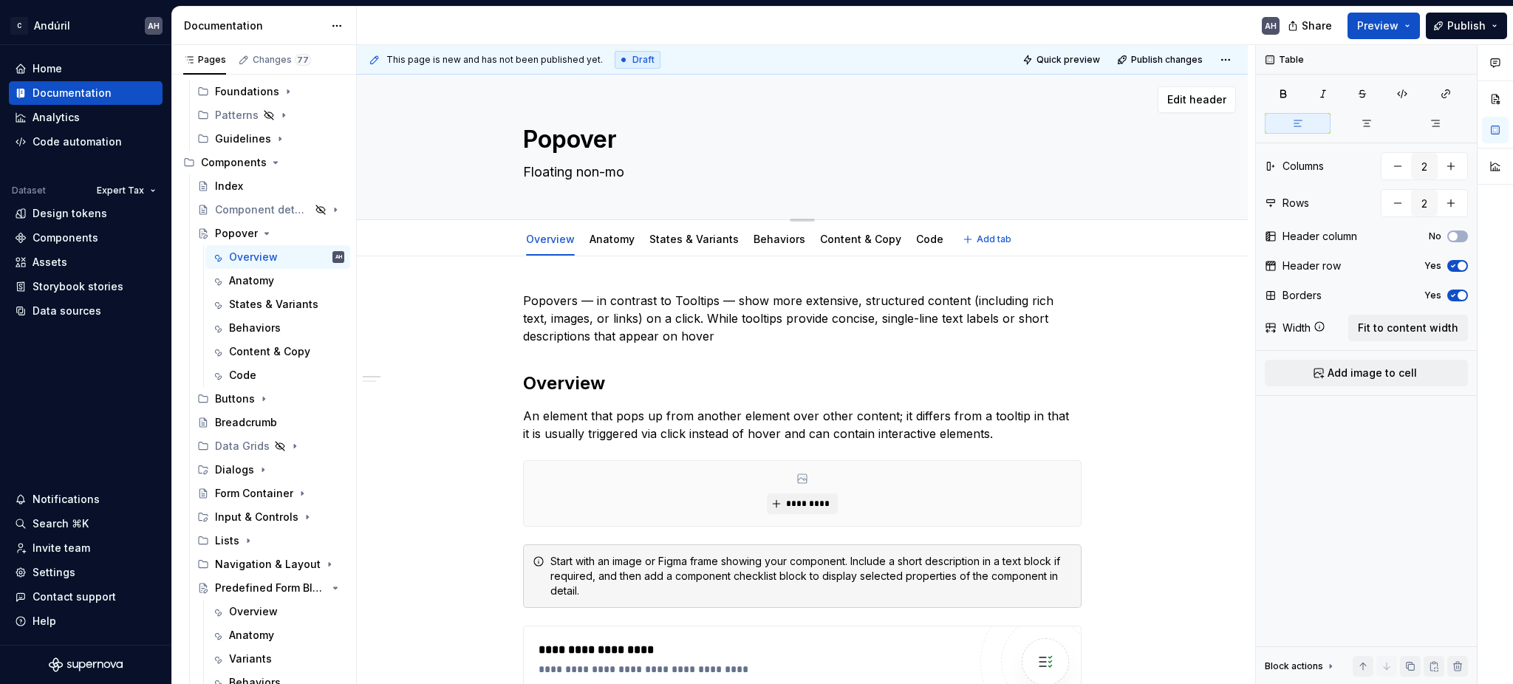
type textarea "Floating non-mod"
type textarea "*"
type textarea "Floating non-moda"
type textarea "*"
type textarea "Floating non-modal"
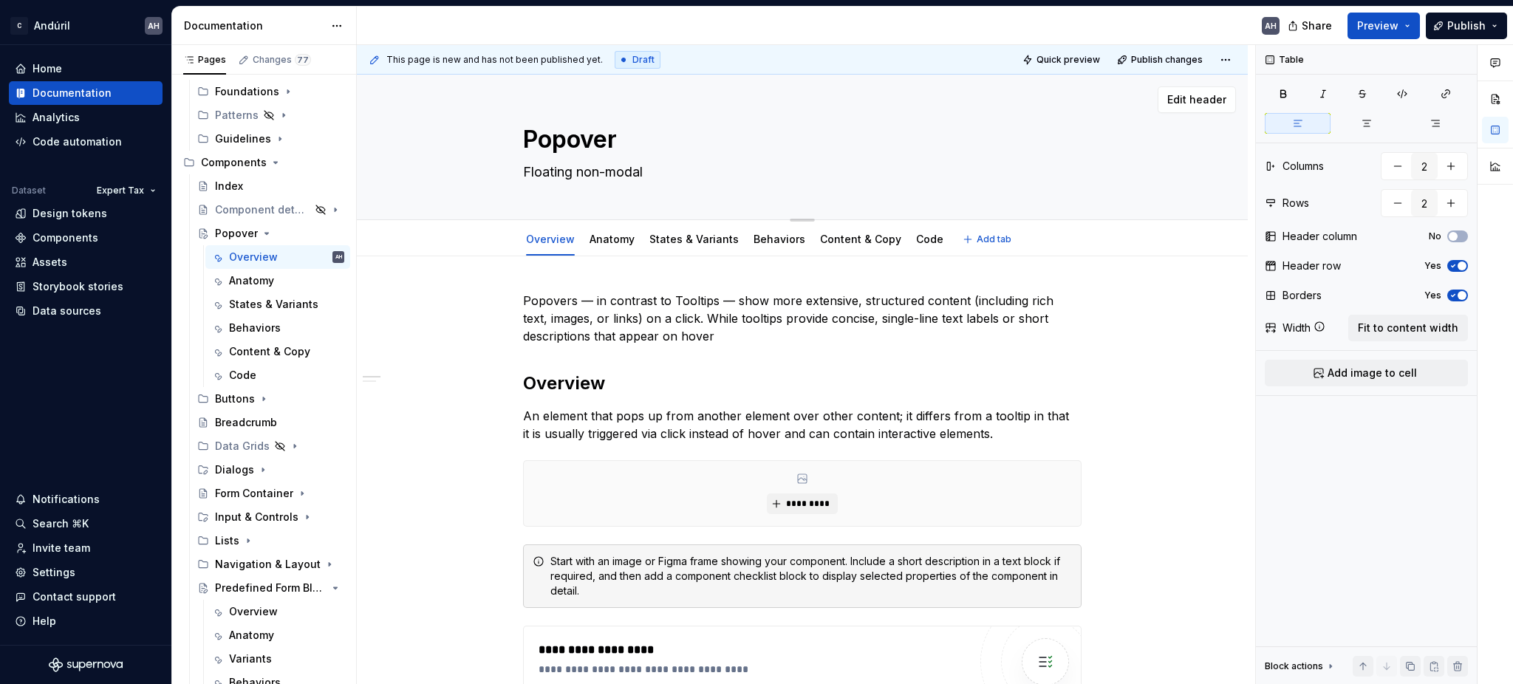
type textarea "*"
type textarea "Floating non-modal d"
type textarea "*"
type textarea "Floating non-modal dia"
type textarea "*"
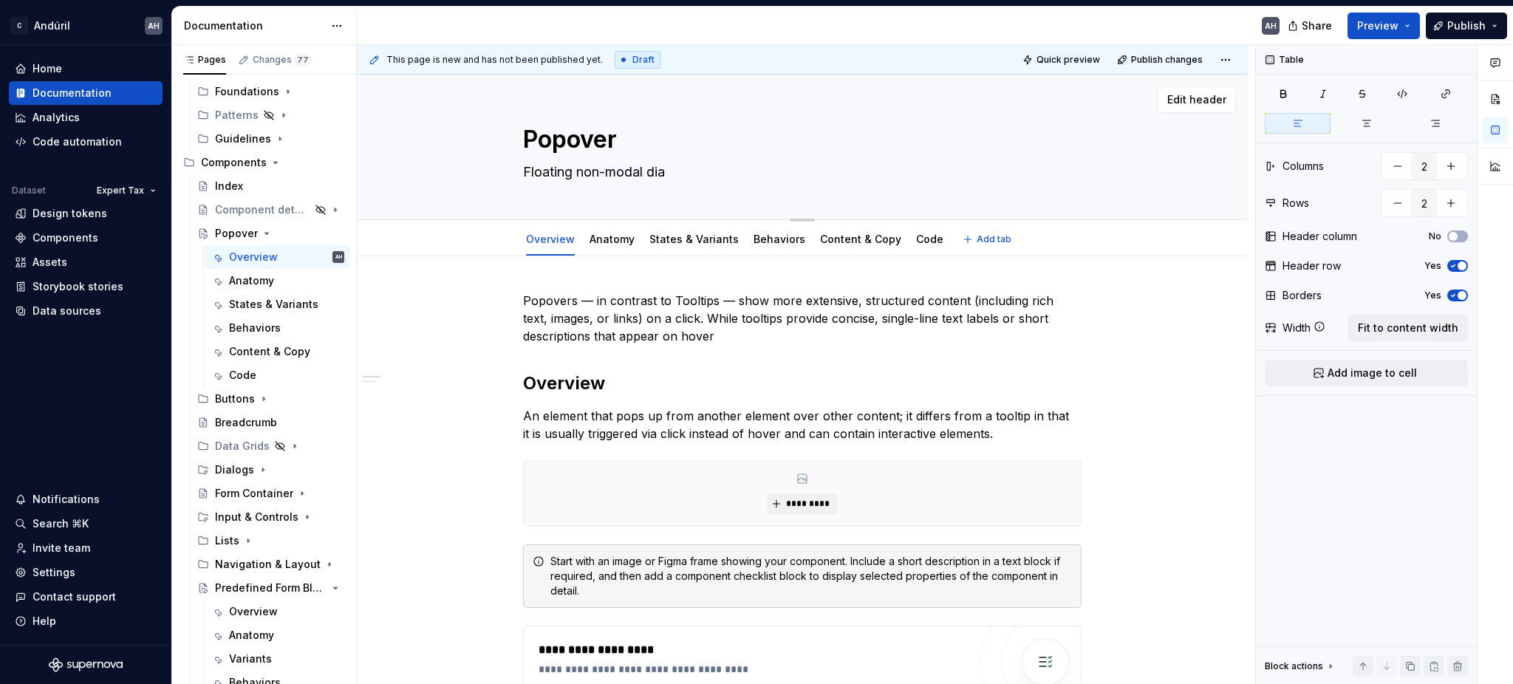
type textarea "Floating non-modal dial"
type textarea "*"
type textarea "Floating non-modal dialo"
type textarea "*"
type textarea "Floating non-modal dialog"
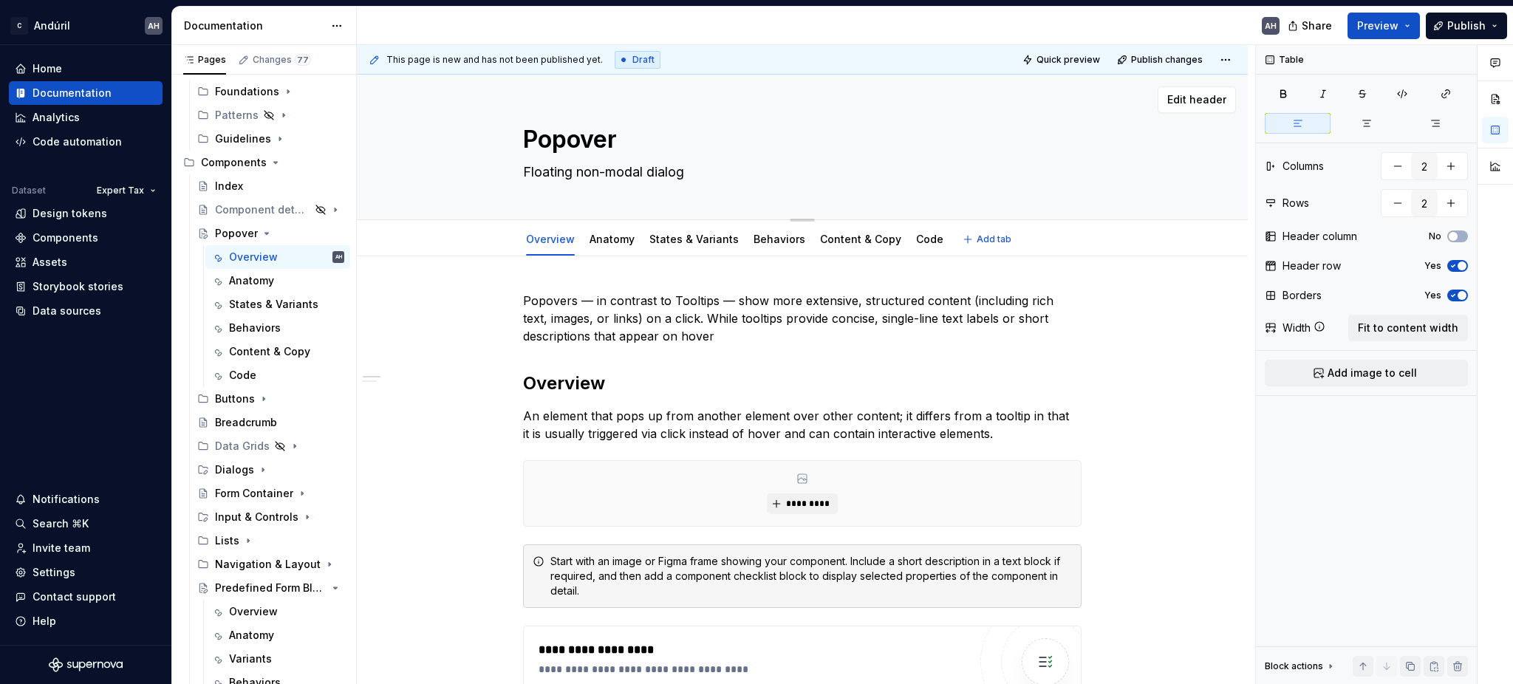
type textarea "*"
type textarea "Floating non-modal dialog"
type textarea "*"
type textarea "Floating non-modal dialog i"
type textarea "*"
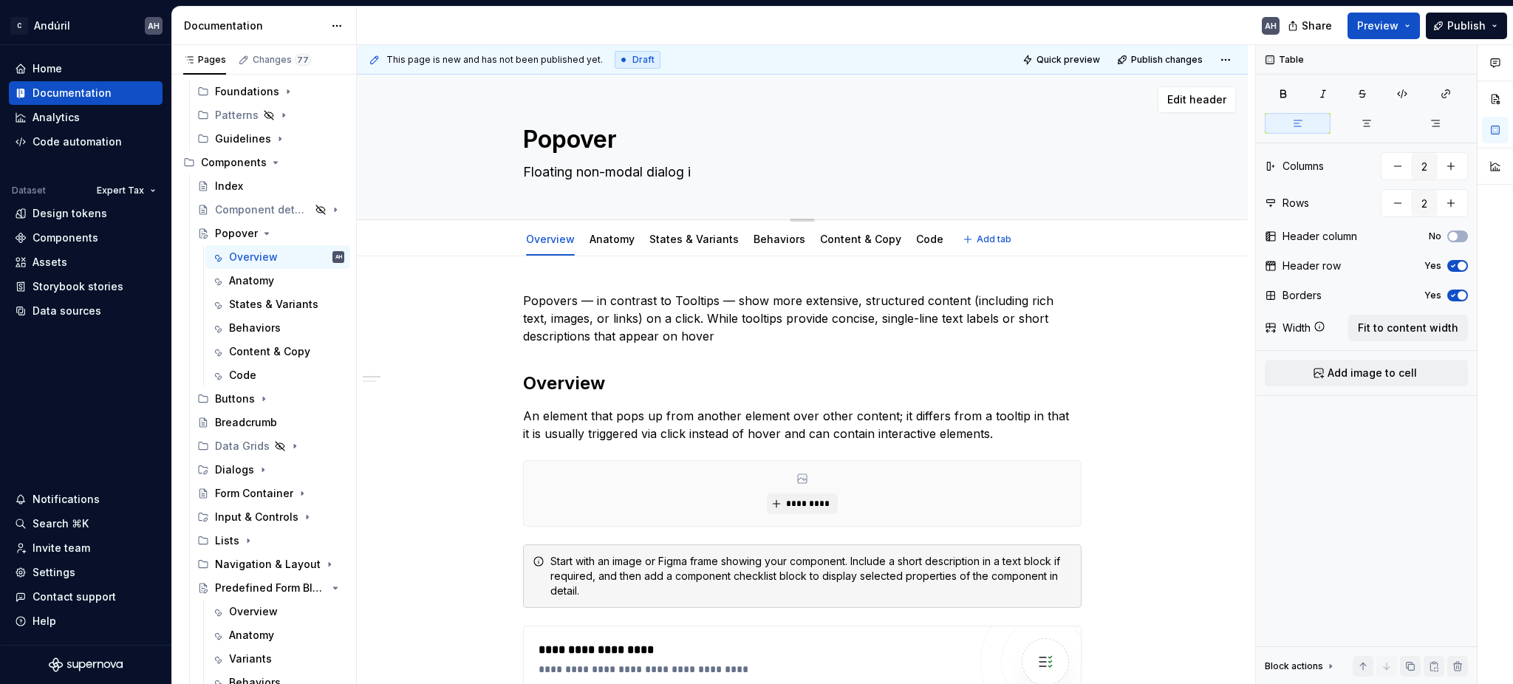
type textarea "Floating non-modal dialog"
type textarea "*"
type textarea "Floating non-modal dialog f"
type textarea "*"
type textarea "Floating non-modal dialog for"
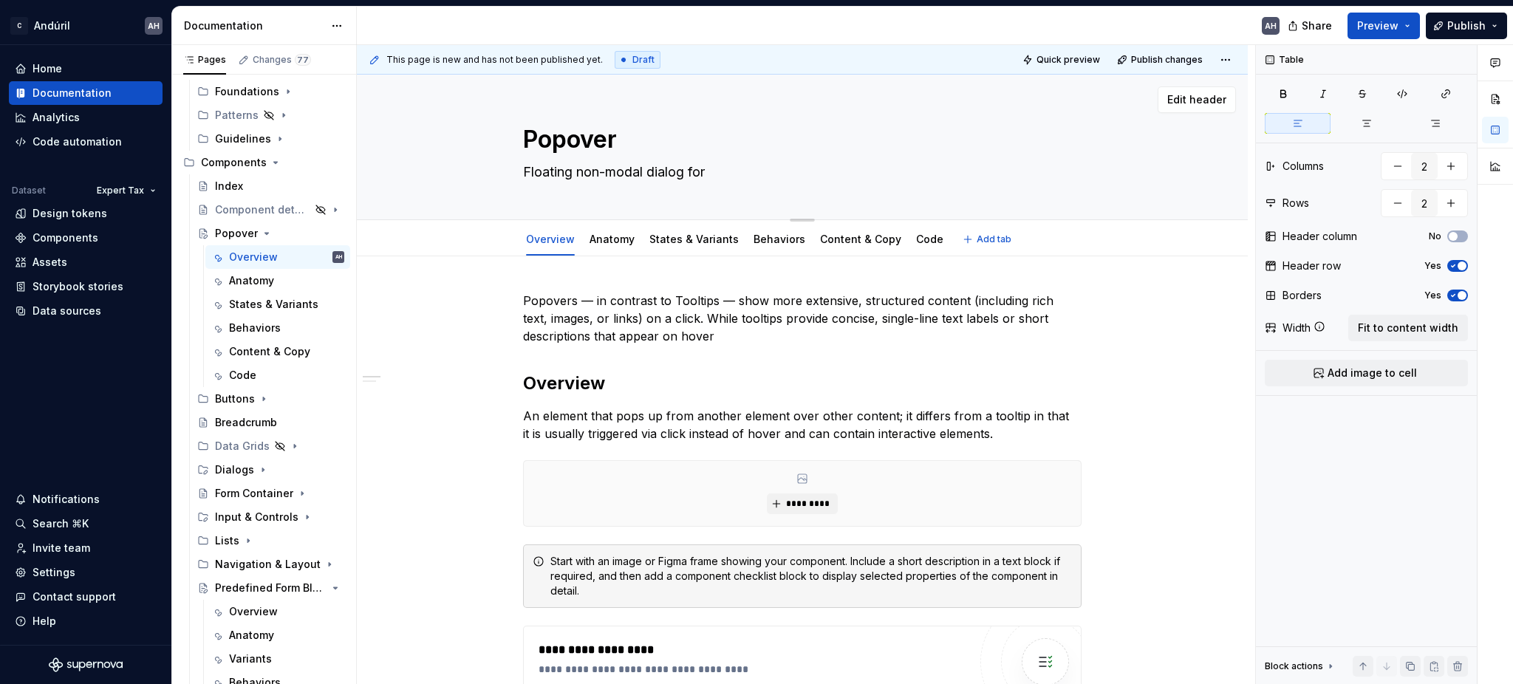
type textarea "*"
type textarea "Floating non-modal dialog for"
type textarea "*"
type textarea "Floating non-modal dialog for"
click at [605, 325] on p "Popovers — in contrast to Tooltips — show more extensive, structured content (i…" at bounding box center [802, 318] width 558 height 53
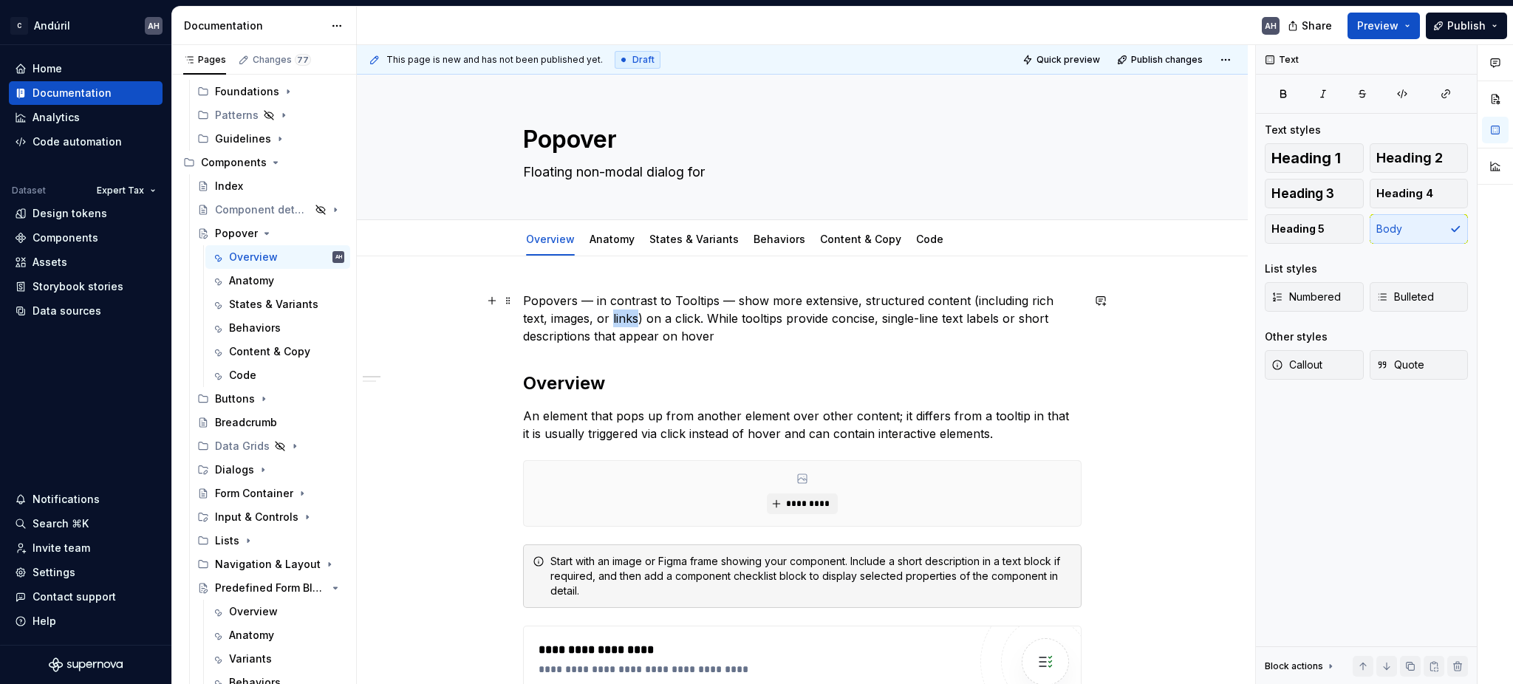
click at [605, 325] on p "Popovers — in contrast to Tooltips — show more extensive, structured content (i…" at bounding box center [802, 318] width 558 height 53
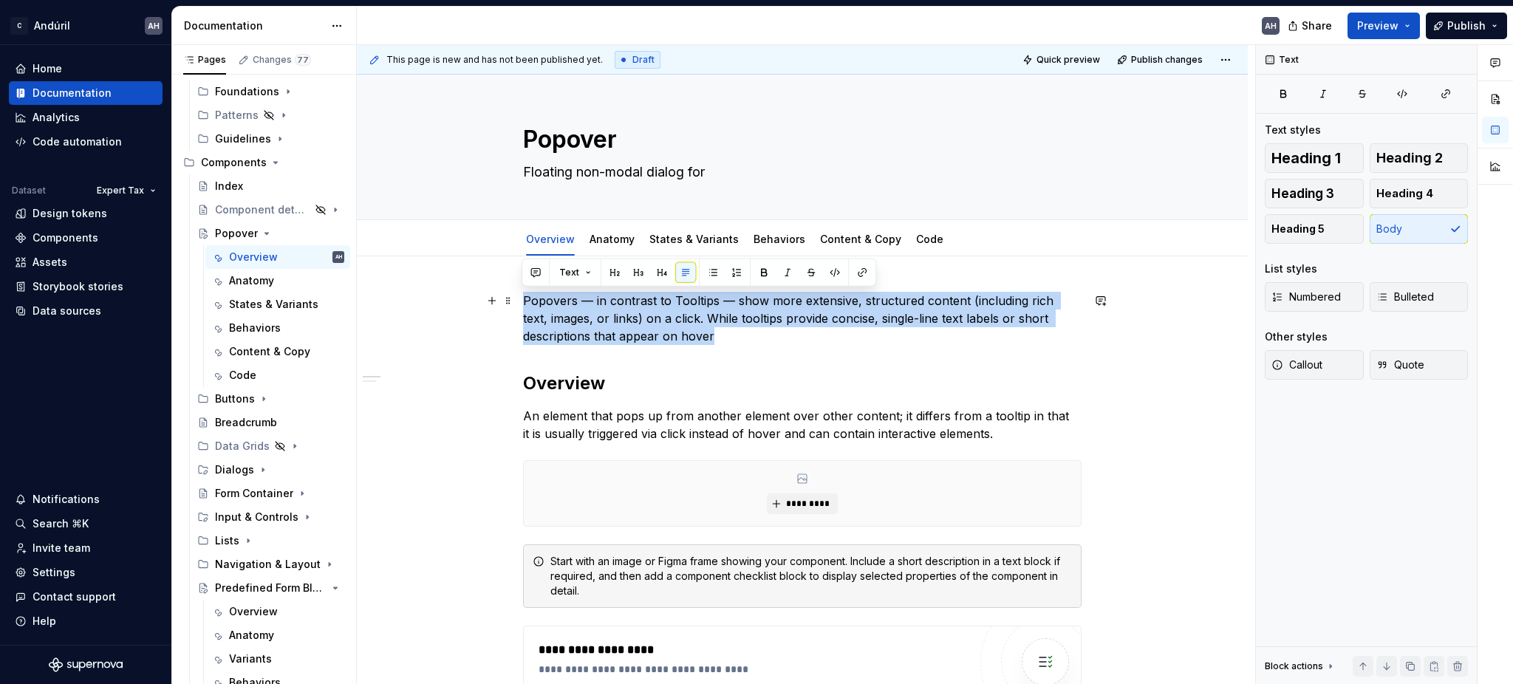
click at [787, 338] on p "Popovers — in contrast to Tooltips — show more extensive, structured content (i…" at bounding box center [802, 318] width 558 height 53
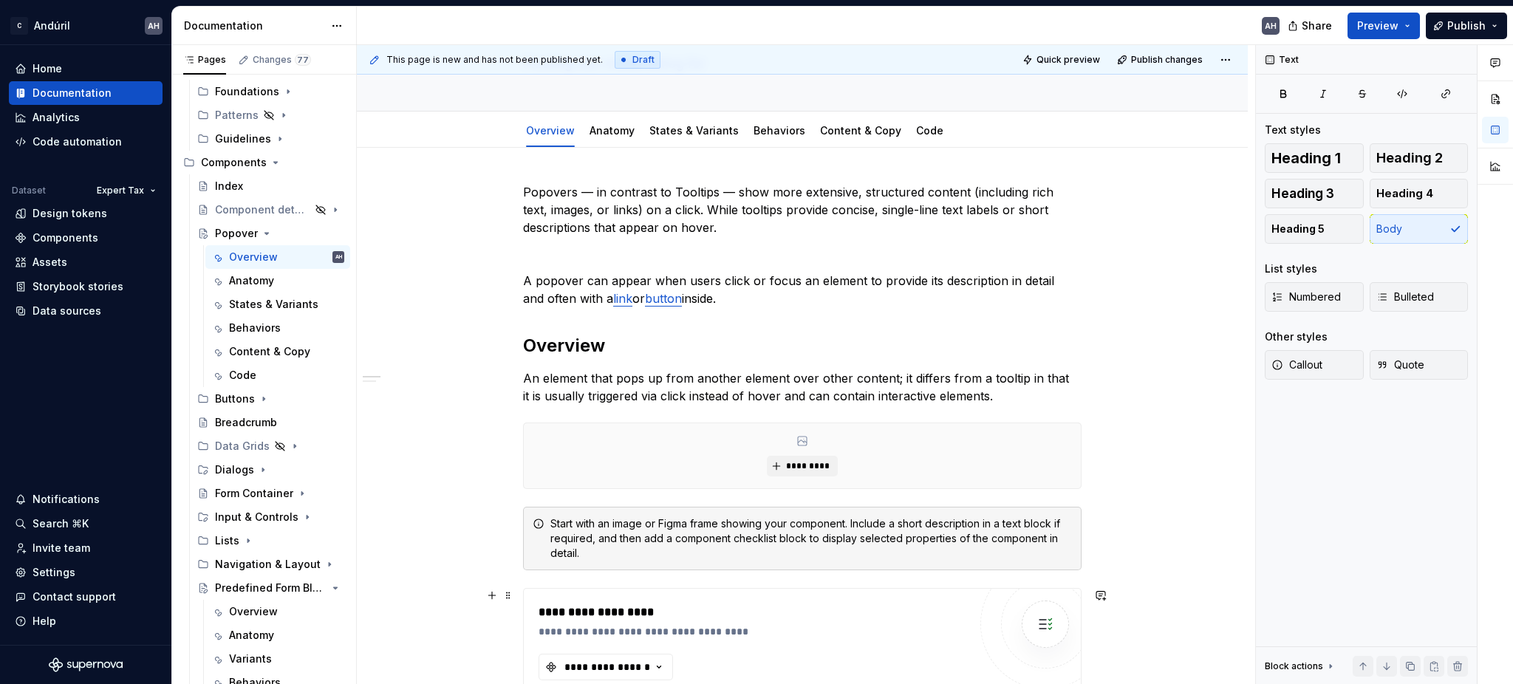
scroll to position [49, 0]
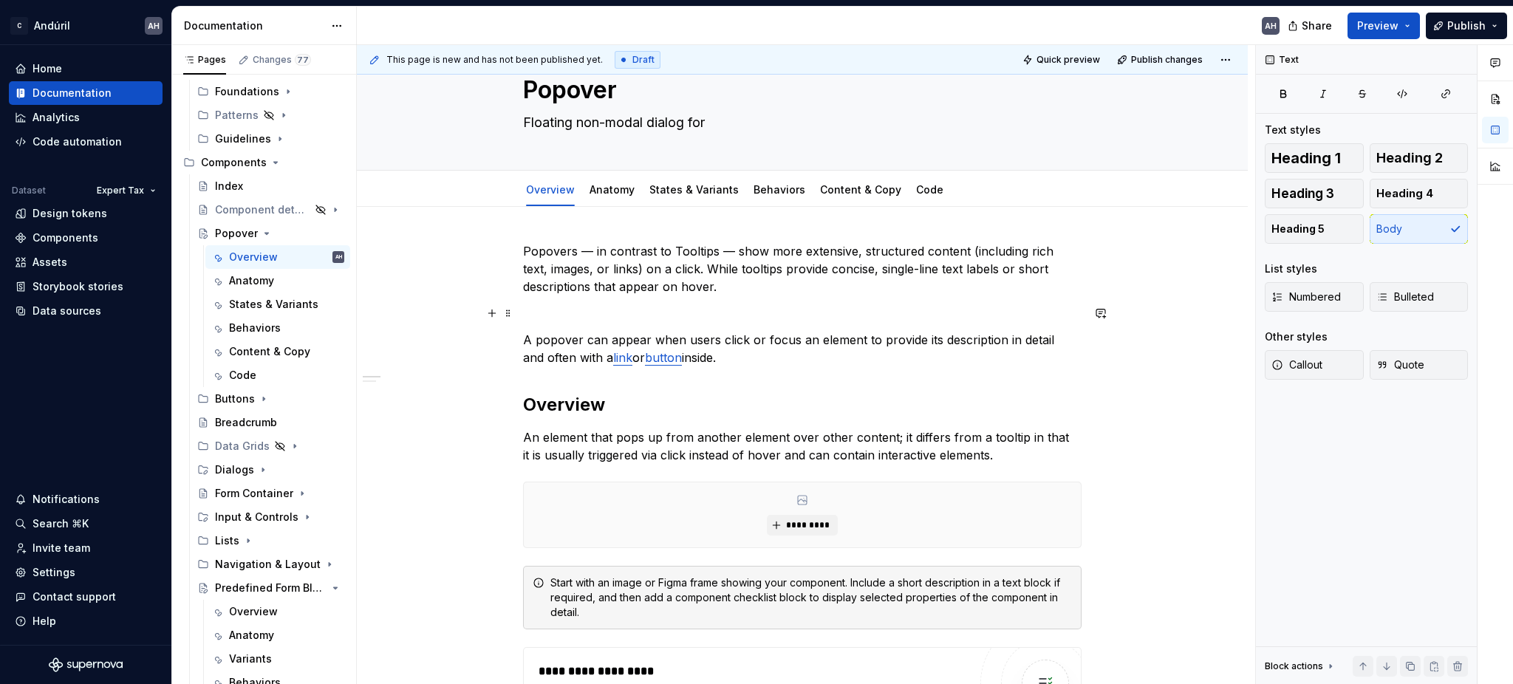
click at [677, 315] on p at bounding box center [802, 313] width 558 height 18
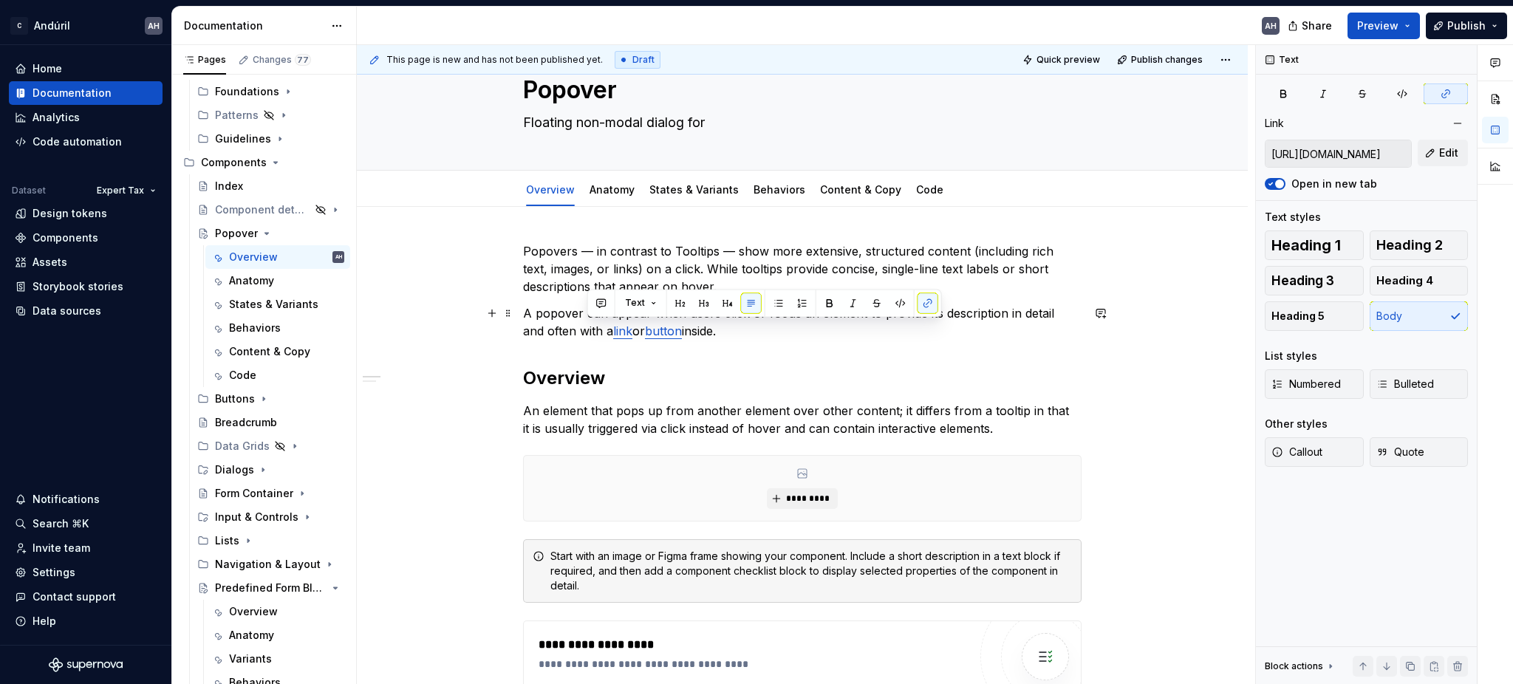
drag, startPoint x: 586, startPoint y: 332, endPoint x: 712, endPoint y: 332, distance: 126.3
click at [711, 332] on p "A popover can appear when users click or focus an element to provide its descri…" at bounding box center [802, 321] width 558 height 35
click at [1068, 312] on p "A popover can appear when users click or focus an element to provide its descri…" at bounding box center [802, 321] width 558 height 35
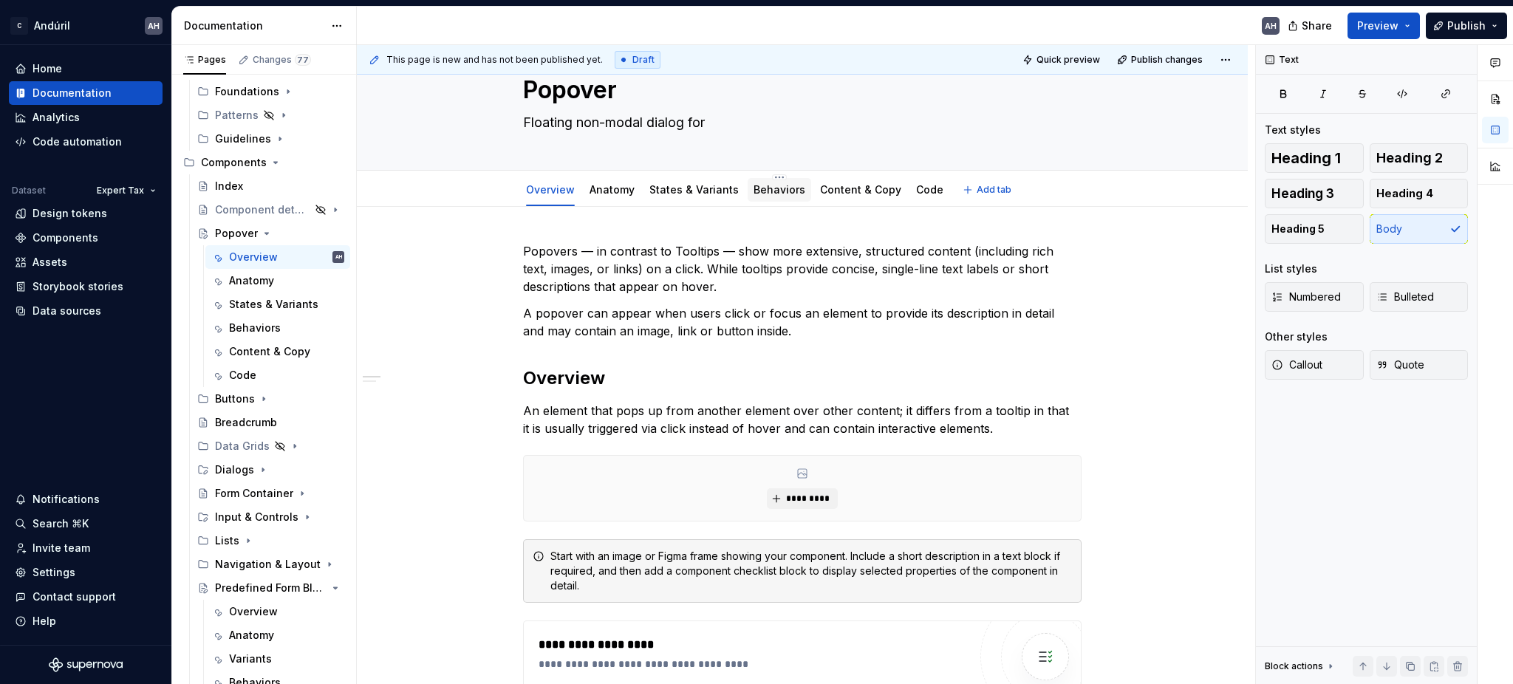
click at [758, 191] on link "Behaviors" at bounding box center [779, 189] width 52 height 13
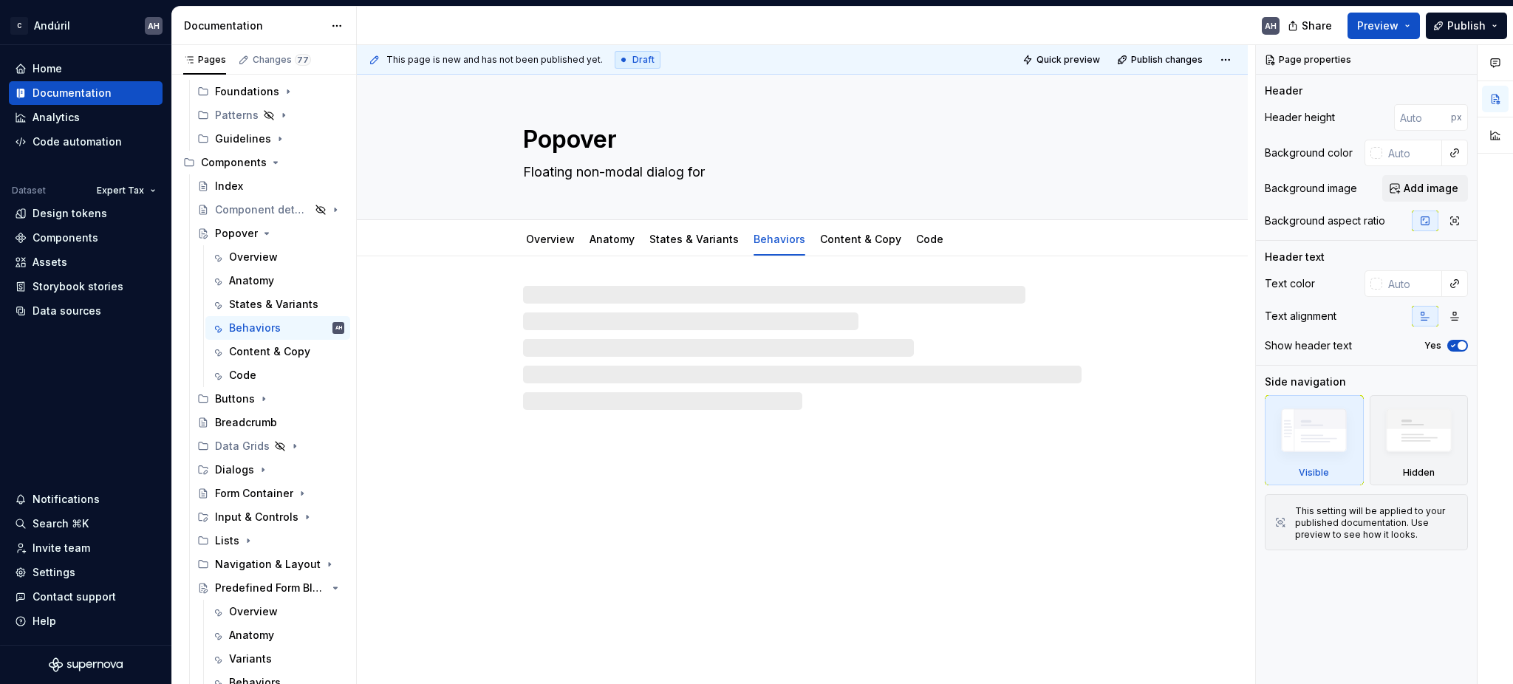
type textarea "*"
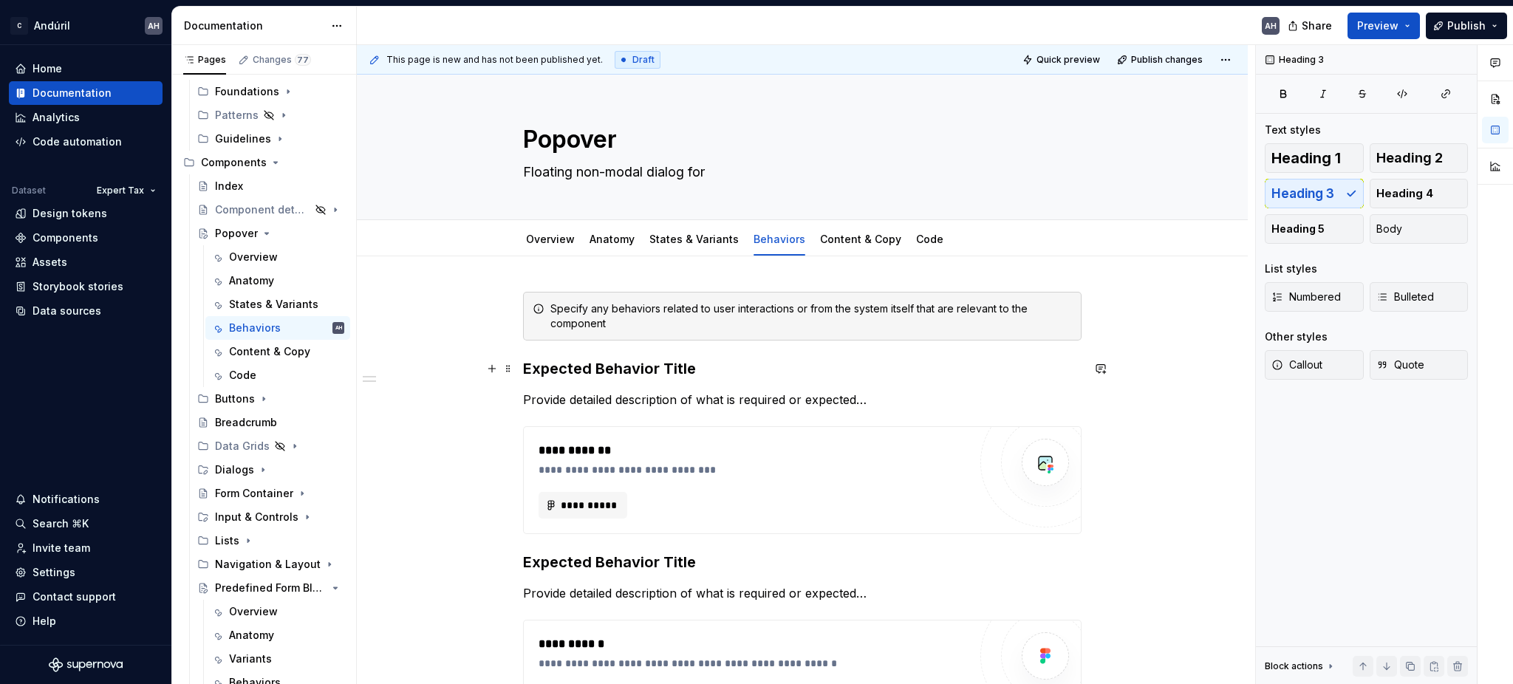
click at [603, 374] on h3 "Expected Behavior Title" at bounding box center [802, 368] width 558 height 21
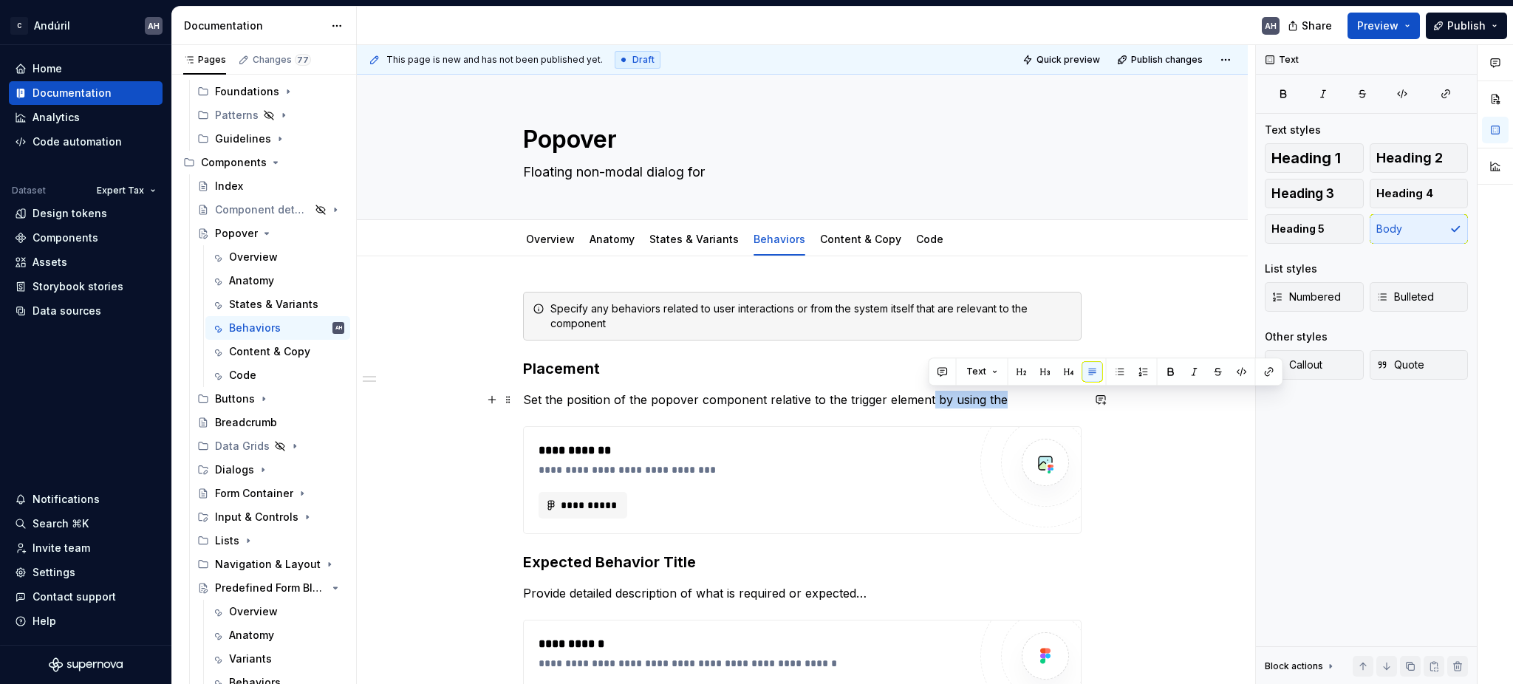
drag, startPoint x: 1000, startPoint y: 405, endPoint x: 927, endPoint y: 399, distance: 73.4
click at [927, 399] on p "Set the position of the popover component relative to the trigger element by us…" at bounding box center [802, 400] width 558 height 18
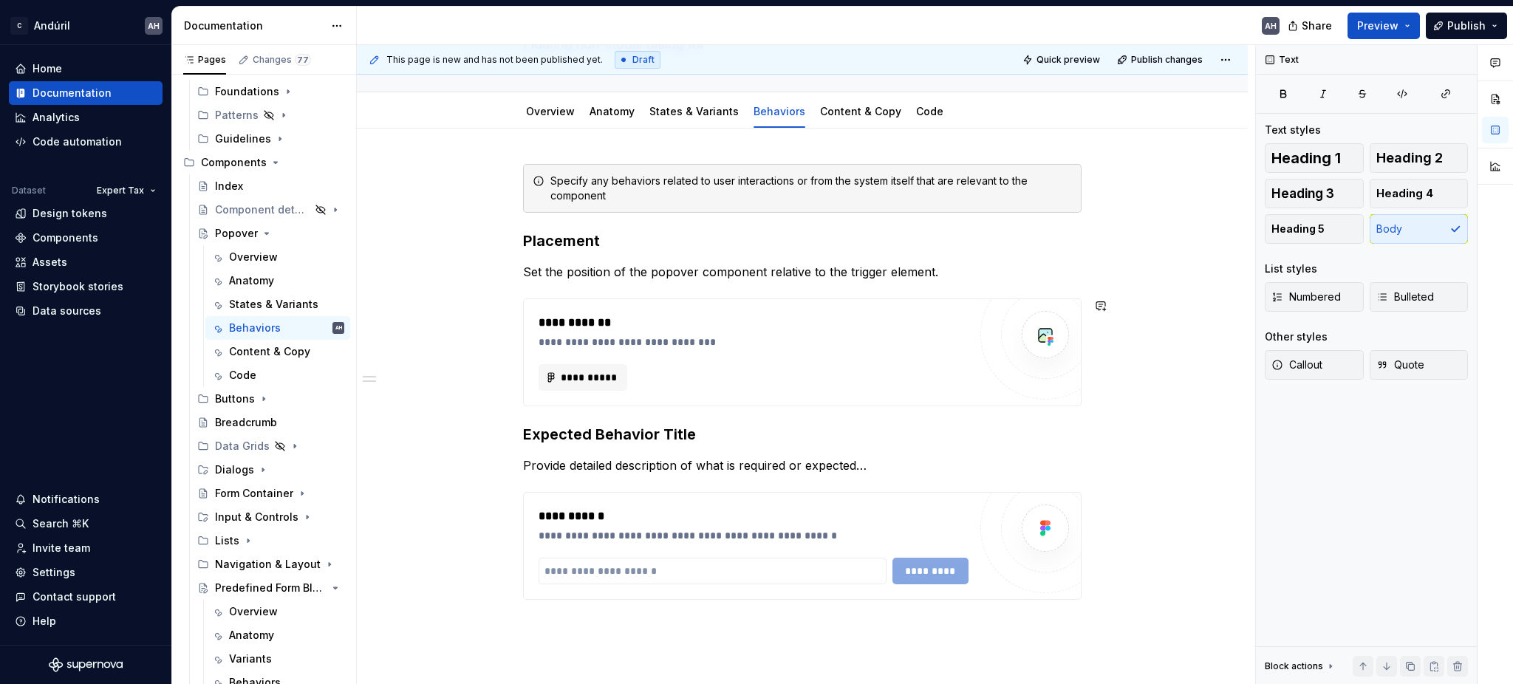
scroll to position [196, 0]
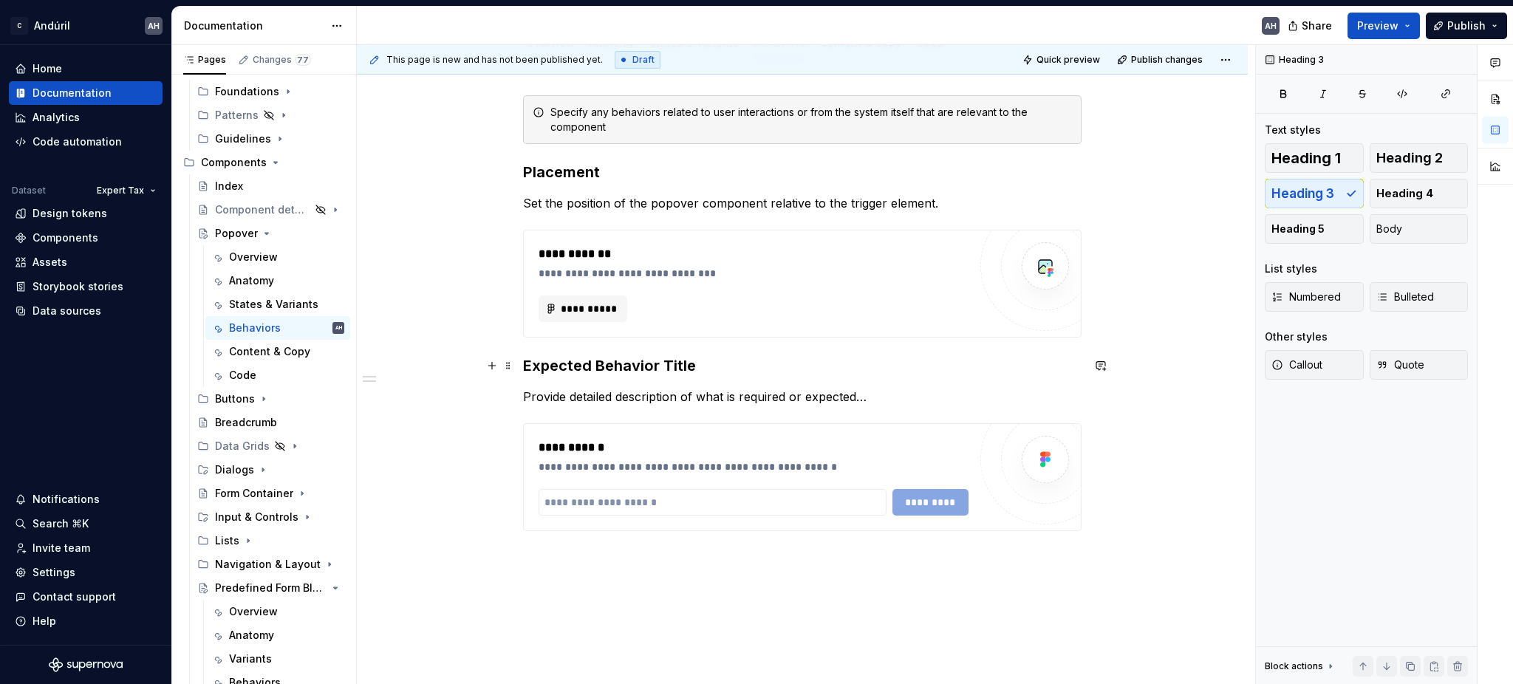
click at [538, 360] on h3 "Expected Behavior Title" at bounding box center [802, 365] width 558 height 21
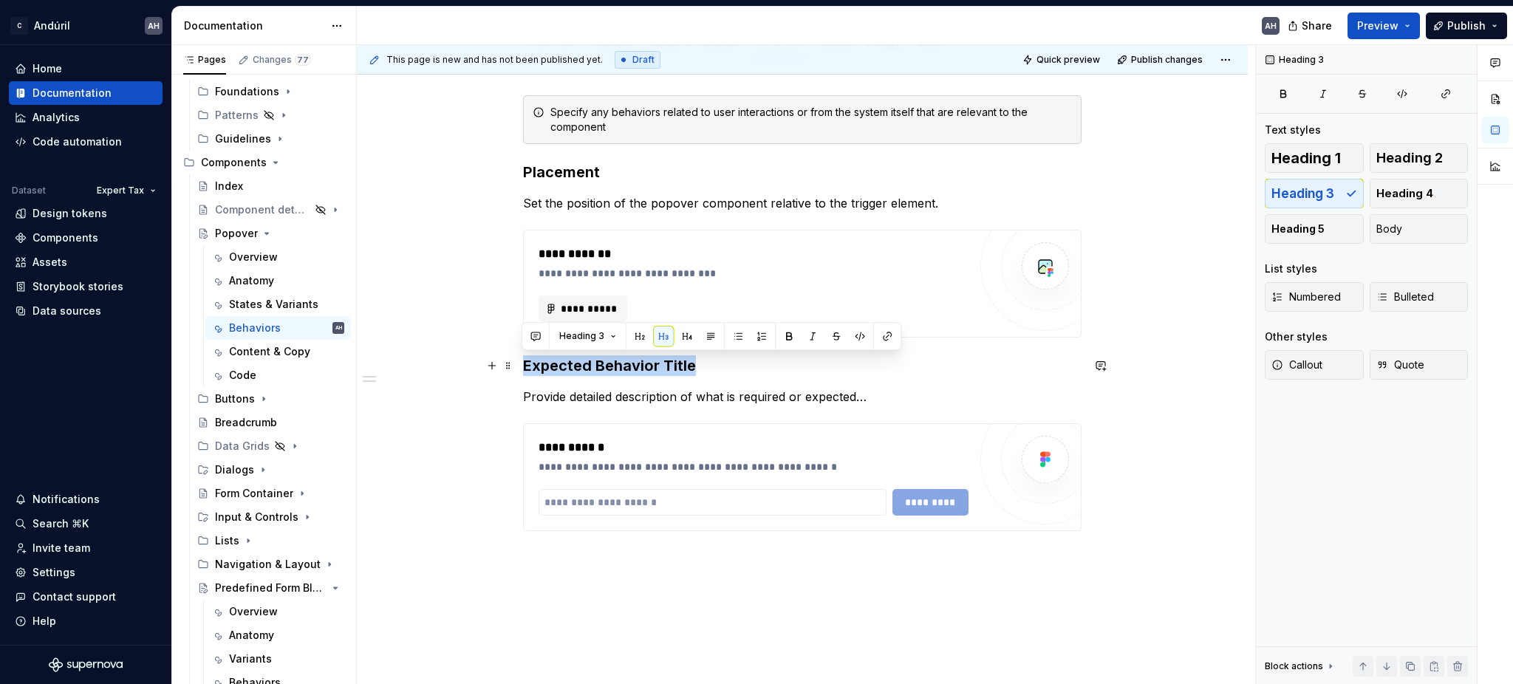
click at [538, 360] on h3 "Expected Behavior Title" at bounding box center [802, 365] width 558 height 21
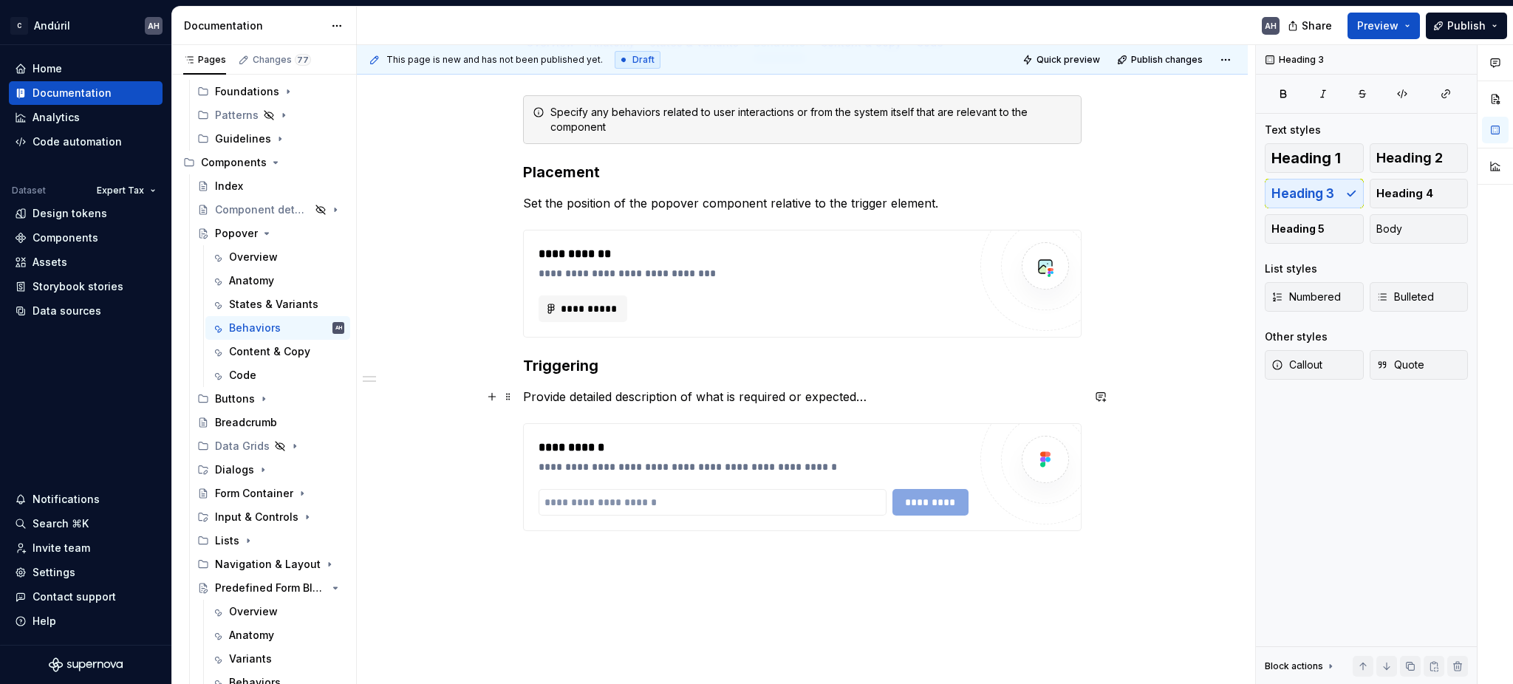
click at [564, 397] on p "Provide detailed description of what is required or expected…" at bounding box center [802, 397] width 558 height 18
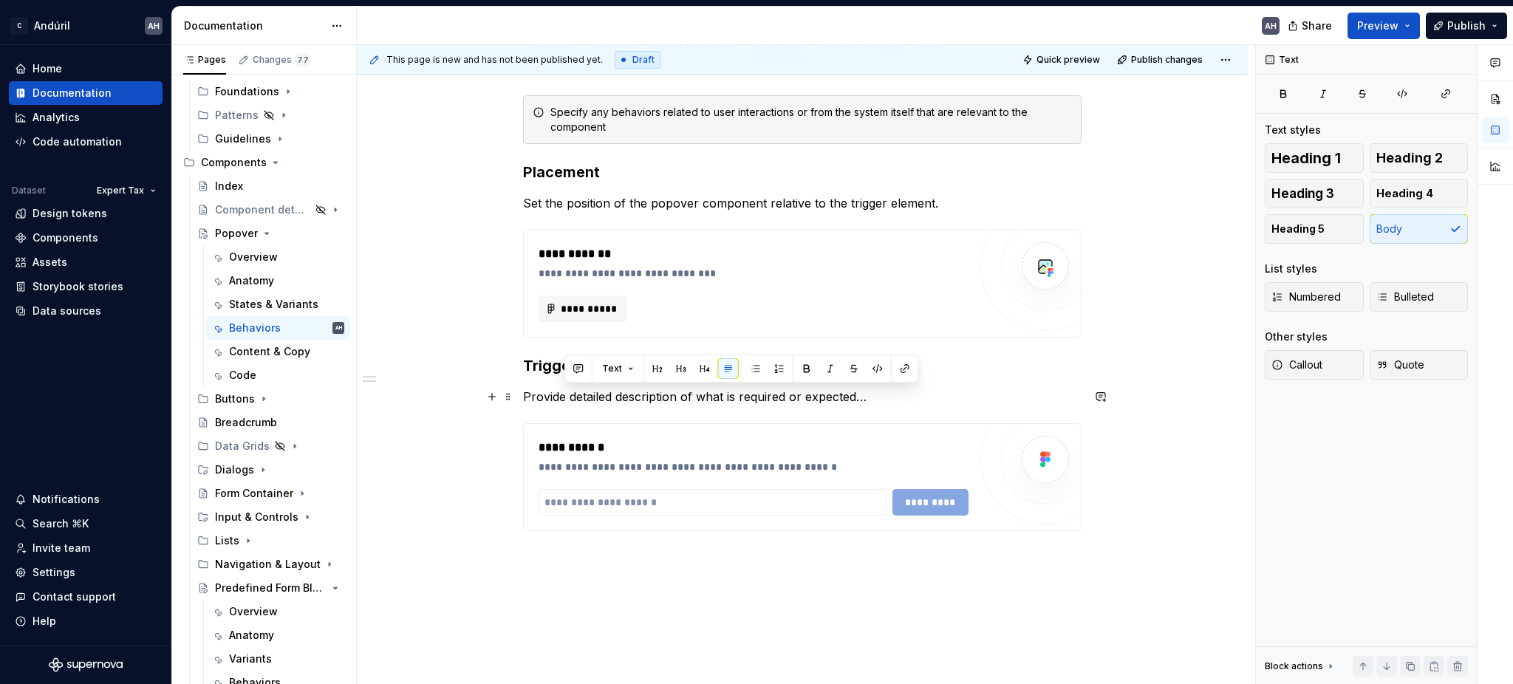
click at [564, 397] on p "Provide detailed description of what is required or expected…" at bounding box center [802, 397] width 558 height 18
click at [612, 399] on p "Provide detailed description of what is required or expected…" at bounding box center [802, 397] width 558 height 18
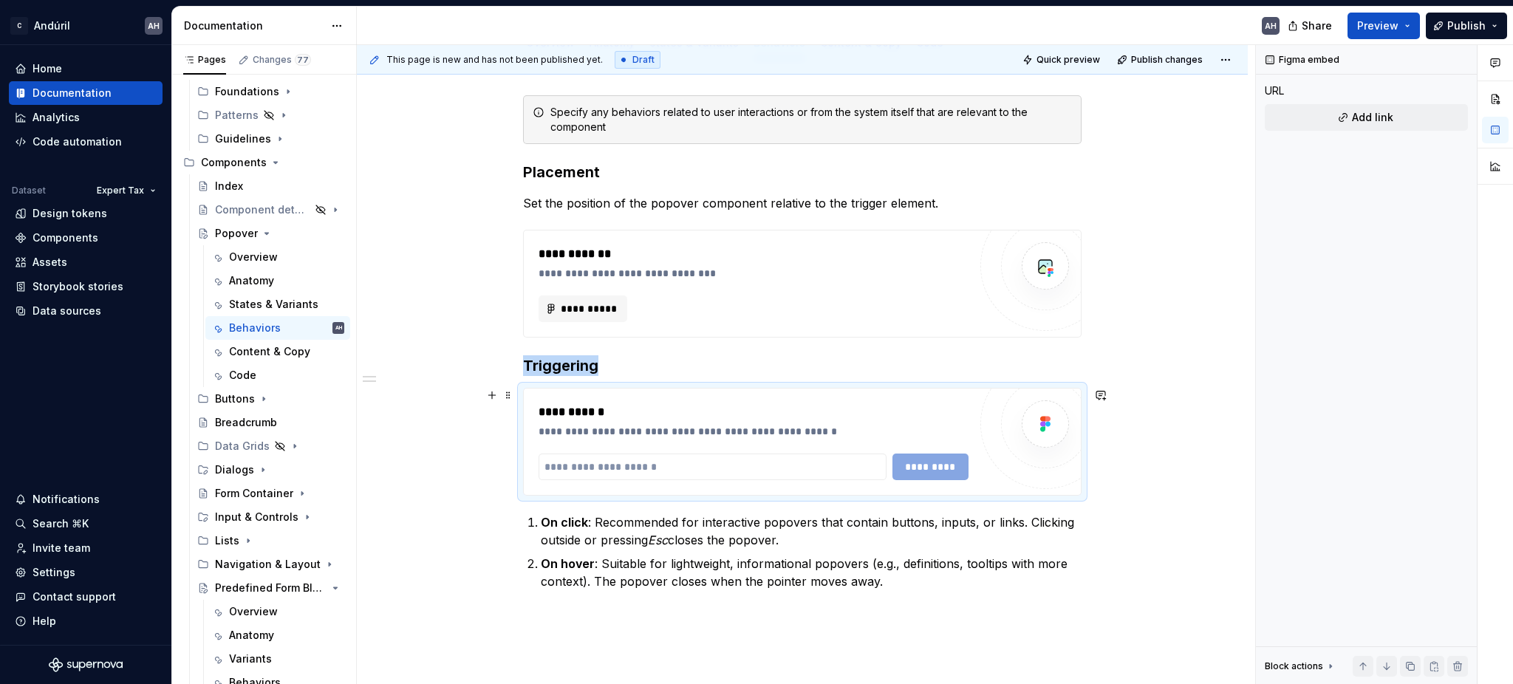
click at [778, 407] on div "**********" at bounding box center [753, 412] width 430 height 18
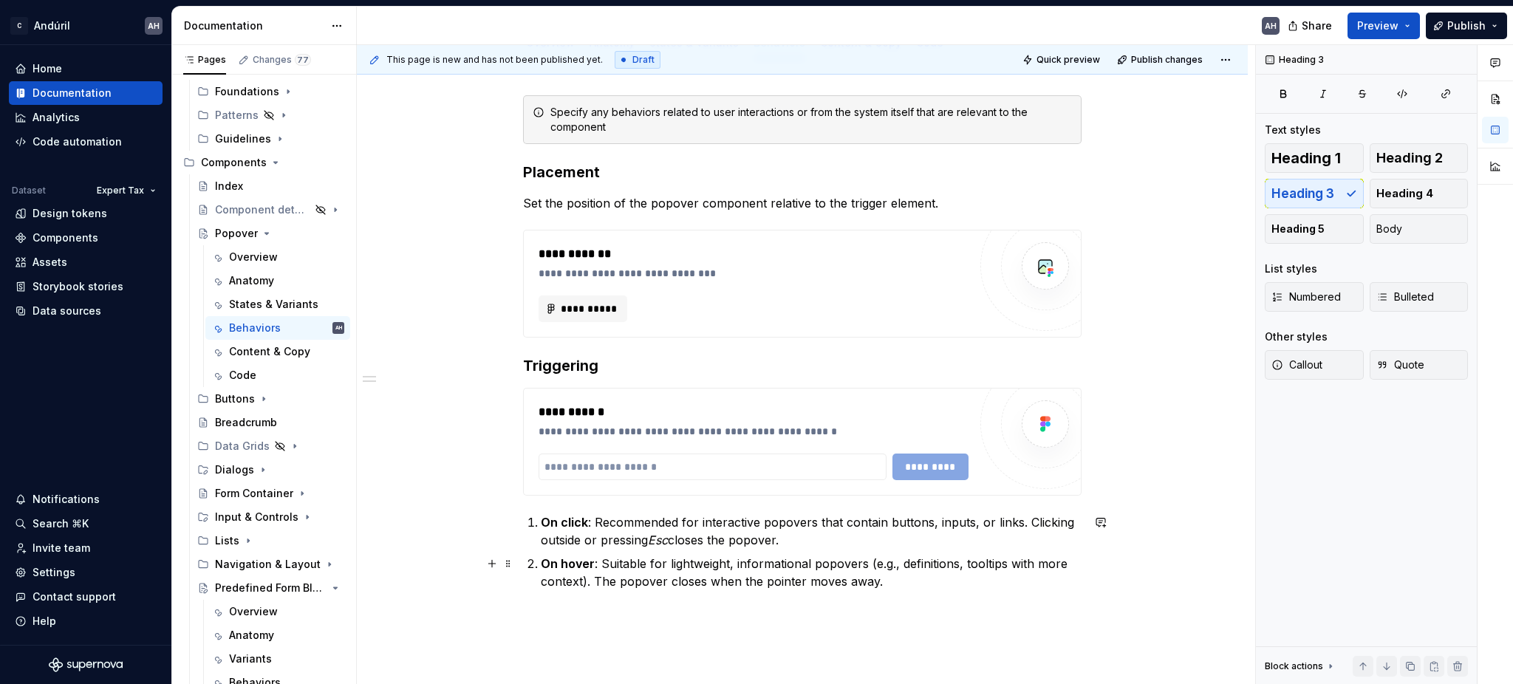
click at [821, 562] on p "On hover : Suitable for lightweight, informational popovers (e.g., definitions,…" at bounding box center [811, 572] width 541 height 35
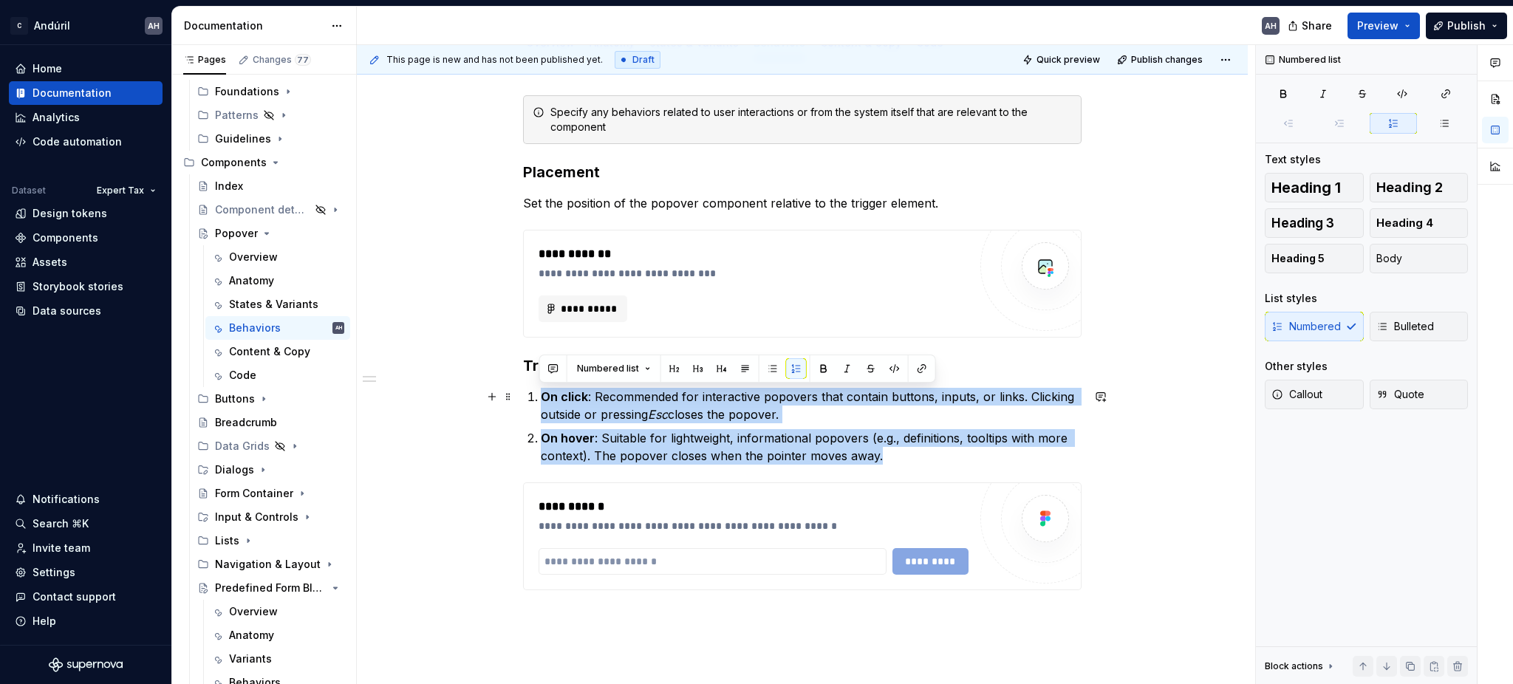
drag, startPoint x: 911, startPoint y: 460, endPoint x: 541, endPoint y: 400, distance: 375.0
click at [541, 400] on ol "On click : Recommended for interactive popovers that contain buttons, inputs, o…" at bounding box center [811, 426] width 541 height 77
click at [1395, 327] on span "Bulleted" at bounding box center [1405, 326] width 58 height 15
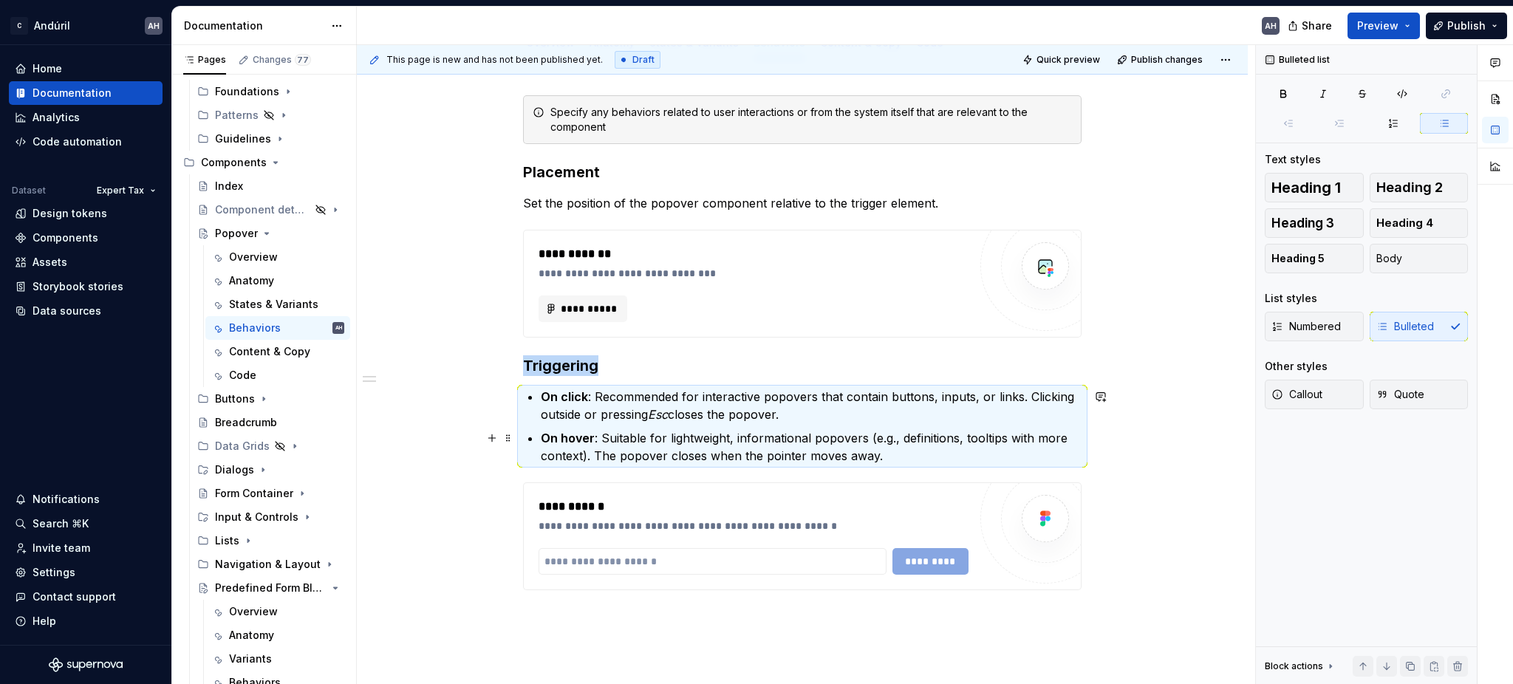
click at [654, 447] on p "On hover : Suitable for lightweight, informational popovers (e.g., definitions,…" at bounding box center [811, 446] width 541 height 35
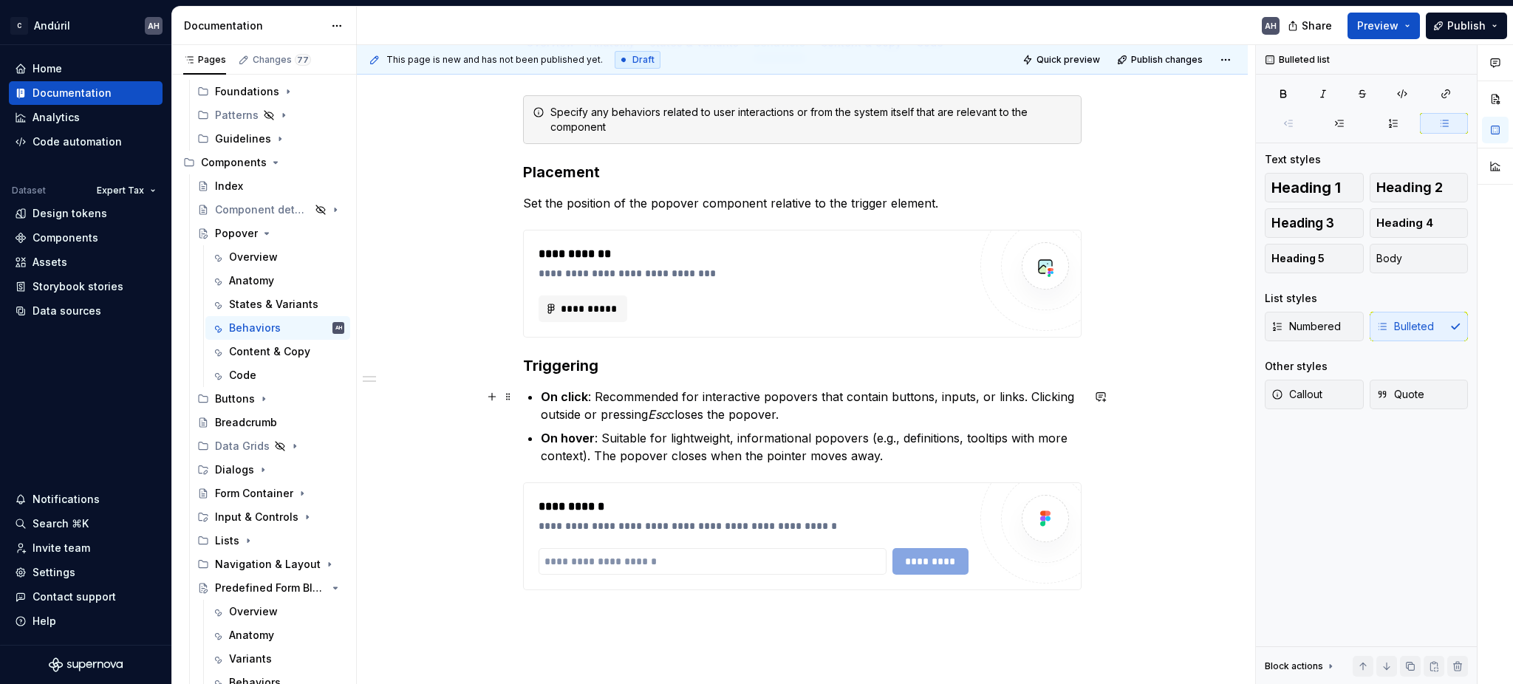
click at [682, 417] on p "On click : Recommended for interactive popovers that contain buttons, inputs, o…" at bounding box center [811, 405] width 541 height 35
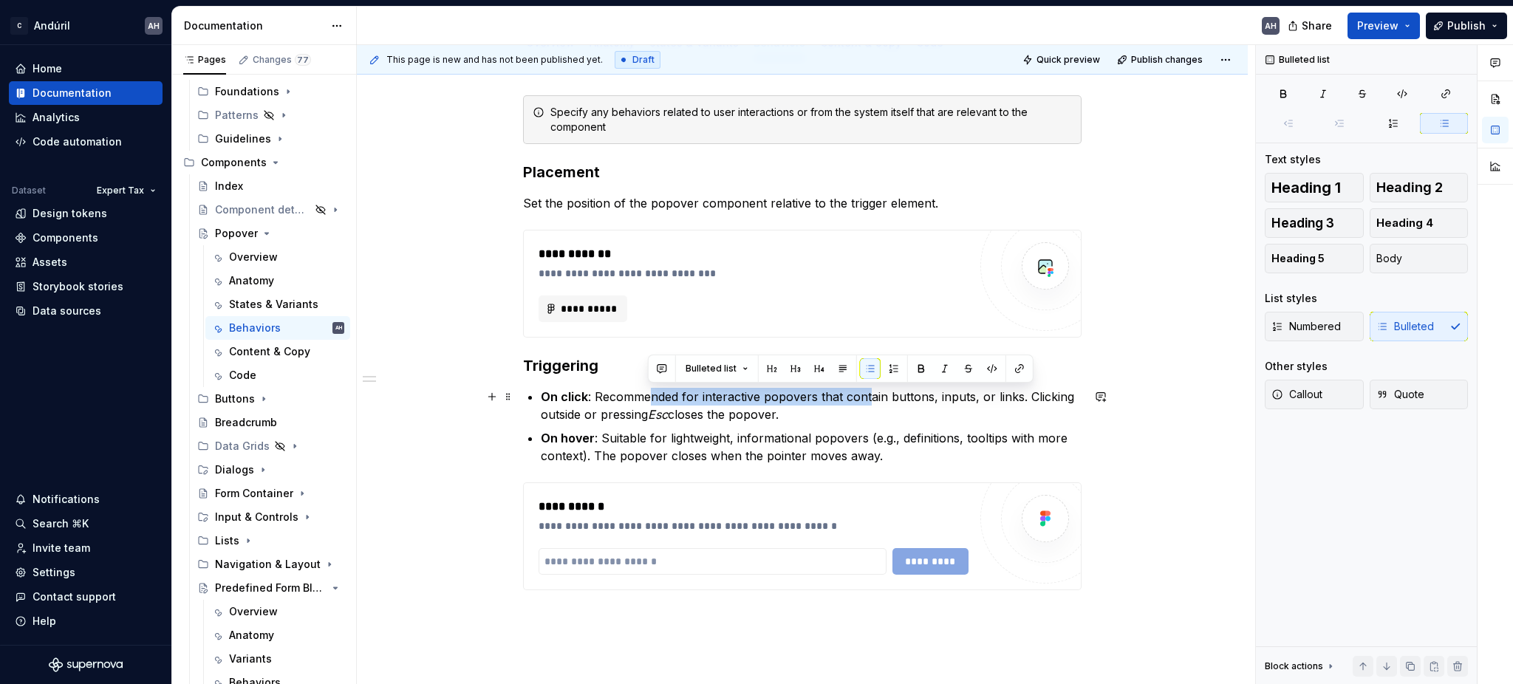
drag, startPoint x: 646, startPoint y: 390, endPoint x: 863, endPoint y: 396, distance: 217.2
click at [863, 396] on p "On click : Recommended for interactive popovers that contain buttons, inputs, o…" at bounding box center [811, 405] width 541 height 35
click at [754, 411] on p "On click : Recommended for interactive popovers that contain buttons, inputs, o…" at bounding box center [811, 405] width 541 height 35
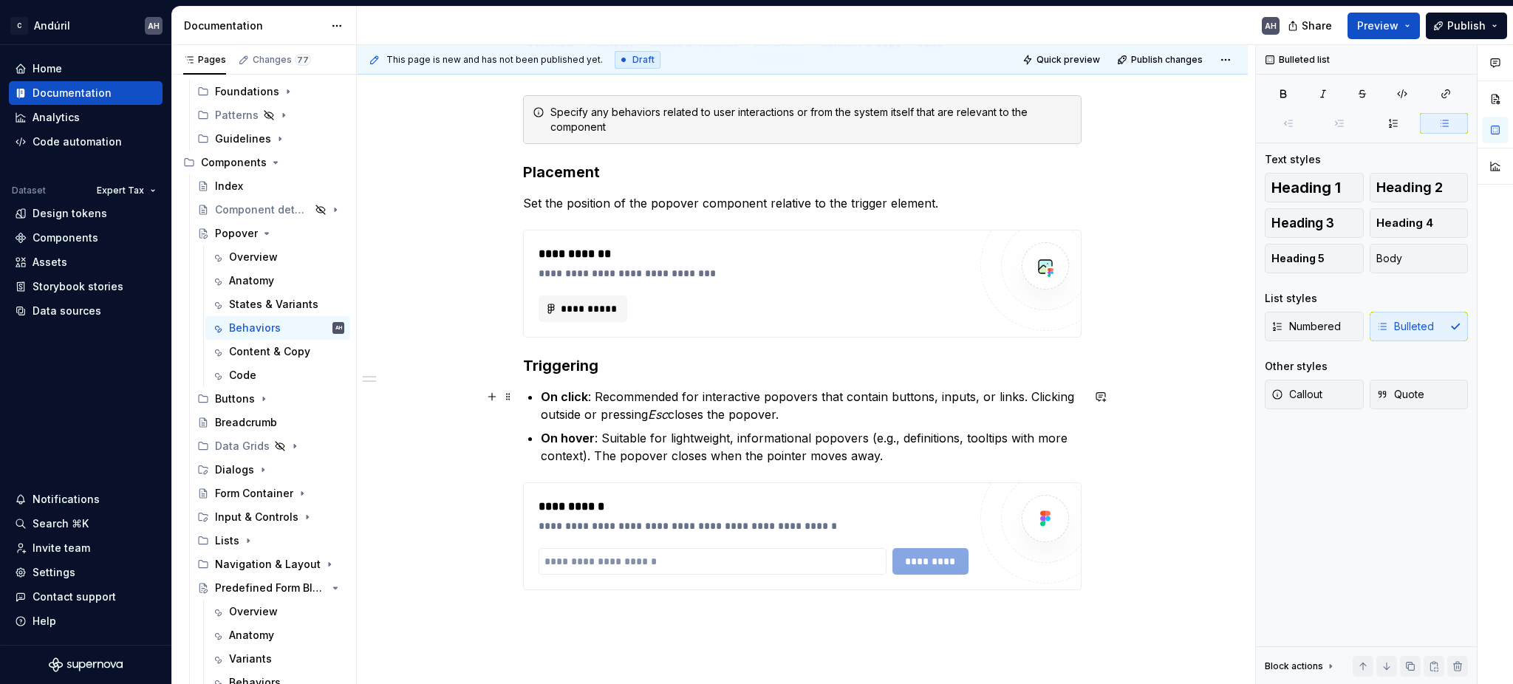
click at [831, 394] on p "On click : Recommended for interactive popovers that contain buttons, inputs, o…" at bounding box center [811, 405] width 541 height 35
click at [979, 394] on p "On click : Recommended for interactive popovers that contain buttons, inputs, o…" at bounding box center [811, 405] width 541 height 35
click at [1030, 396] on p "On click : Recommended for interactive popovers that contain buttons, inputs, o…" at bounding box center [811, 405] width 541 height 35
drag, startPoint x: 592, startPoint y: 396, endPoint x: 1021, endPoint y: 410, distance: 428.6
click at [1021, 410] on p "On click : Recommended for interactive popovers that contain buttons, inputs, o…" at bounding box center [811, 405] width 541 height 35
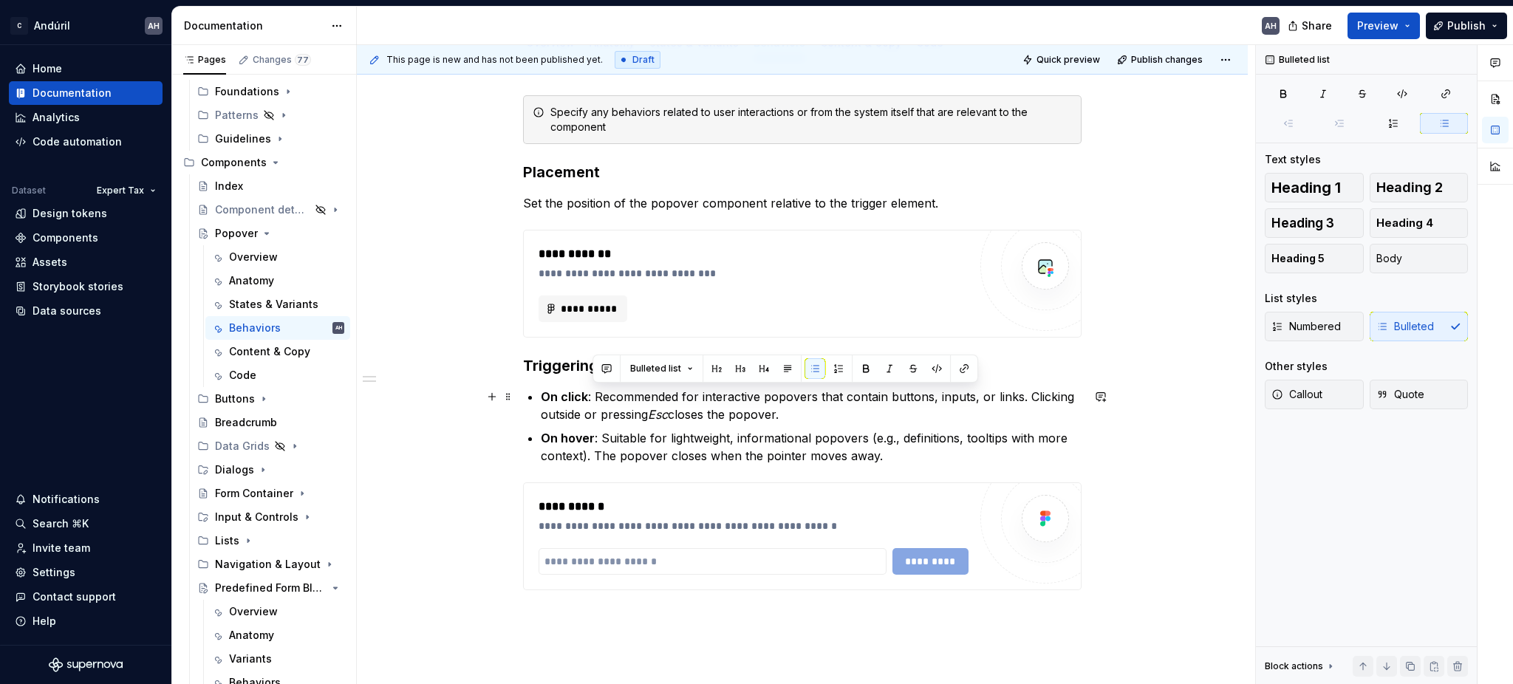
click at [643, 405] on p "On click : Recommended for interactive popovers that contain buttons, inputs, o…" at bounding box center [811, 405] width 541 height 35
drag, startPoint x: 799, startPoint y: 412, endPoint x: 595, endPoint y: 393, distance: 204.8
click at [595, 393] on p "On click : Recommended for interactive popovers that contain buttons, inputs, o…" at bounding box center [811, 405] width 541 height 35
drag, startPoint x: 594, startPoint y: 397, endPoint x: 1021, endPoint y: 402, distance: 426.9
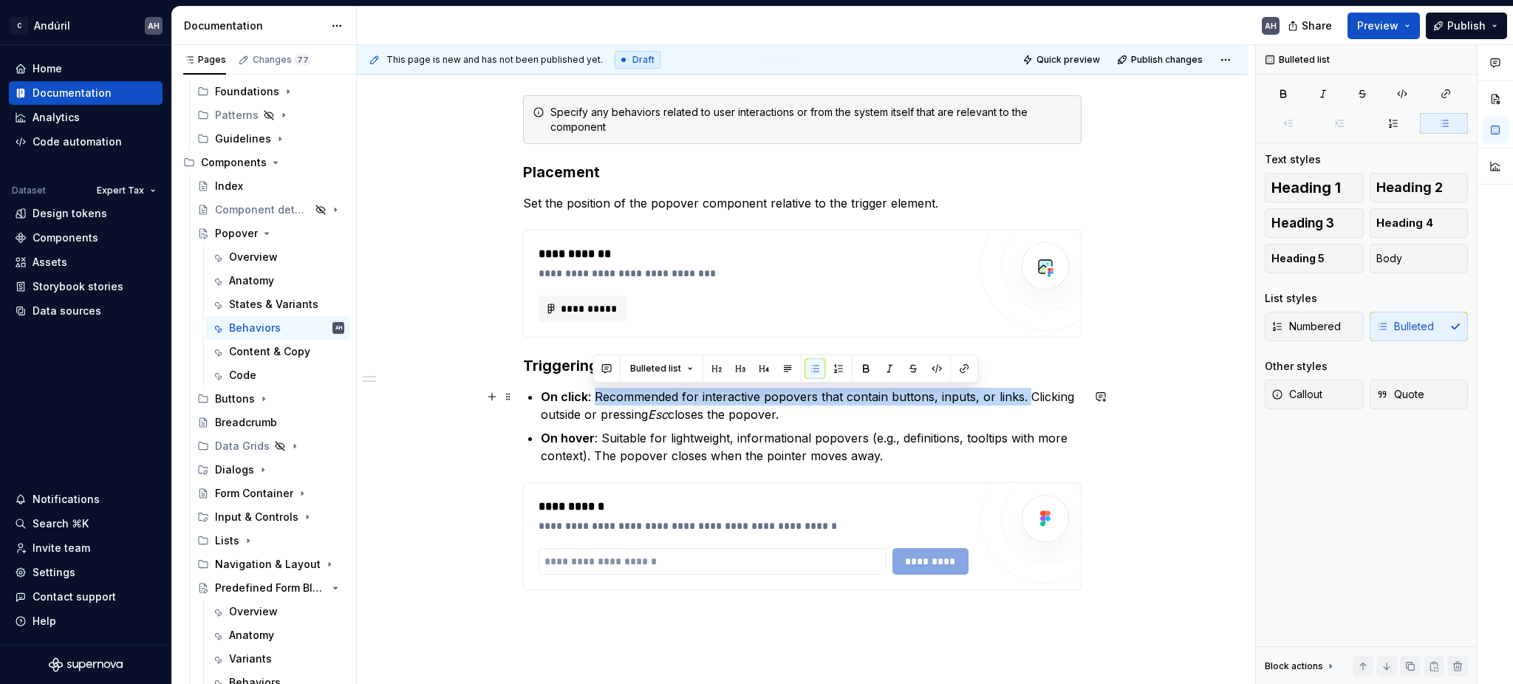
click at [1021, 402] on p "On click : Recommended for interactive popovers that contain buttons, inputs, o…" at bounding box center [811, 405] width 541 height 35
click at [873, 405] on p "On click : Recommended for interactive popovers that contain buttons, inputs, o…" at bounding box center [811, 405] width 541 height 35
drag, startPoint x: 595, startPoint y: 394, endPoint x: 873, endPoint y: 415, distance: 279.2
click at [873, 415] on p "On click : Recommended for interactive popovers that contain buttons, inputs, o…" at bounding box center [811, 405] width 541 height 35
click at [875, 412] on p "On click : Recommended for interactive popovers that contain buttons, inputs, o…" at bounding box center [811, 405] width 541 height 35
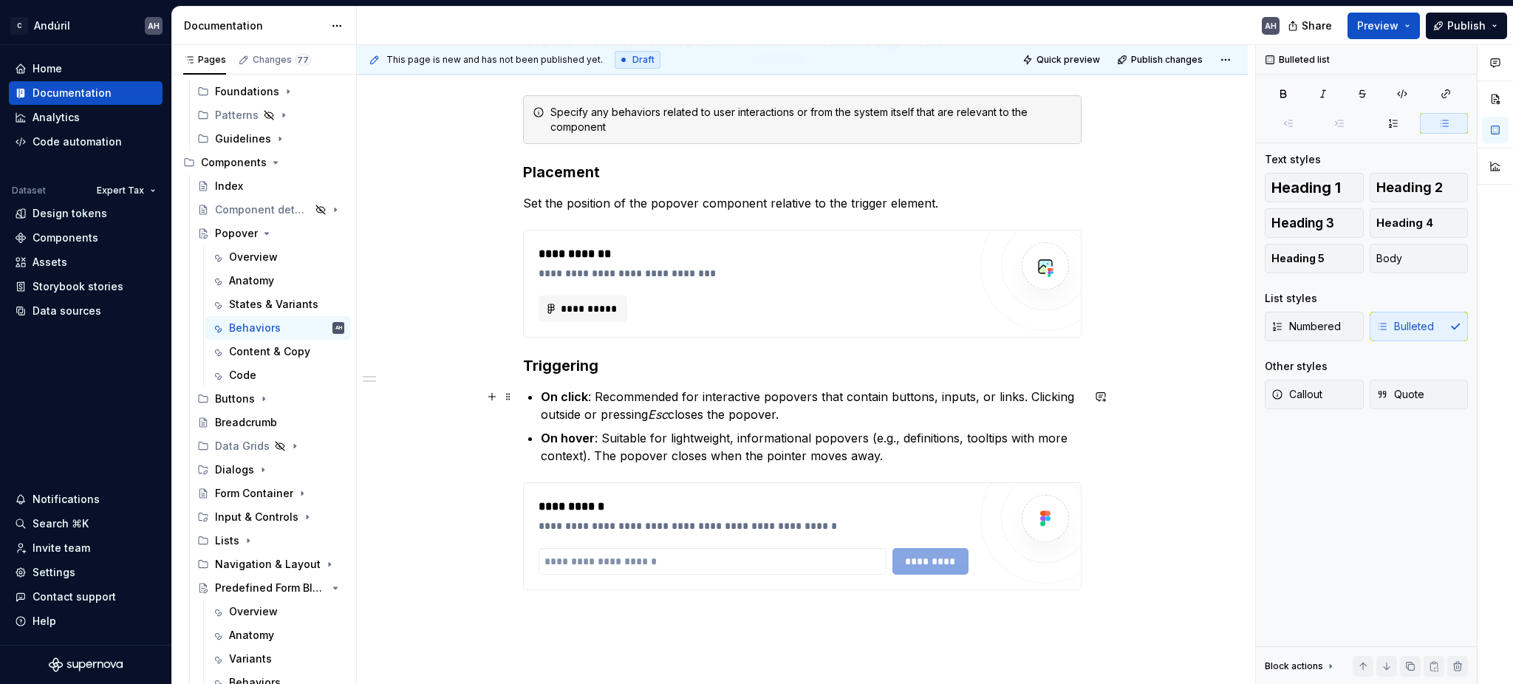
click at [877, 407] on p "On click : Recommended for interactive popovers that contain buttons, inputs, o…" at bounding box center [811, 405] width 541 height 35
click at [884, 456] on p "On hover : Suitable for lightweight, informational popovers (e.g., definitions,…" at bounding box center [811, 446] width 541 height 35
drag, startPoint x: 793, startPoint y: 413, endPoint x: 595, endPoint y: 393, distance: 199.0
click at [595, 393] on p "On click : Recommended for interactive popovers that contain buttons, inputs, o…" at bounding box center [811, 405] width 541 height 35
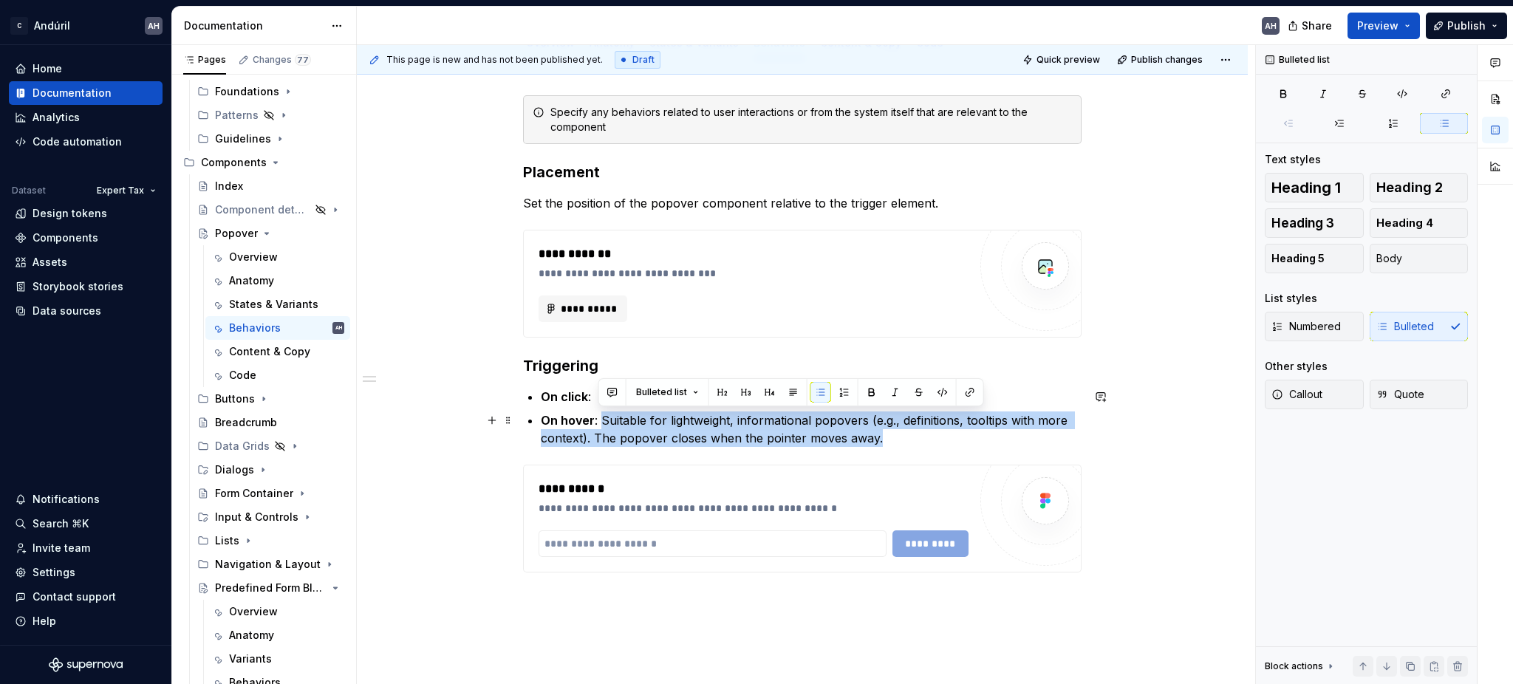
drag, startPoint x: 847, startPoint y: 425, endPoint x: 599, endPoint y: 417, distance: 248.3
click at [599, 417] on p "On hover : Suitable for lightweight, informational popovers (e.g., definitions,…" at bounding box center [811, 428] width 541 height 35
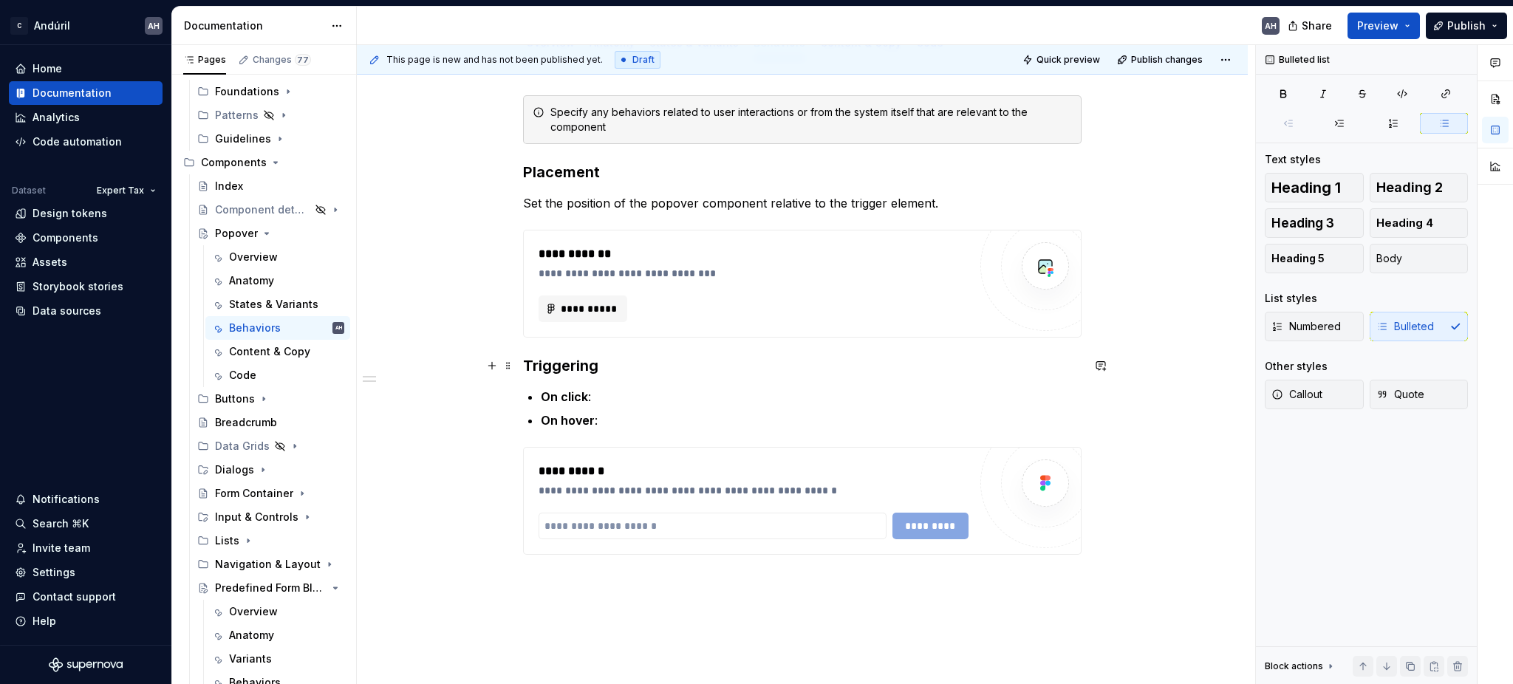
click at [632, 374] on h3 "Triggering" at bounding box center [802, 365] width 558 height 21
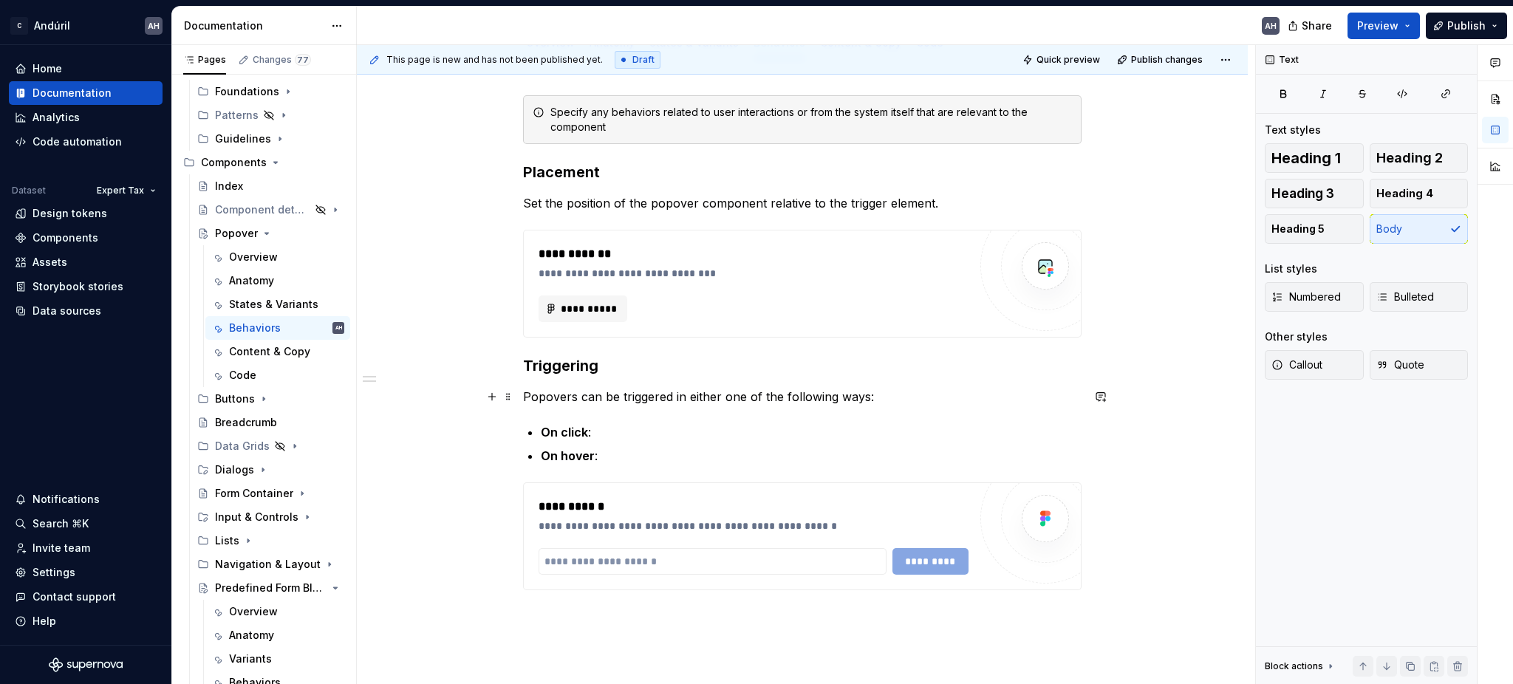
click at [670, 396] on p "Popovers can be triggered in either one of the following ways:" at bounding box center [802, 397] width 558 height 18
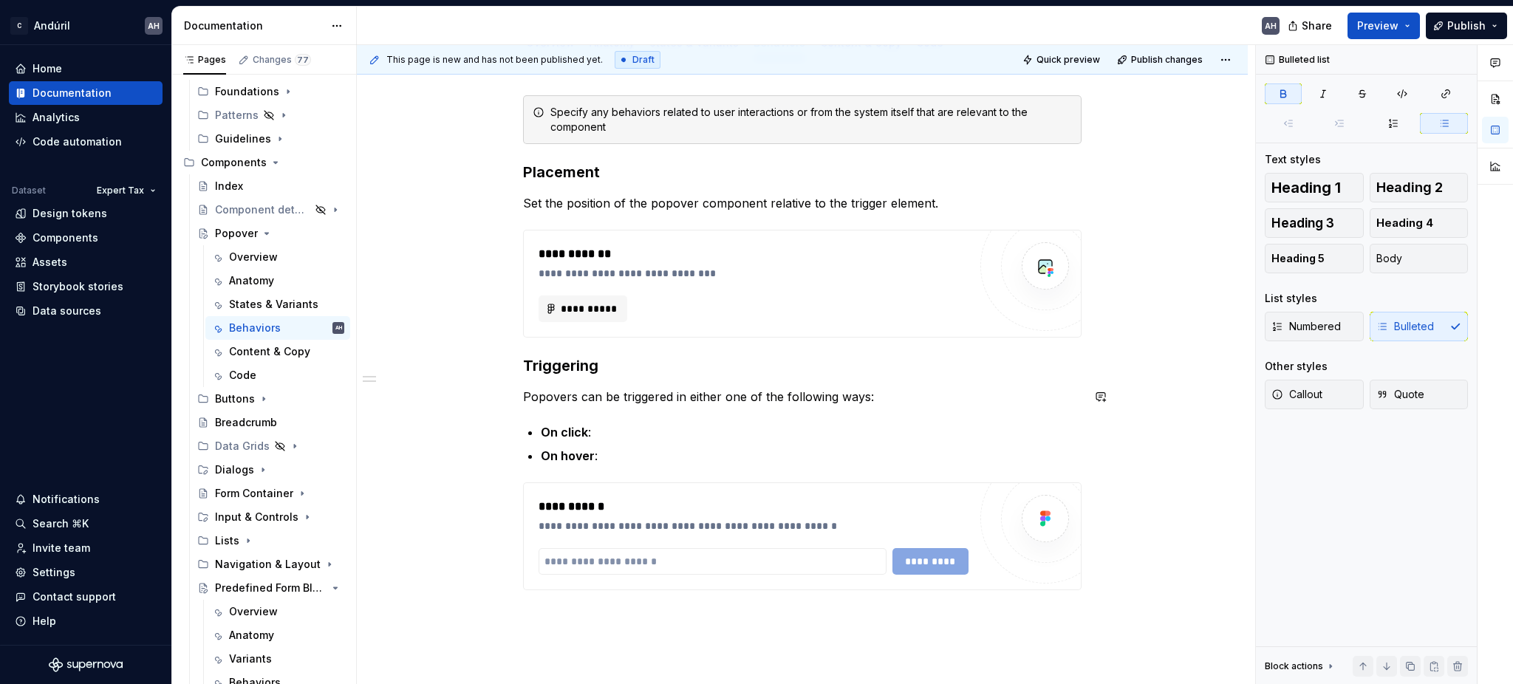
click at [748, 414] on div "**********" at bounding box center [802, 360] width 558 height 530
click at [675, 423] on p "On click :" at bounding box center [811, 432] width 541 height 18
type textarea "*"
